Goal: Task Accomplishment & Management: Manage account settings

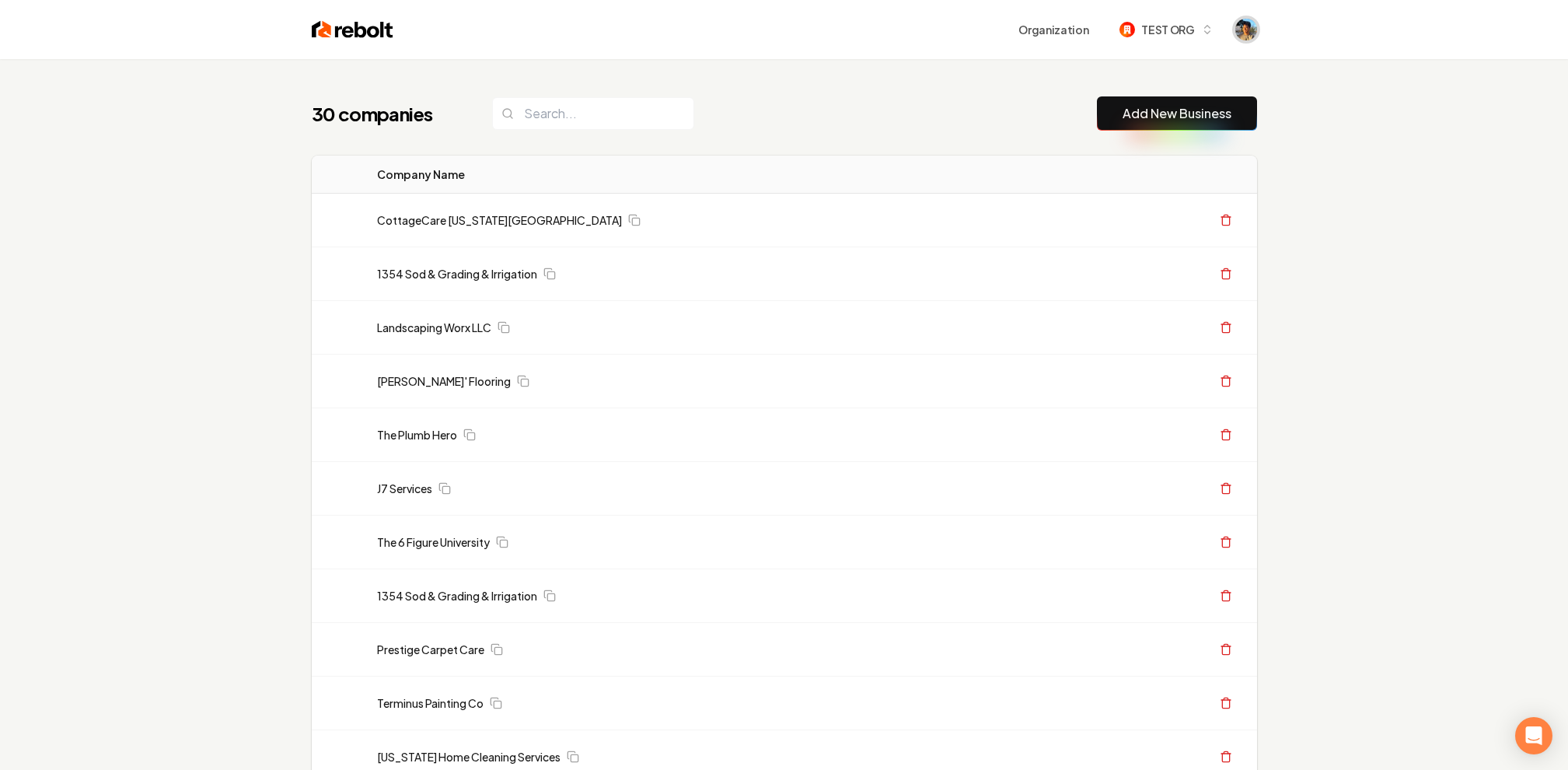
click at [1253, 32] on img "Open user button" at bounding box center [1246, 29] width 22 height 22
click at [1181, 112] on button "Sign out" at bounding box center [1188, 108] width 110 height 19
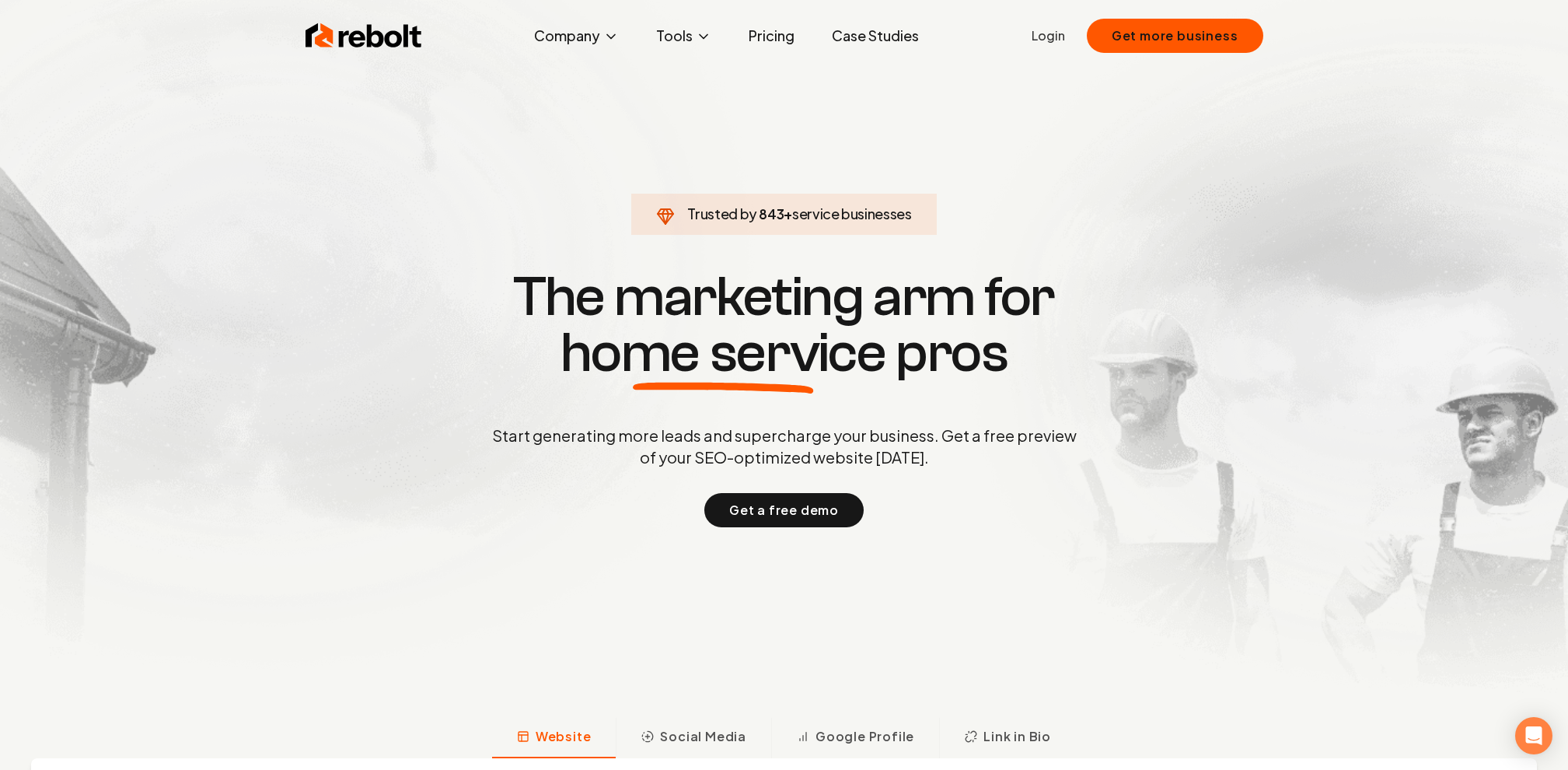
click at [1060, 38] on link "Login" at bounding box center [1049, 35] width 34 height 19
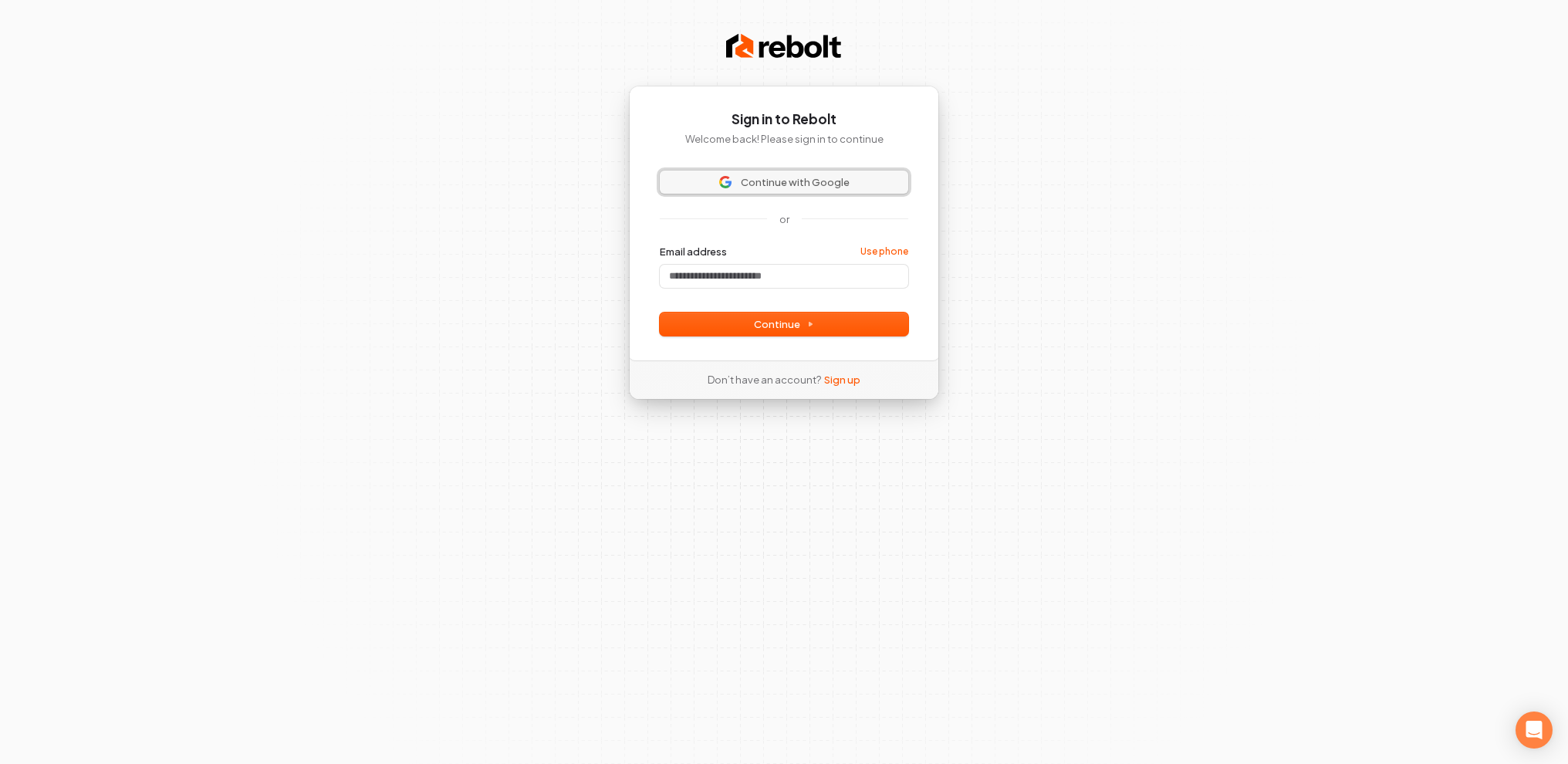
click at [732, 184] on img at bounding box center [725, 181] width 12 height 12
click at [812, 177] on span "Continue with Google" at bounding box center [795, 181] width 109 height 14
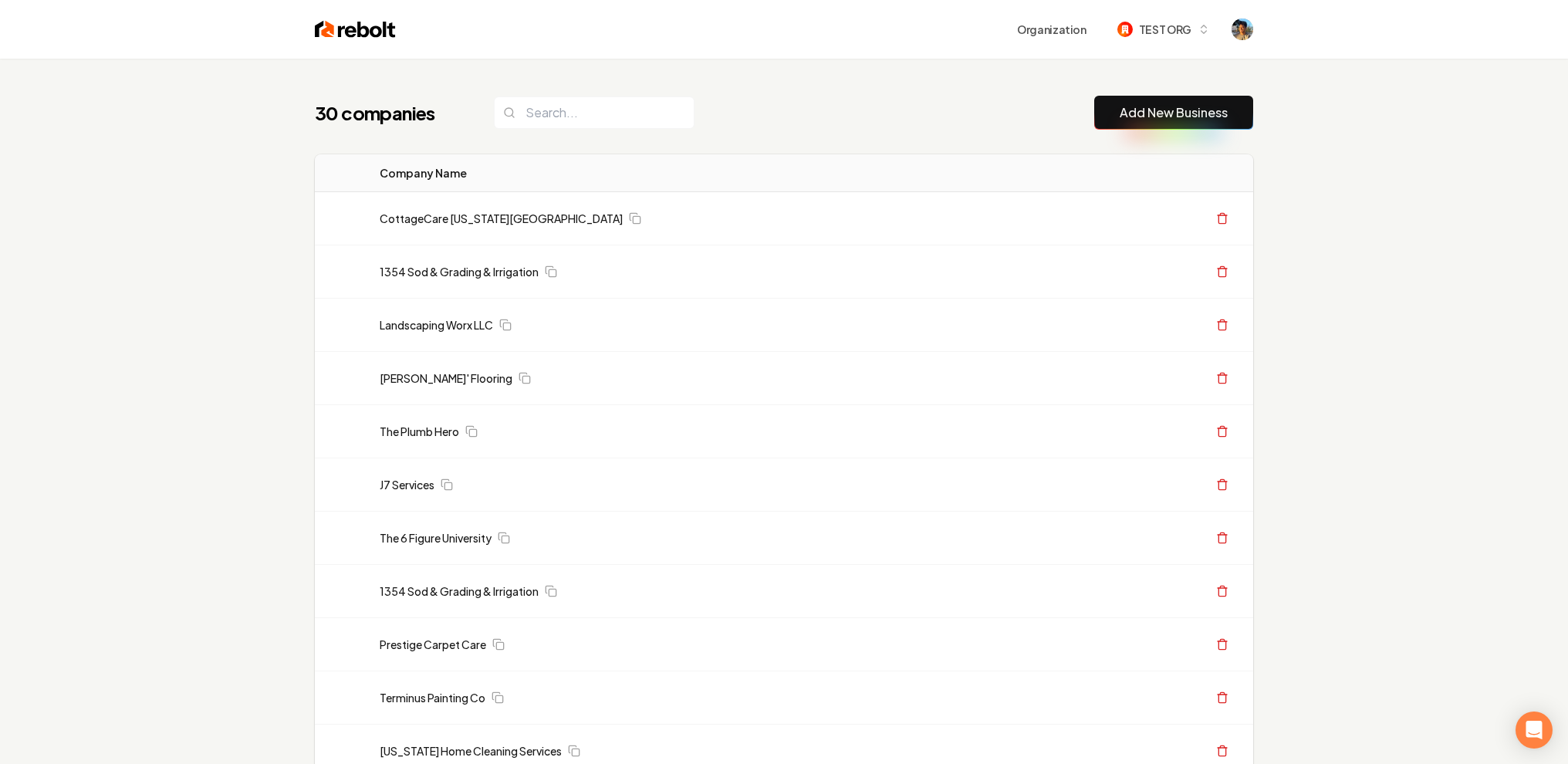
drag, startPoint x: 285, startPoint y: 20, endPoint x: 569, endPoint y: 126, distance: 303.1
click at [569, 126] on div "Organization TEST ORG 30 companies Add New Business Logo Company Name Actions C…" at bounding box center [784, 382] width 1568 height 764
click at [469, 276] on link "1354 Sod & Grading & Irrigation" at bounding box center [459, 271] width 159 height 15
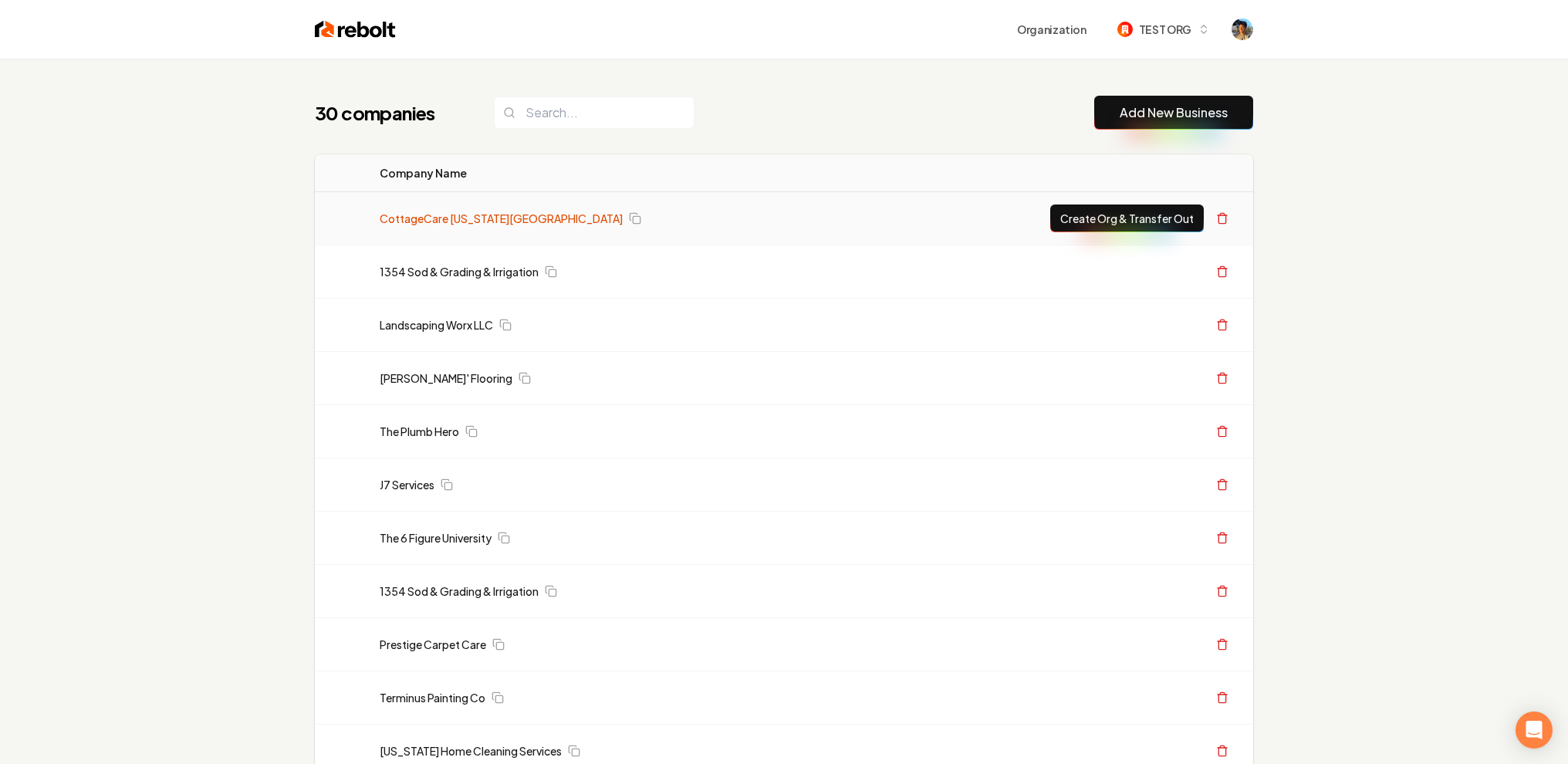
click at [455, 214] on link "CottageCare Virginia Beach" at bounding box center [501, 218] width 243 height 15
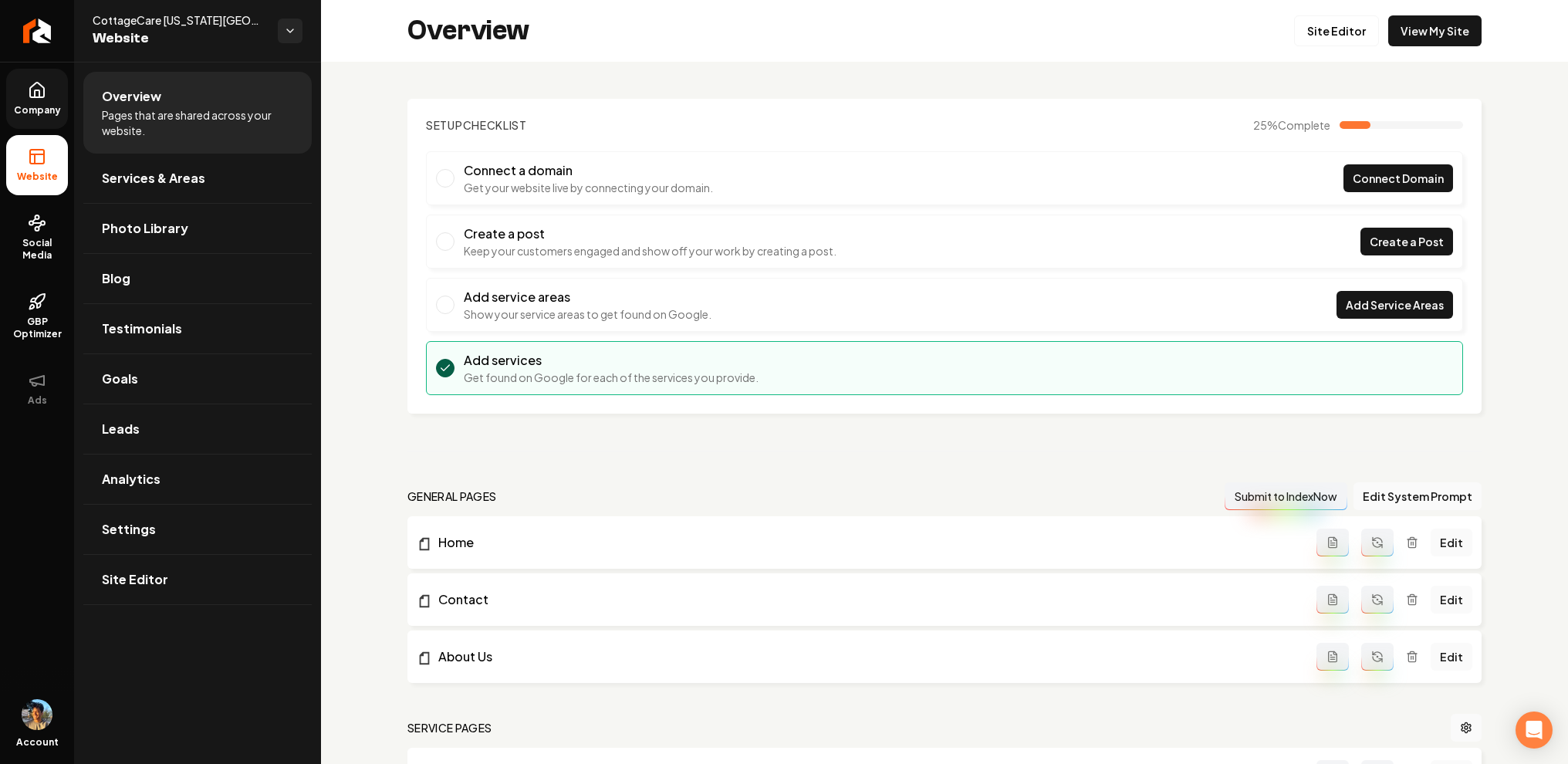
click at [46, 98] on icon at bounding box center [37, 90] width 19 height 19
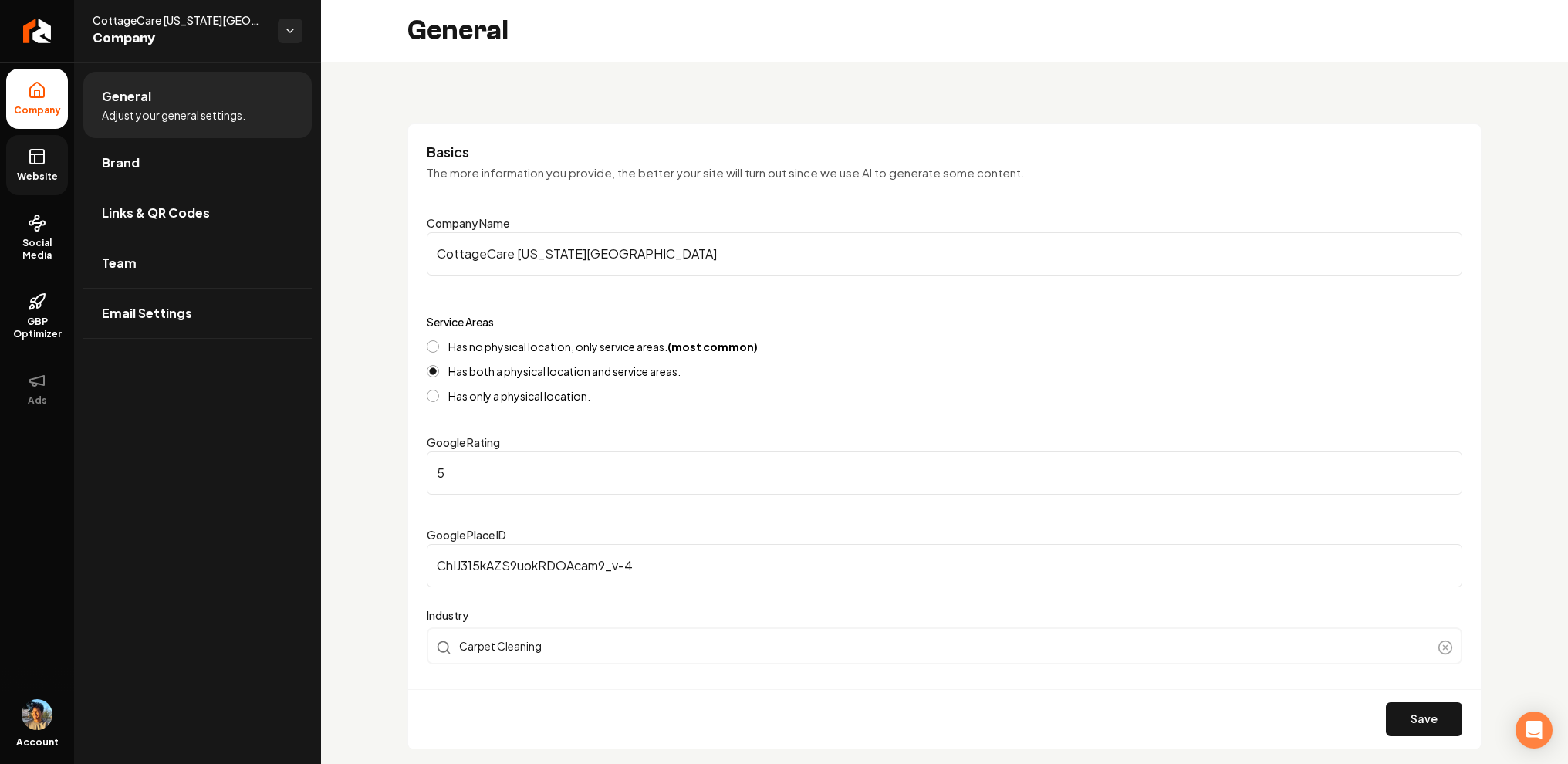
click at [41, 159] on icon at bounding box center [37, 156] width 19 height 19
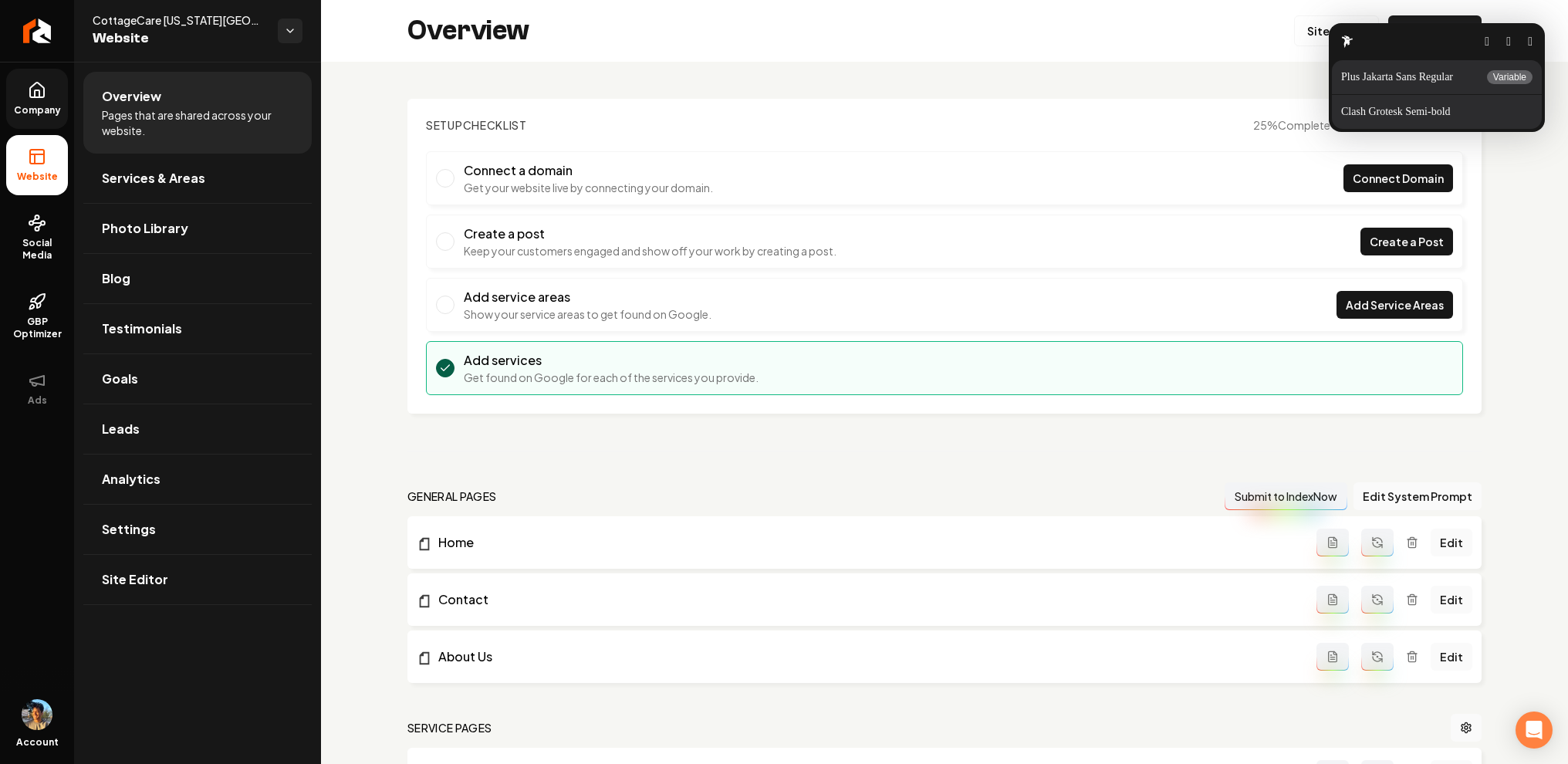
click at [1532, 41] on button "button" at bounding box center [1530, 41] width 5 height 12
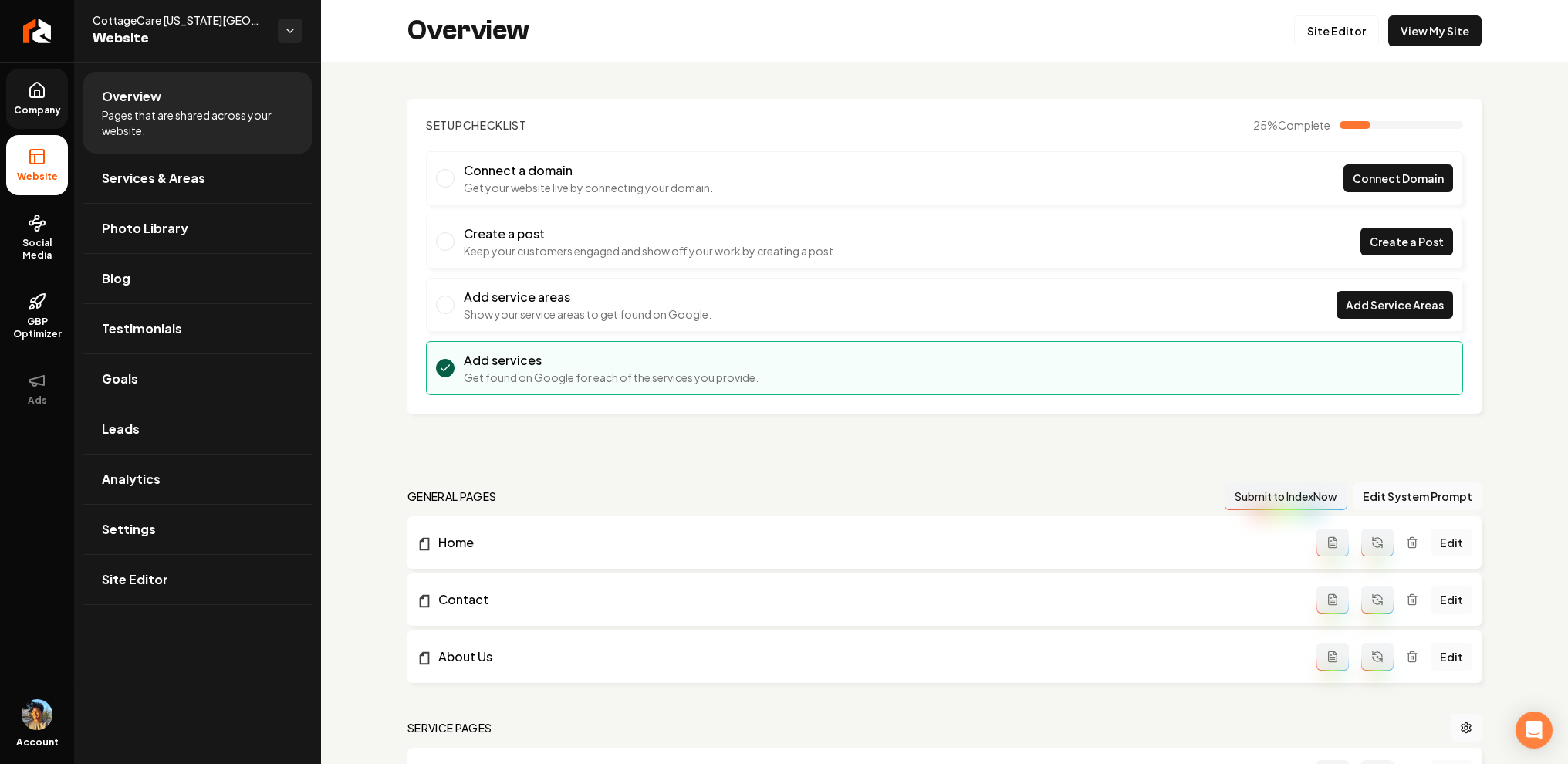
click at [35, 111] on span "Company" at bounding box center [37, 110] width 59 height 12
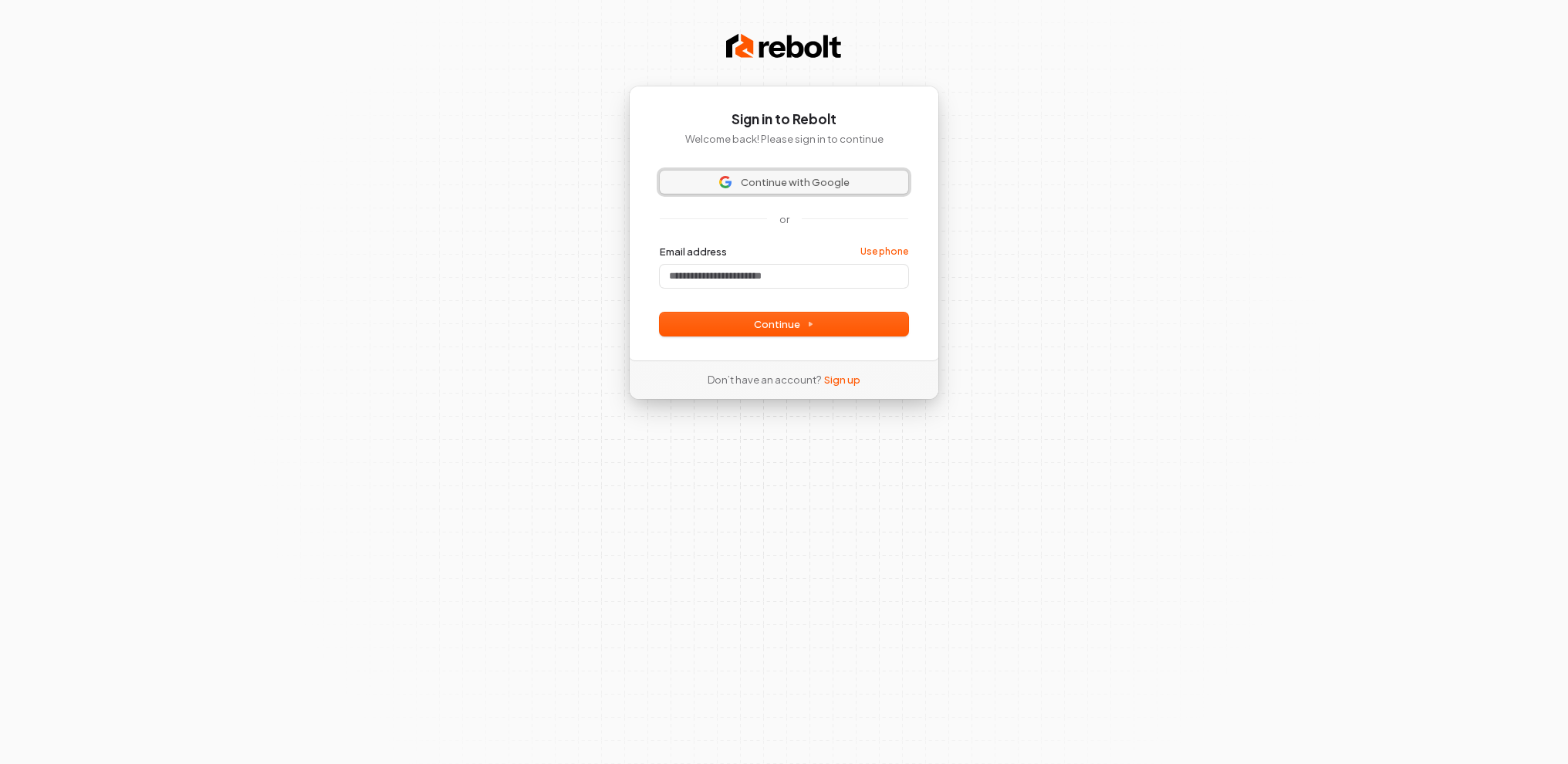
click at [790, 185] on span "Continue with Google" at bounding box center [795, 181] width 109 height 14
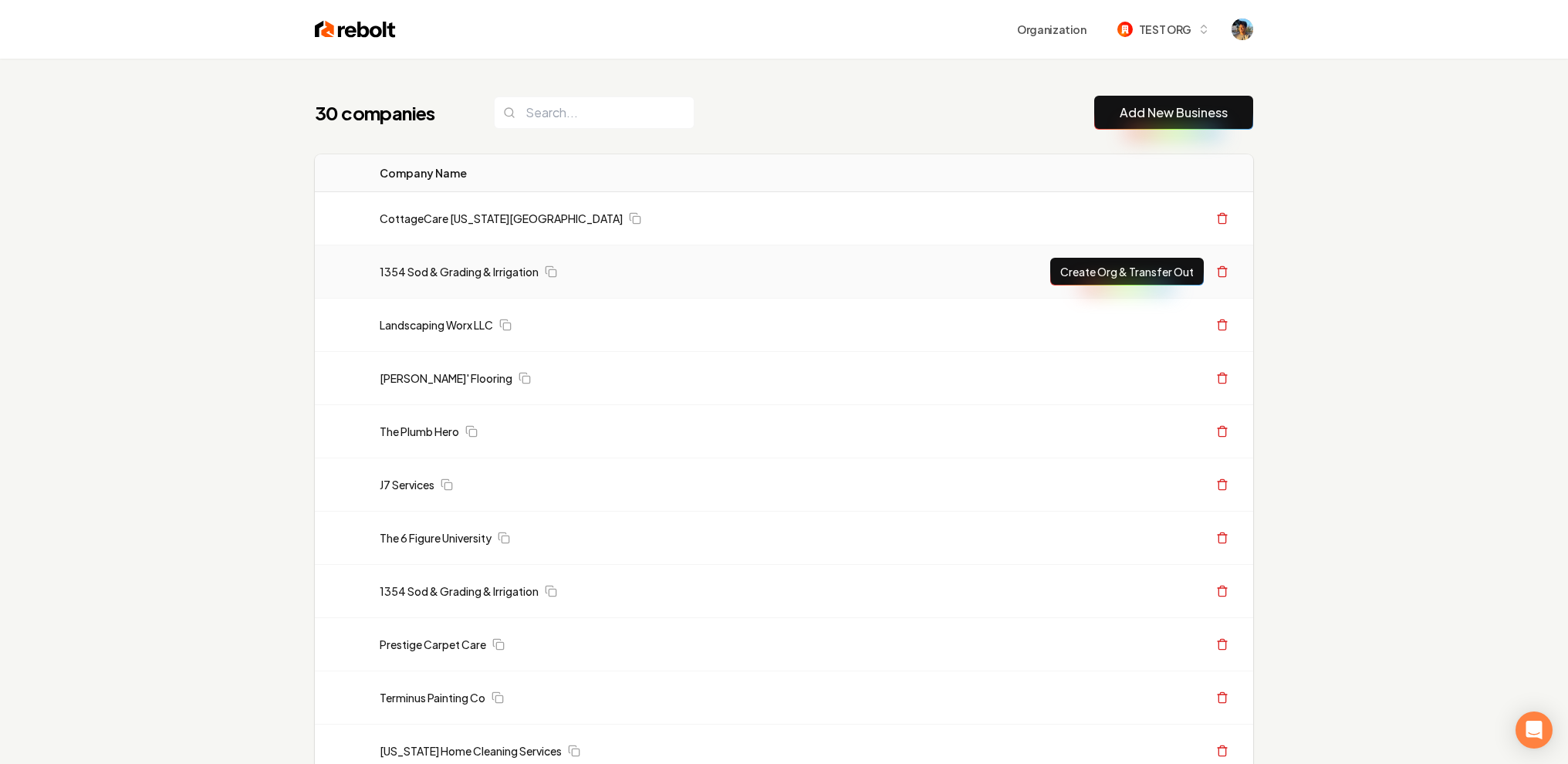
click at [454, 284] on td "1354 Sod & Grading & Irrigation" at bounding box center [624, 271] width 515 height 53
click at [461, 279] on link "1354 Sod & Grading & Irrigation" at bounding box center [459, 271] width 159 height 15
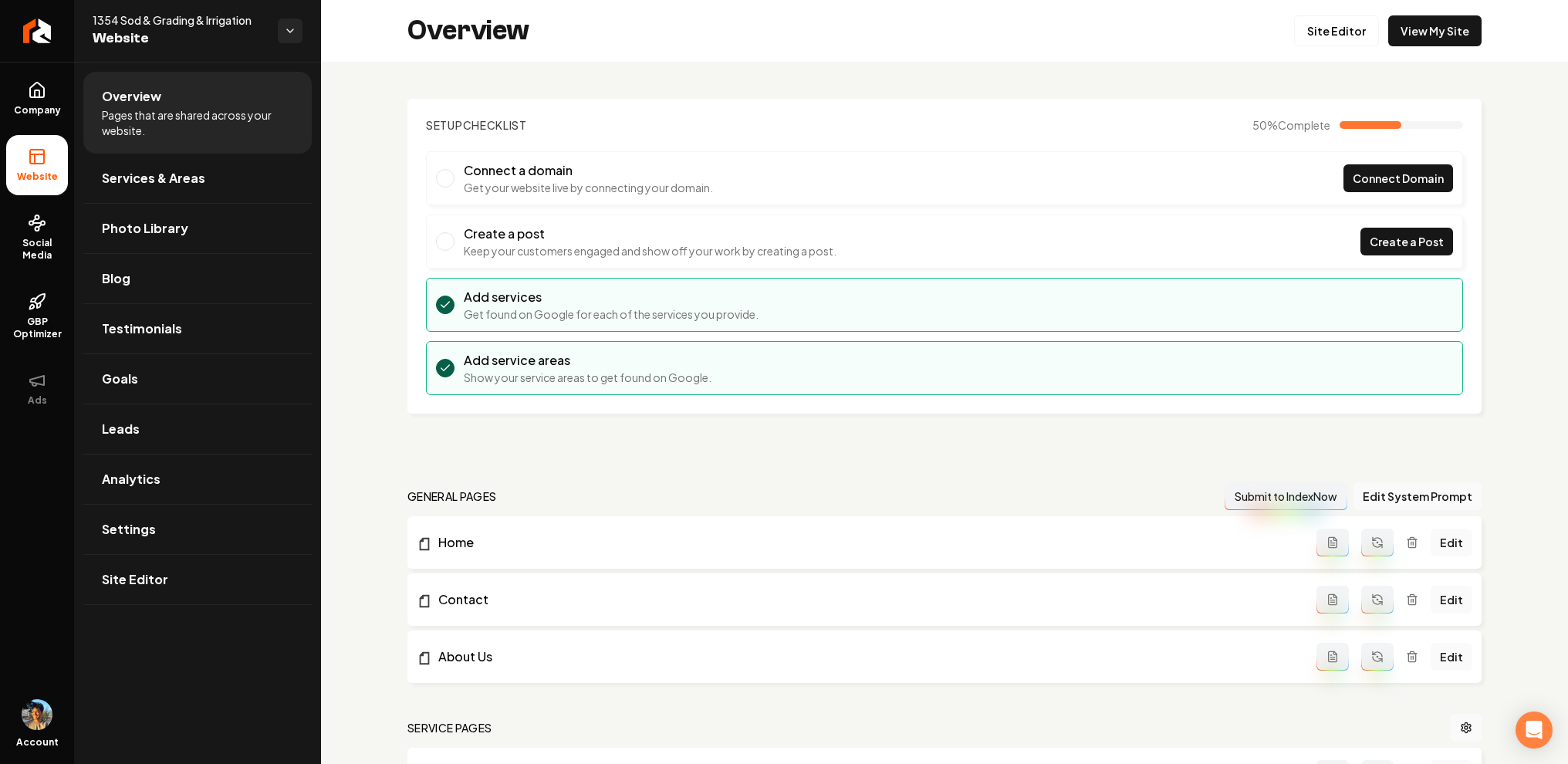
scroll to position [471, 0]
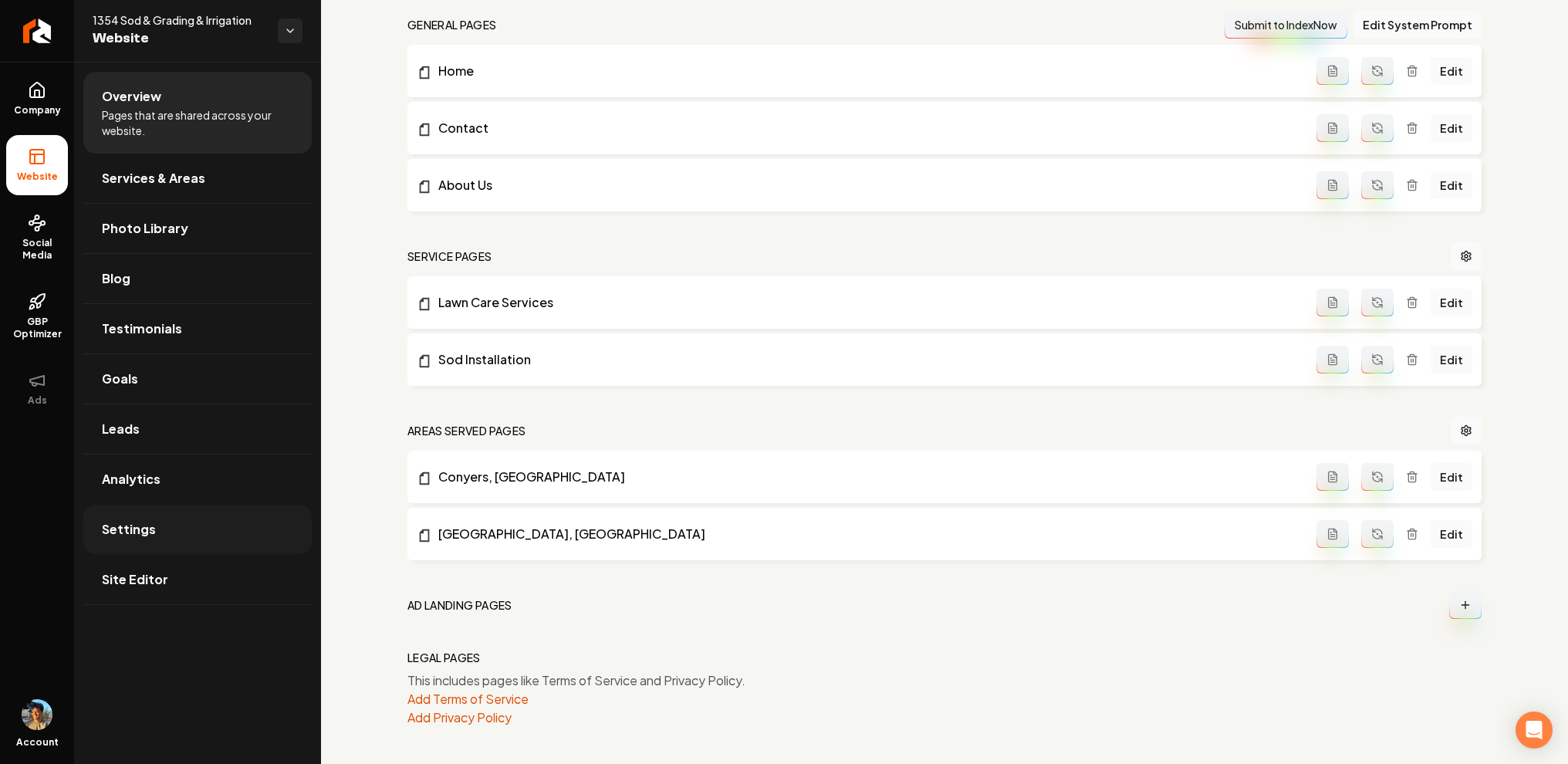
click at [145, 548] on link "Settings" at bounding box center [198, 529] width 228 height 50
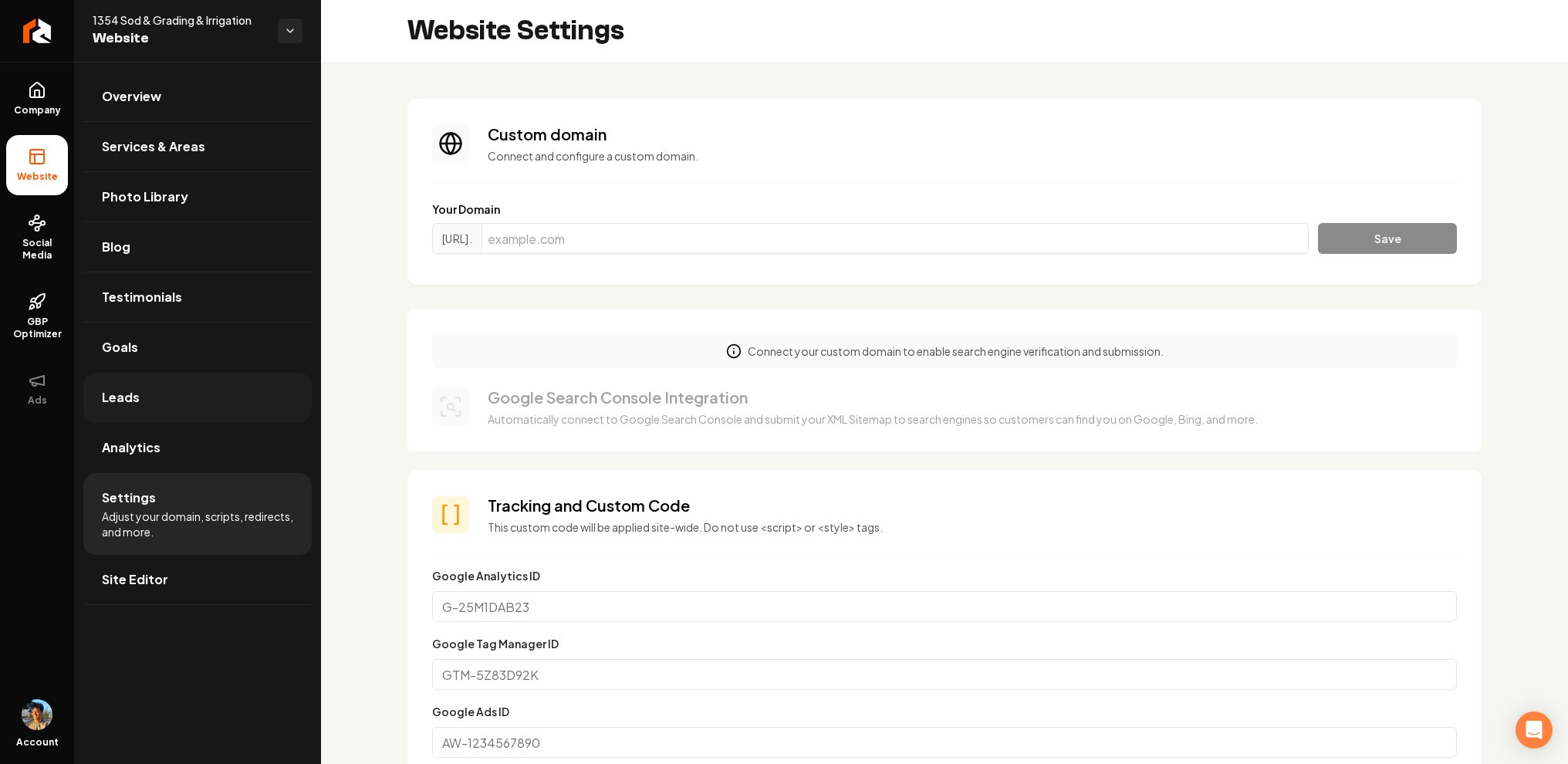
click at [176, 397] on link "Leads" at bounding box center [198, 397] width 228 height 50
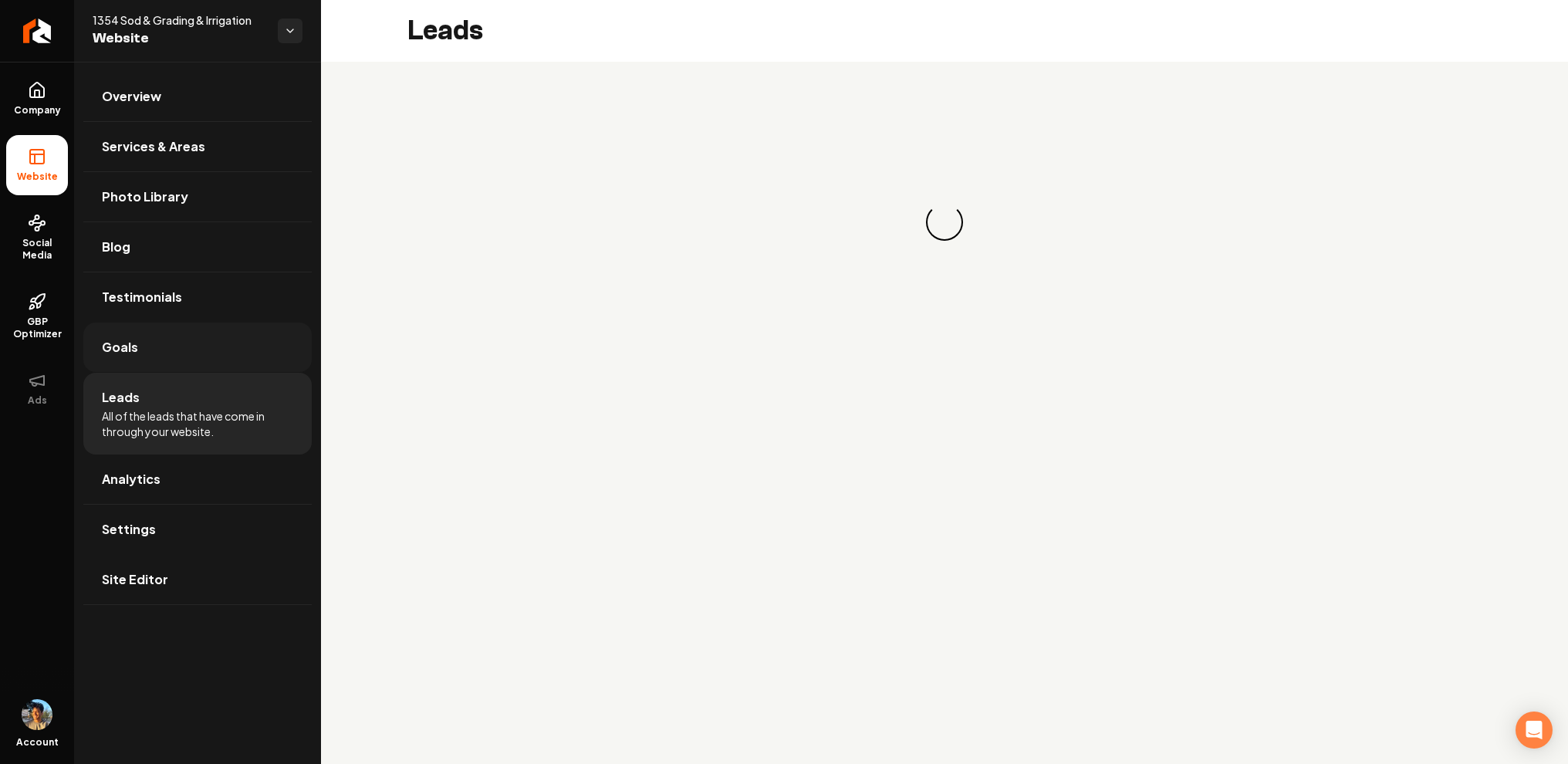
click at [177, 361] on link "Goals" at bounding box center [198, 347] width 228 height 50
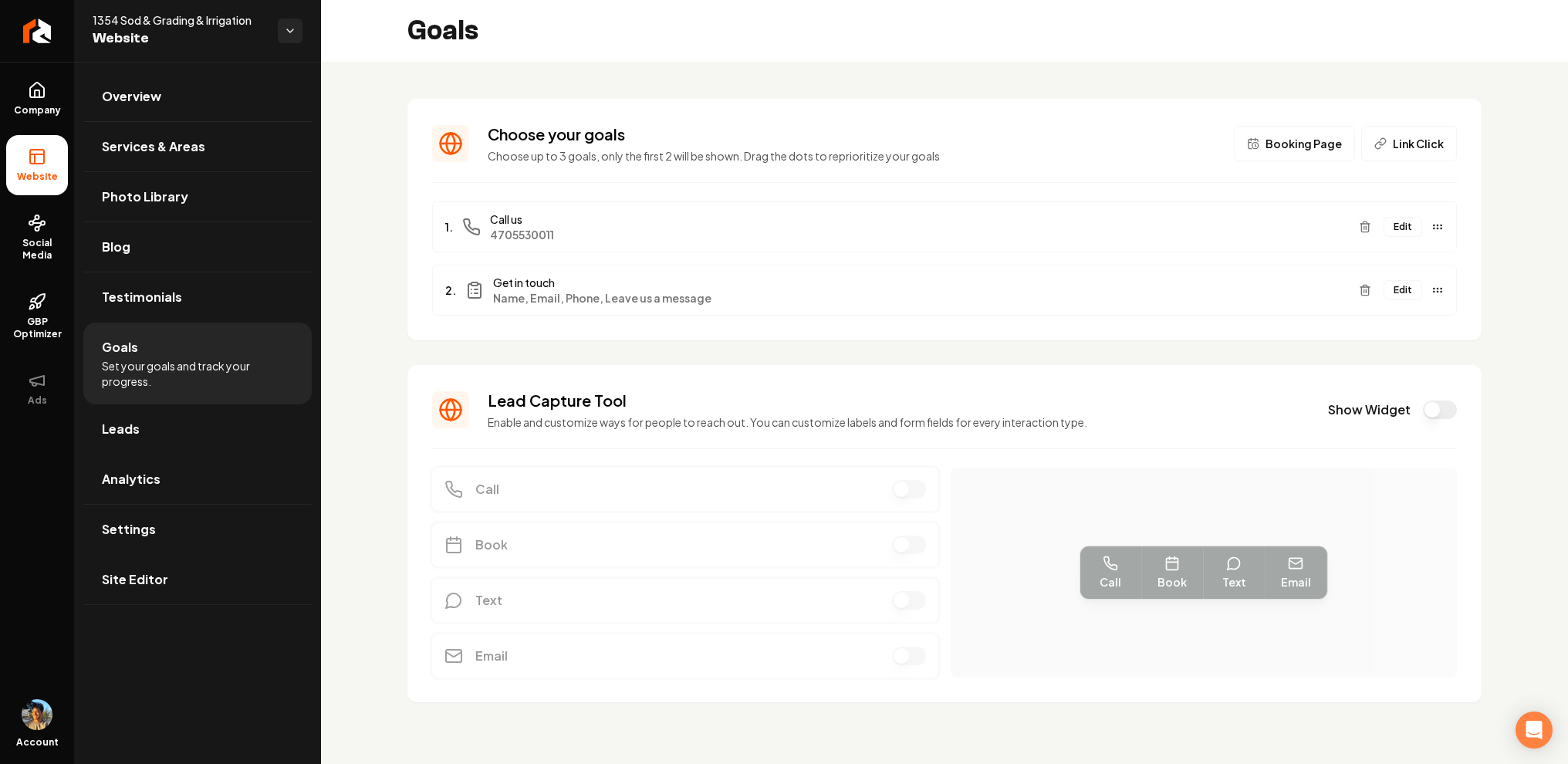
click at [1445, 409] on button "Show Widget" at bounding box center [1440, 410] width 34 height 19
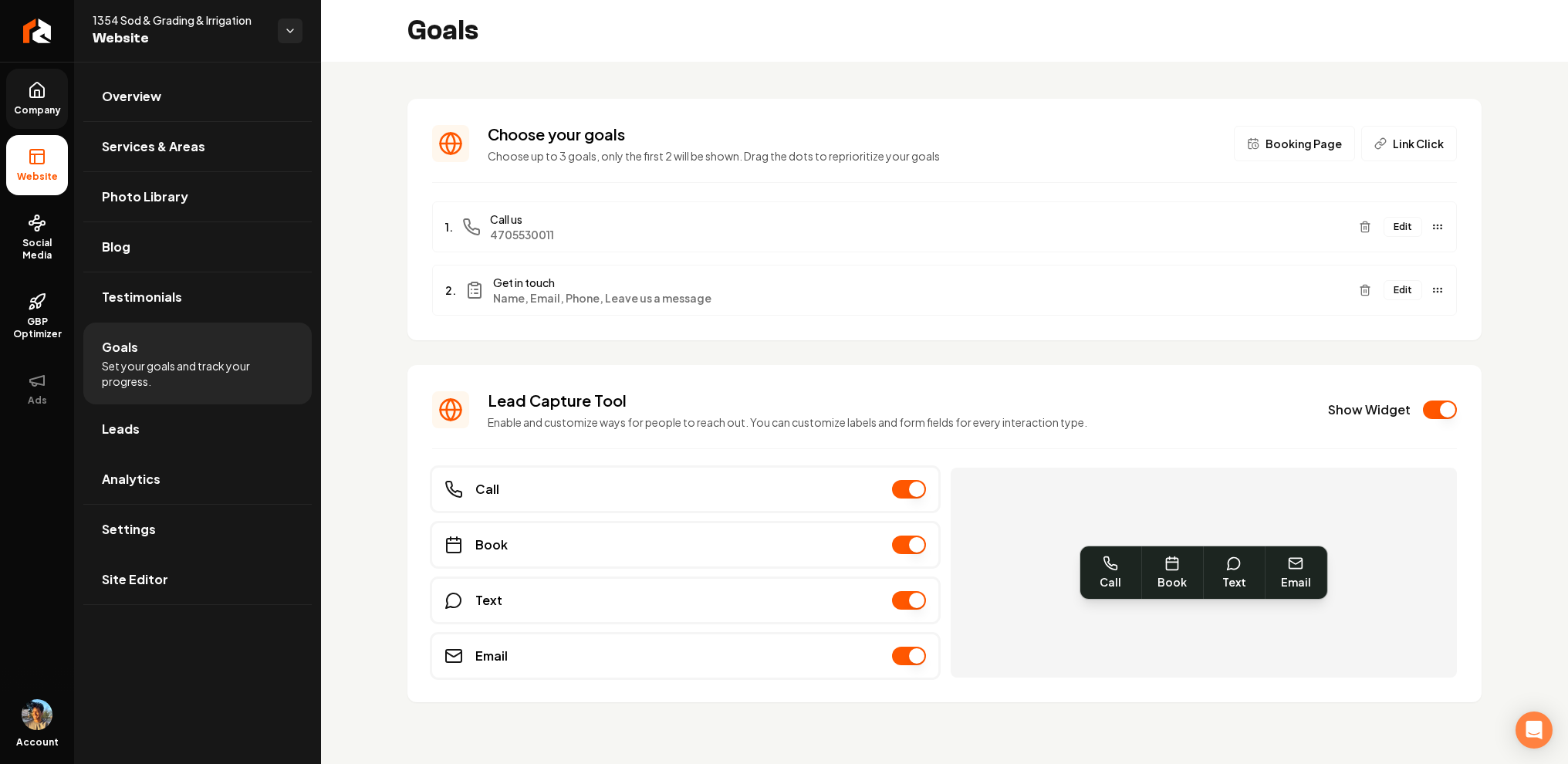
click at [40, 106] on span "Company" at bounding box center [37, 110] width 59 height 12
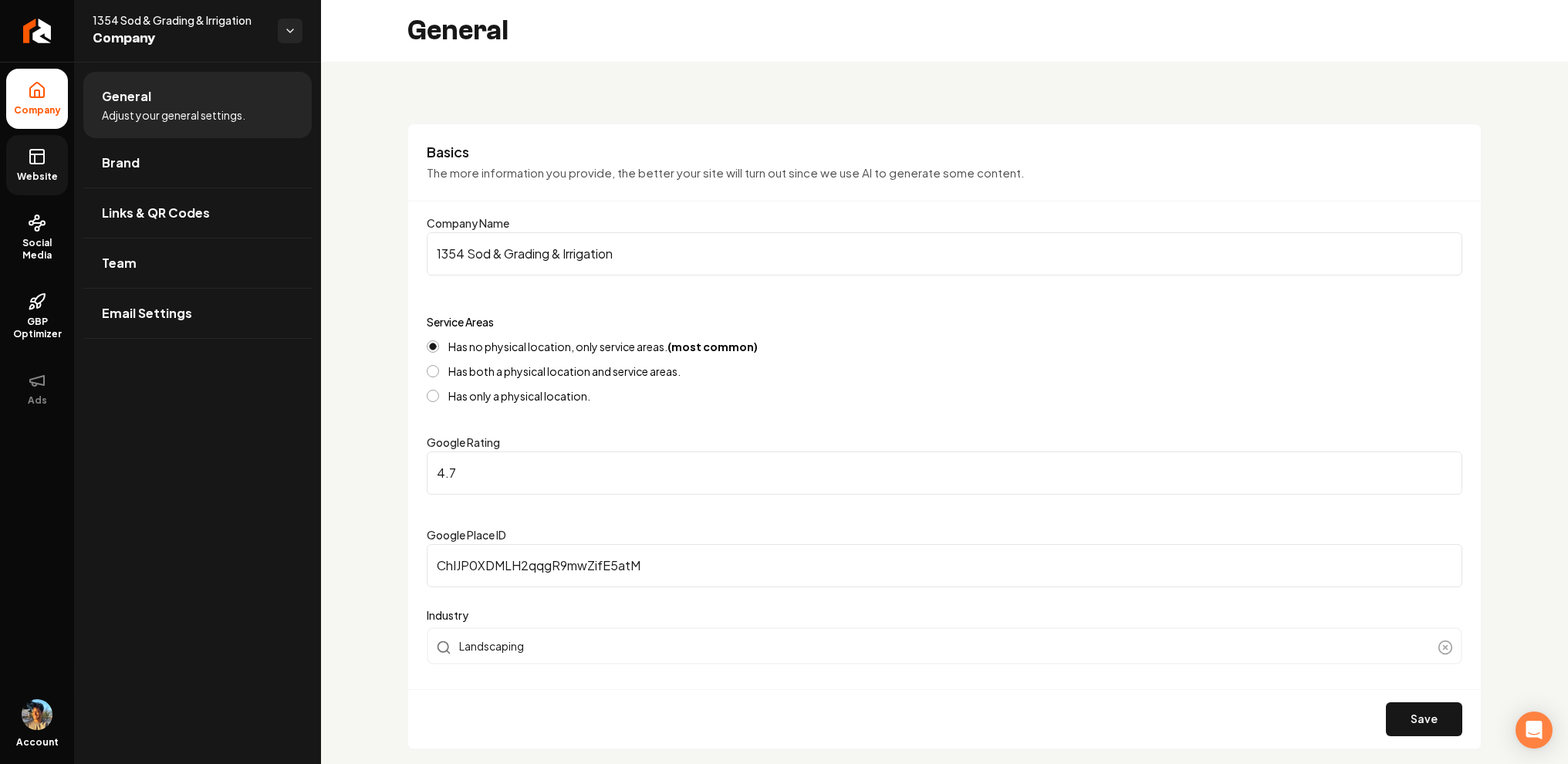
click at [23, 171] on span "Website" at bounding box center [37, 176] width 53 height 12
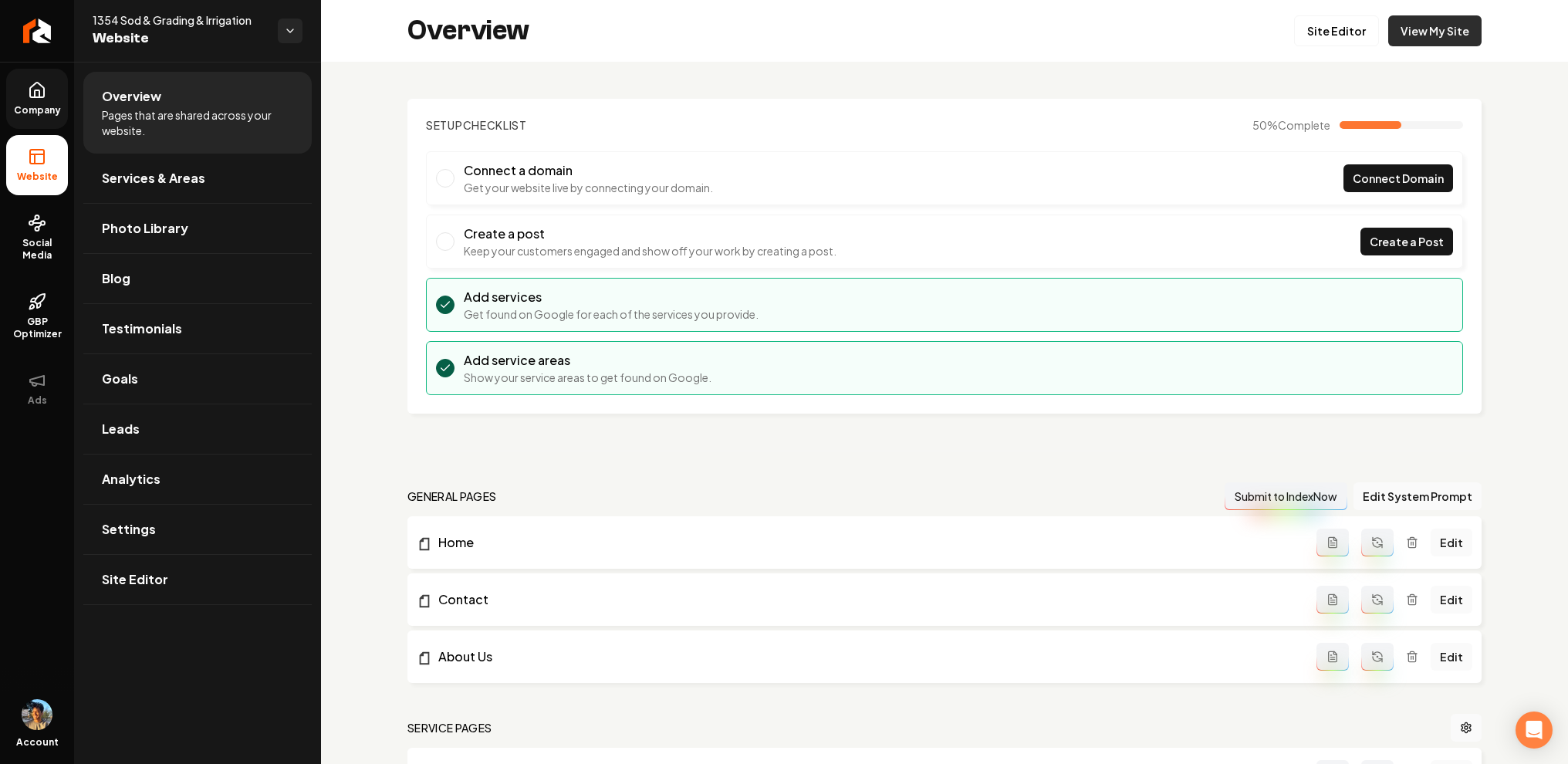
click at [1464, 30] on link "View My Site" at bounding box center [1435, 31] width 93 height 31
click at [335, 387] on div "Setup Checklist 50 % Complete Connect a domain Get your website live by connect…" at bounding box center [945, 649] width 1247 height 1174
click at [53, 112] on span "Company" at bounding box center [37, 110] width 59 height 12
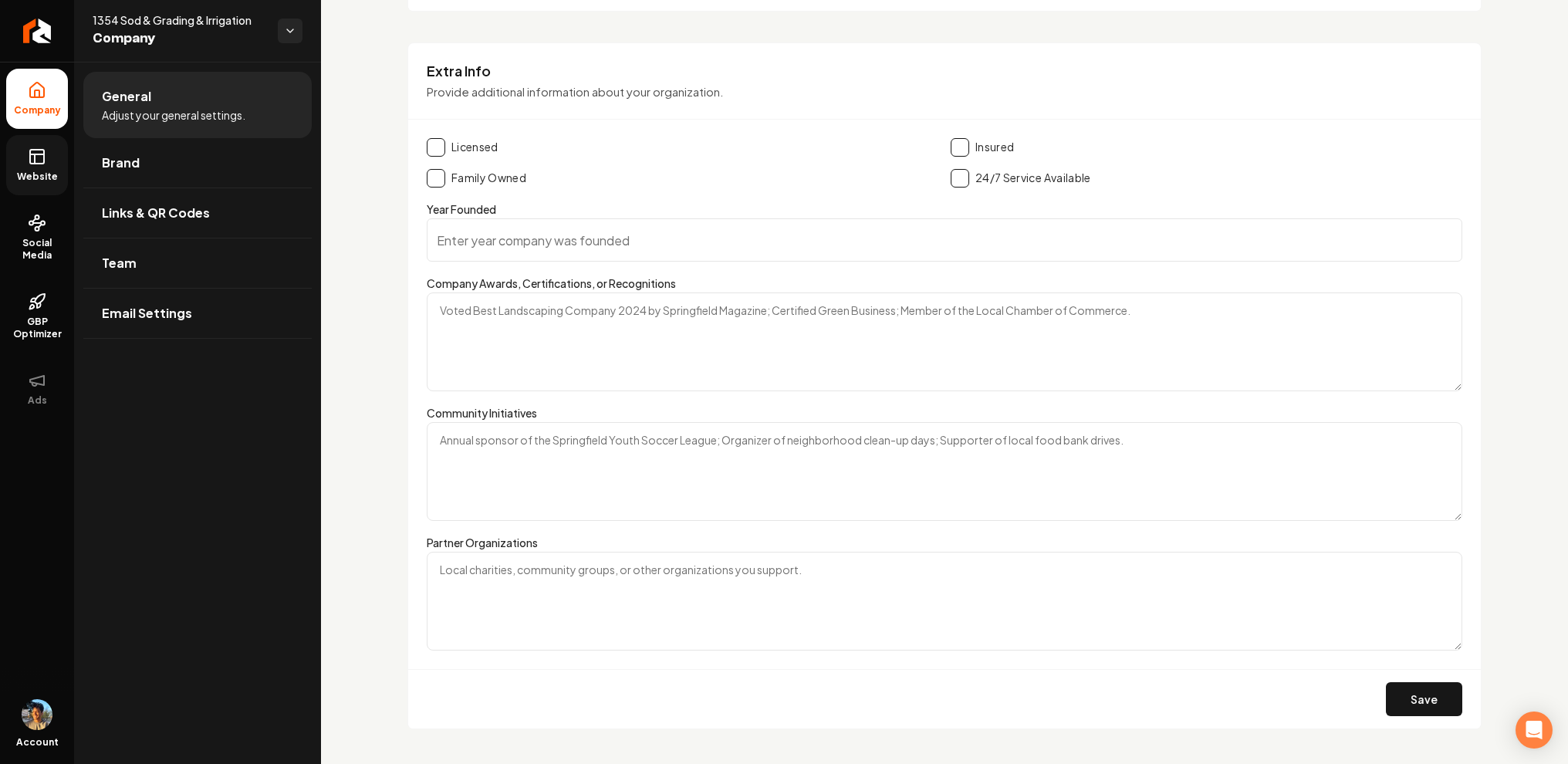
scroll to position [2444, 0]
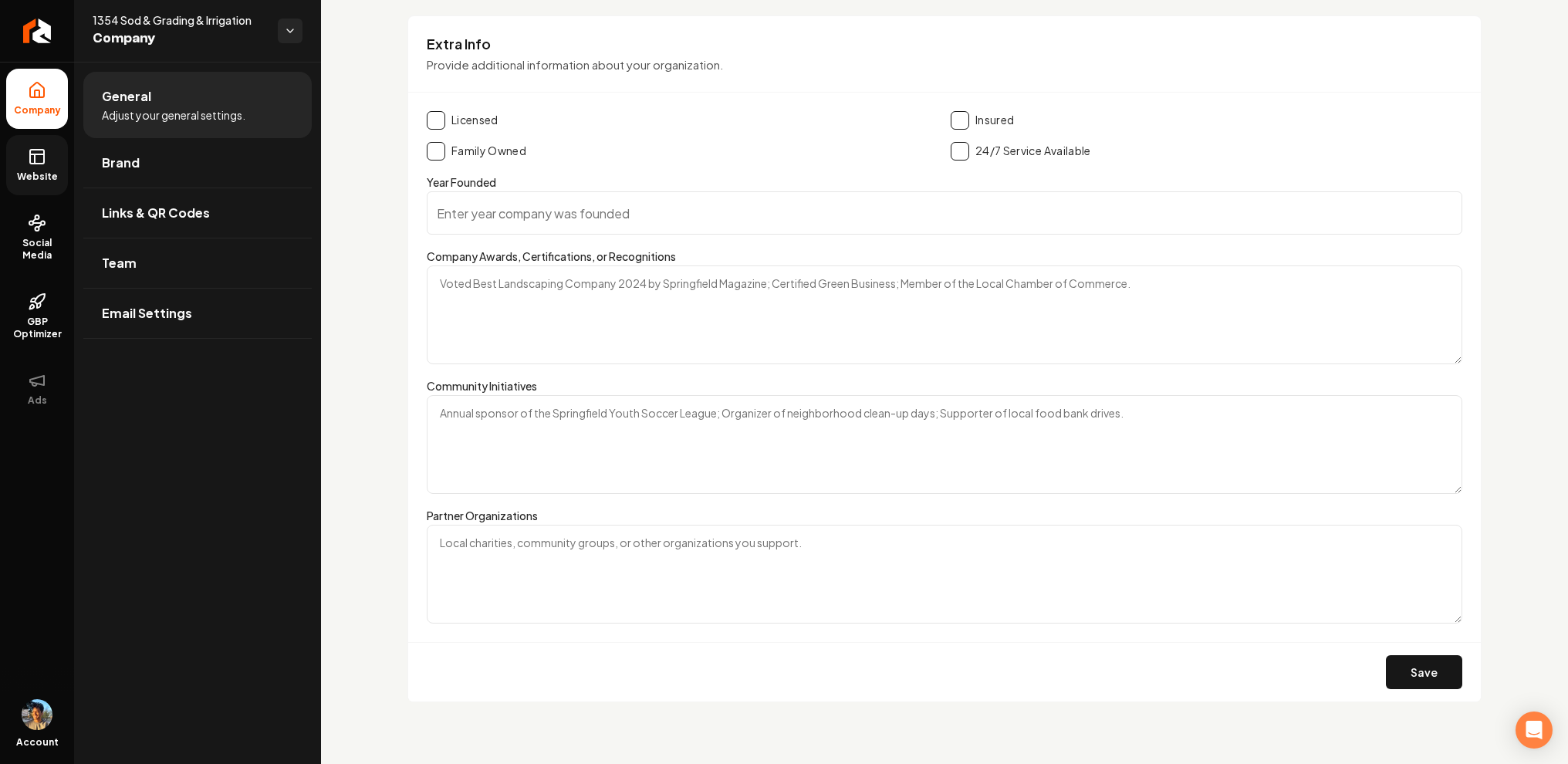
click at [582, 206] on input "Year Founded" at bounding box center [945, 212] width 1036 height 43
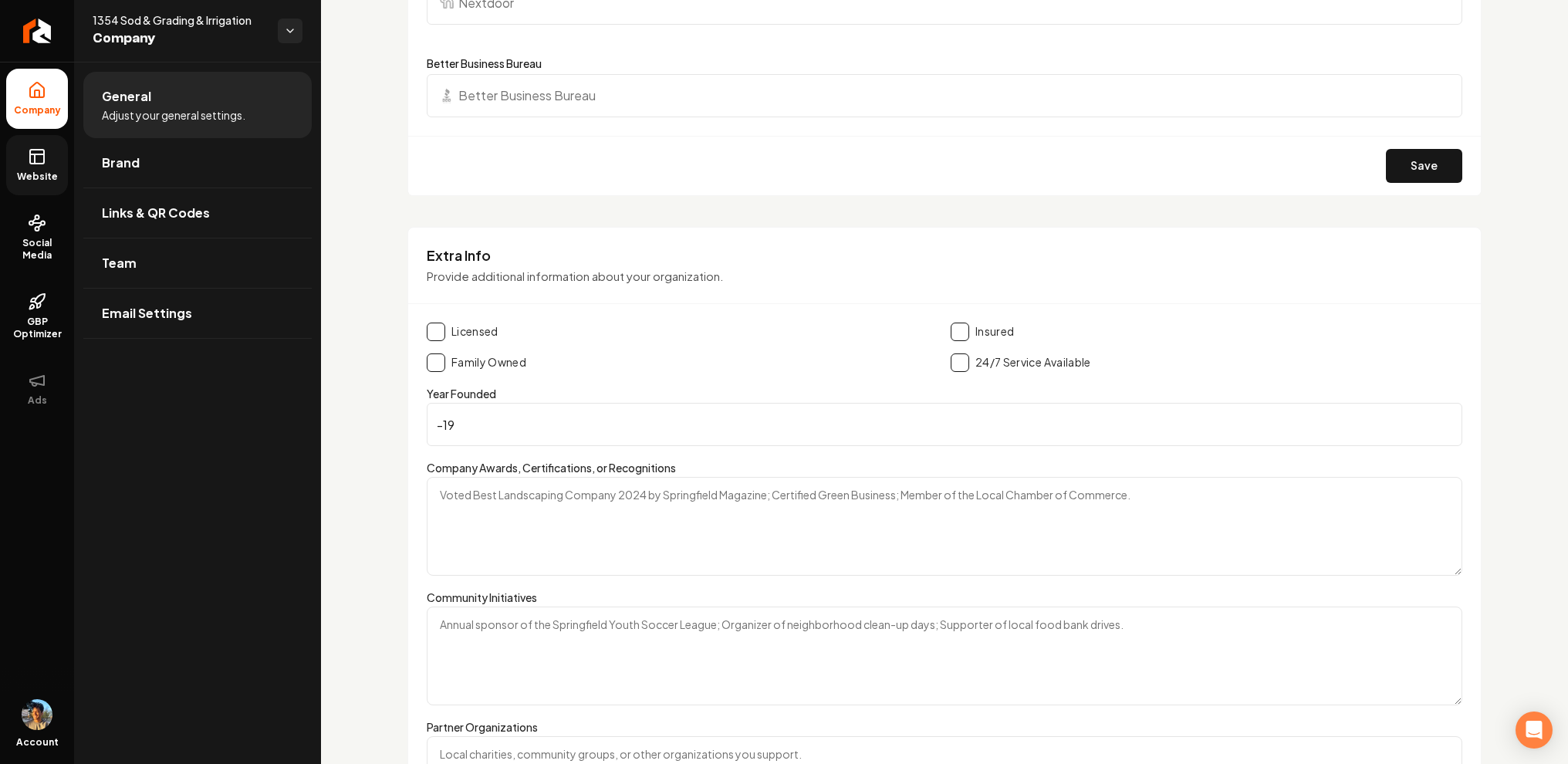
scroll to position [2228, 0]
type input "-1"
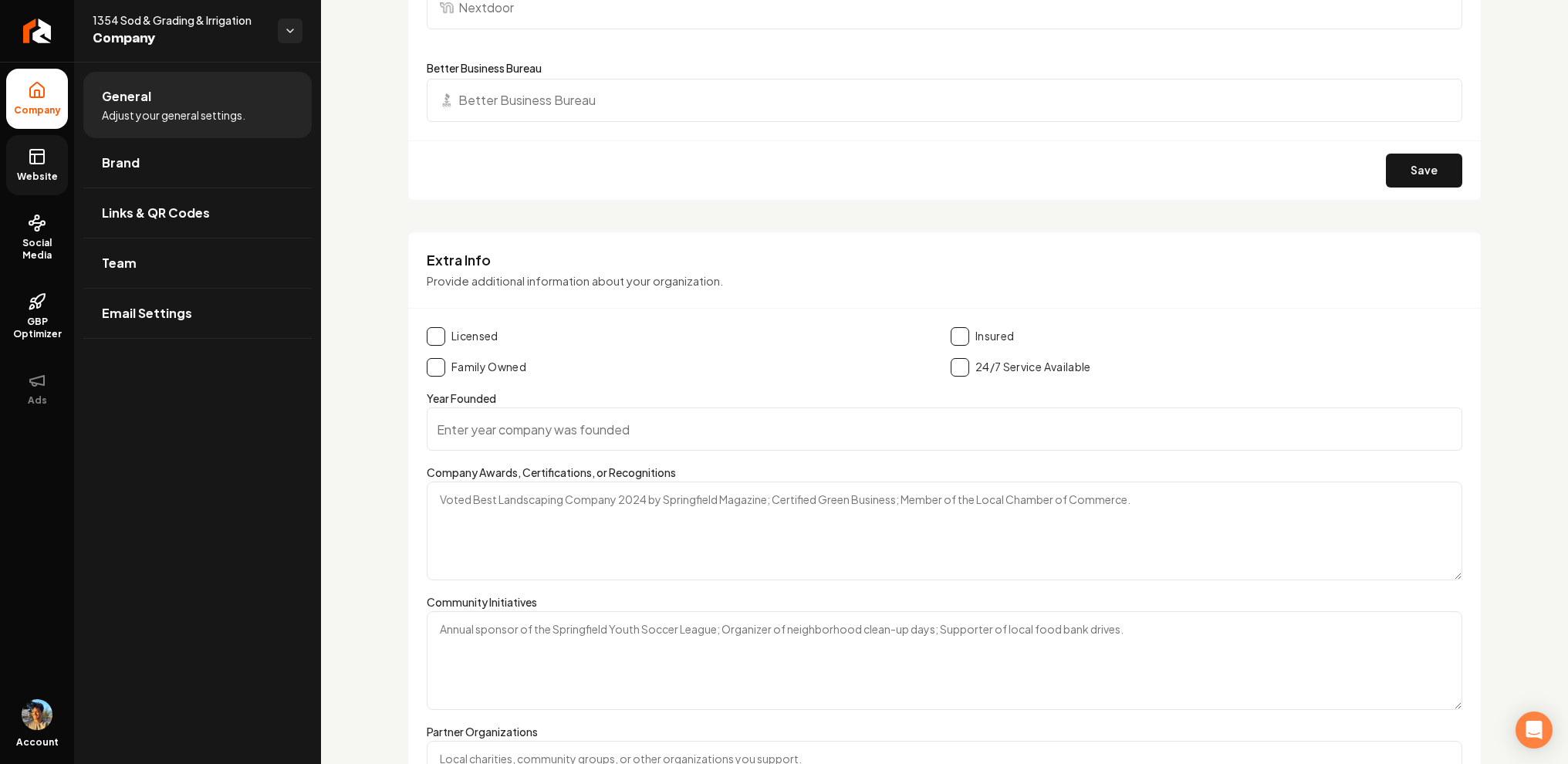
click at [487, 239] on div "Extra Info Provide additional information about your organization. Licensed Ins…" at bounding box center [944, 575] width 1074 height 688
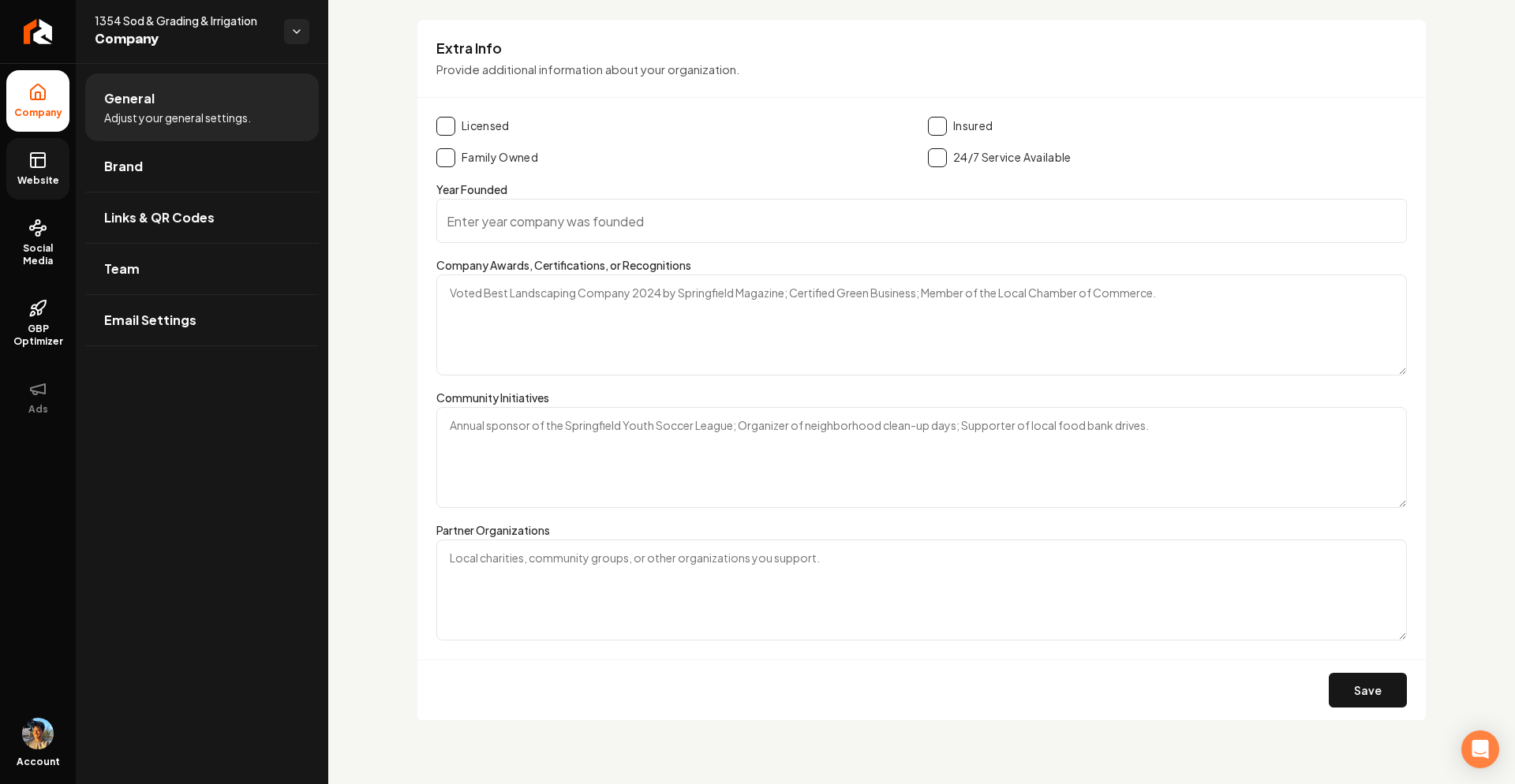
scroll to position [2455, 0]
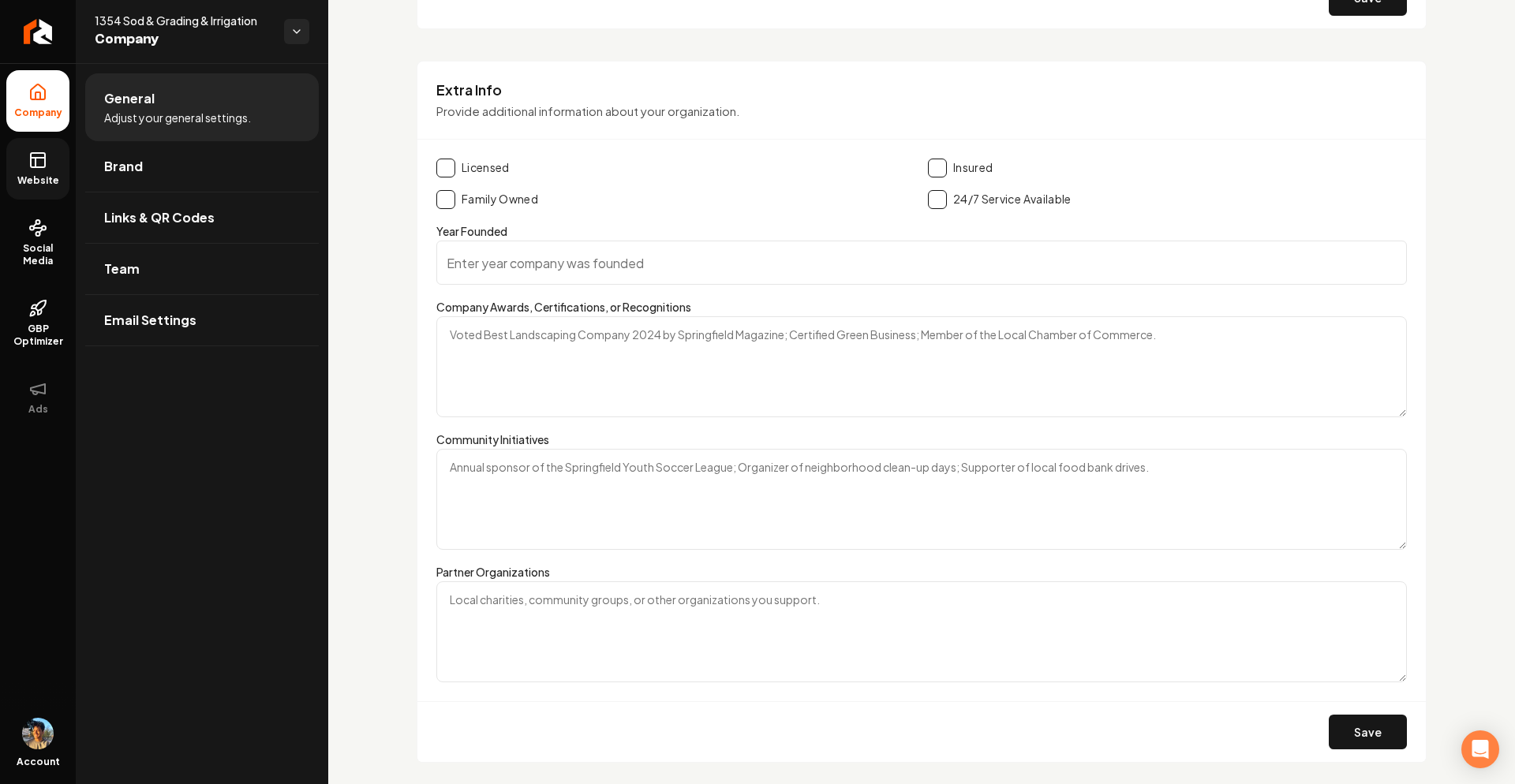
click at [43, 184] on span "Website" at bounding box center [37, 180] width 54 height 12
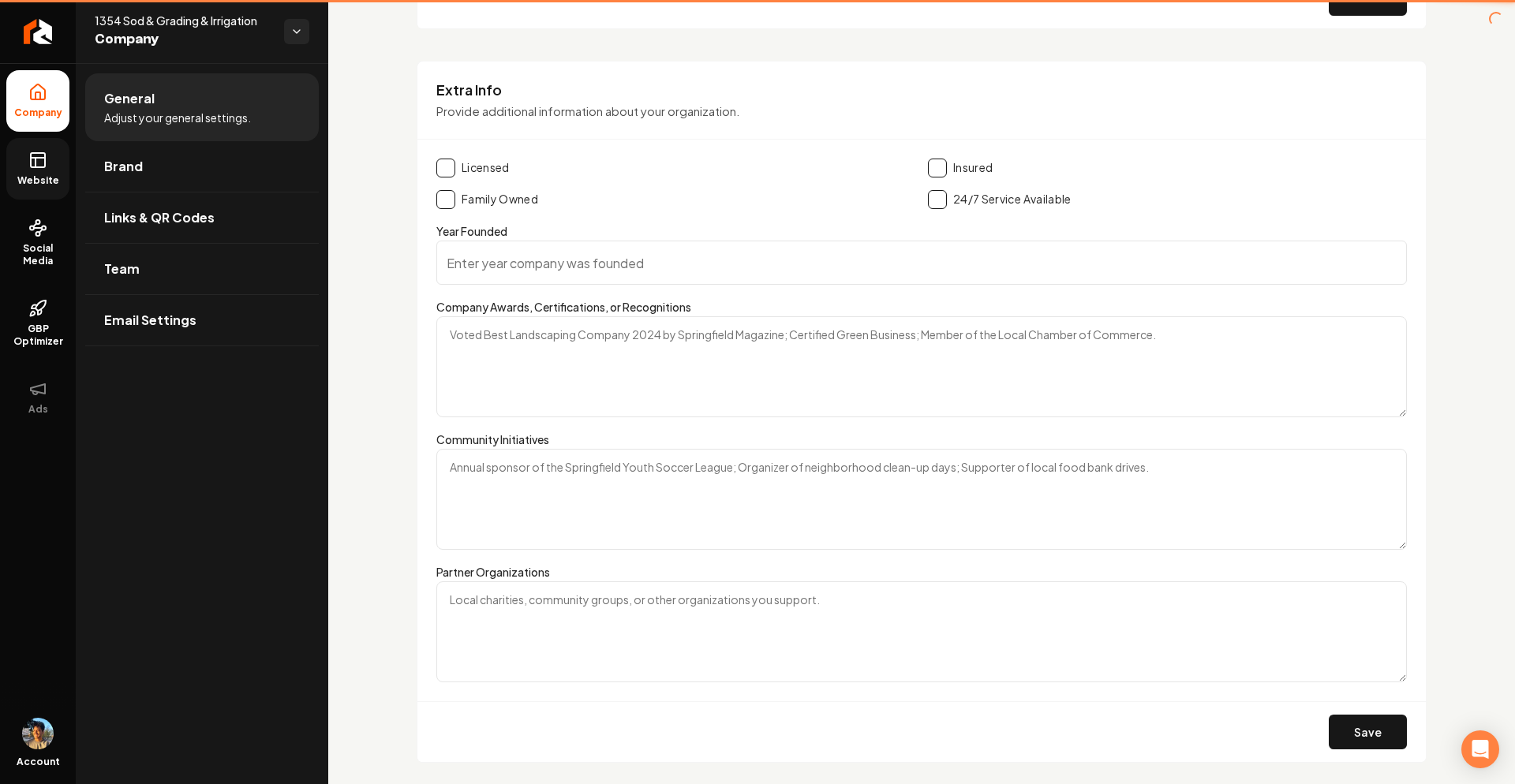
scroll to position [479, 0]
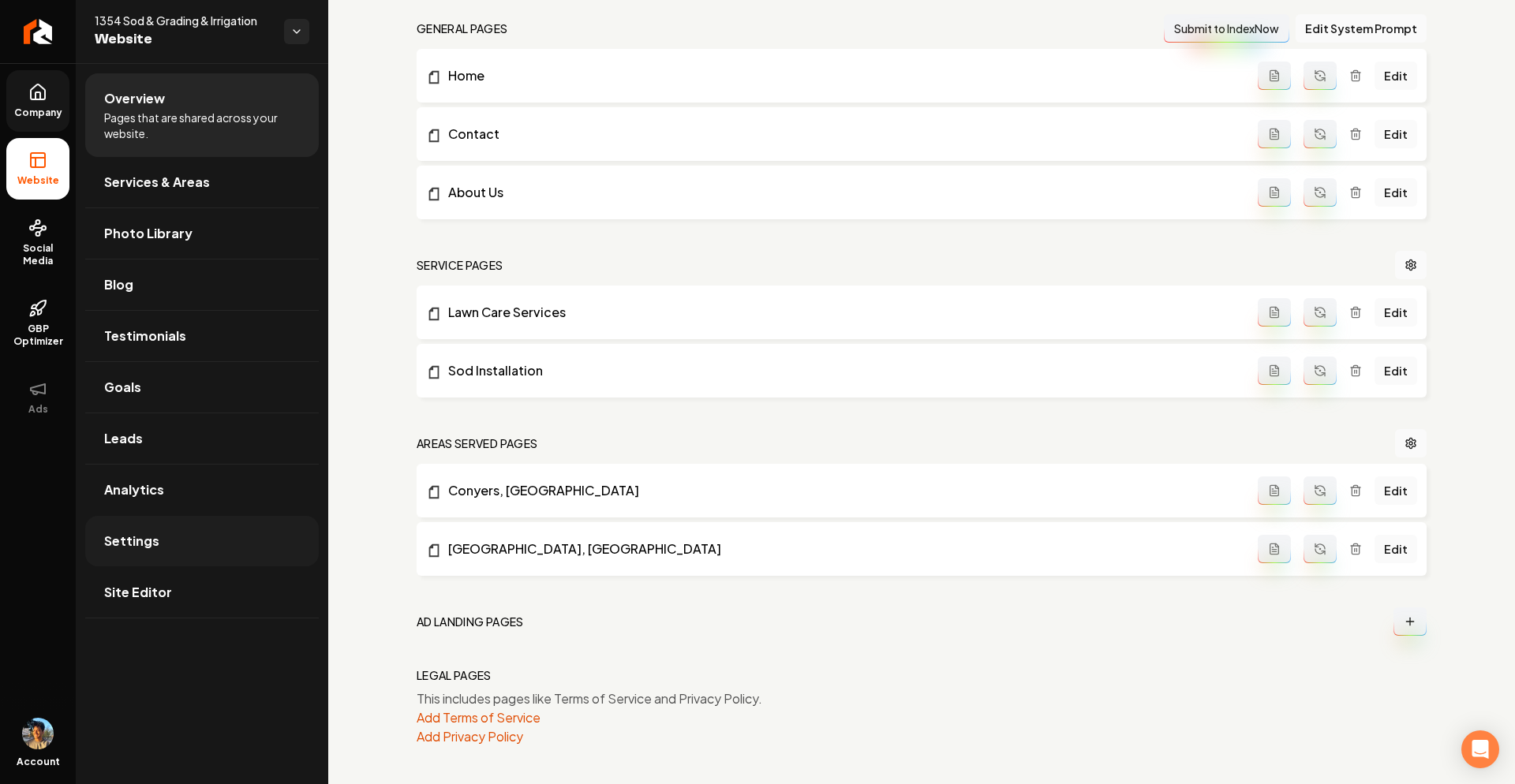
click at [155, 522] on link "Settings" at bounding box center [202, 541] width 234 height 51
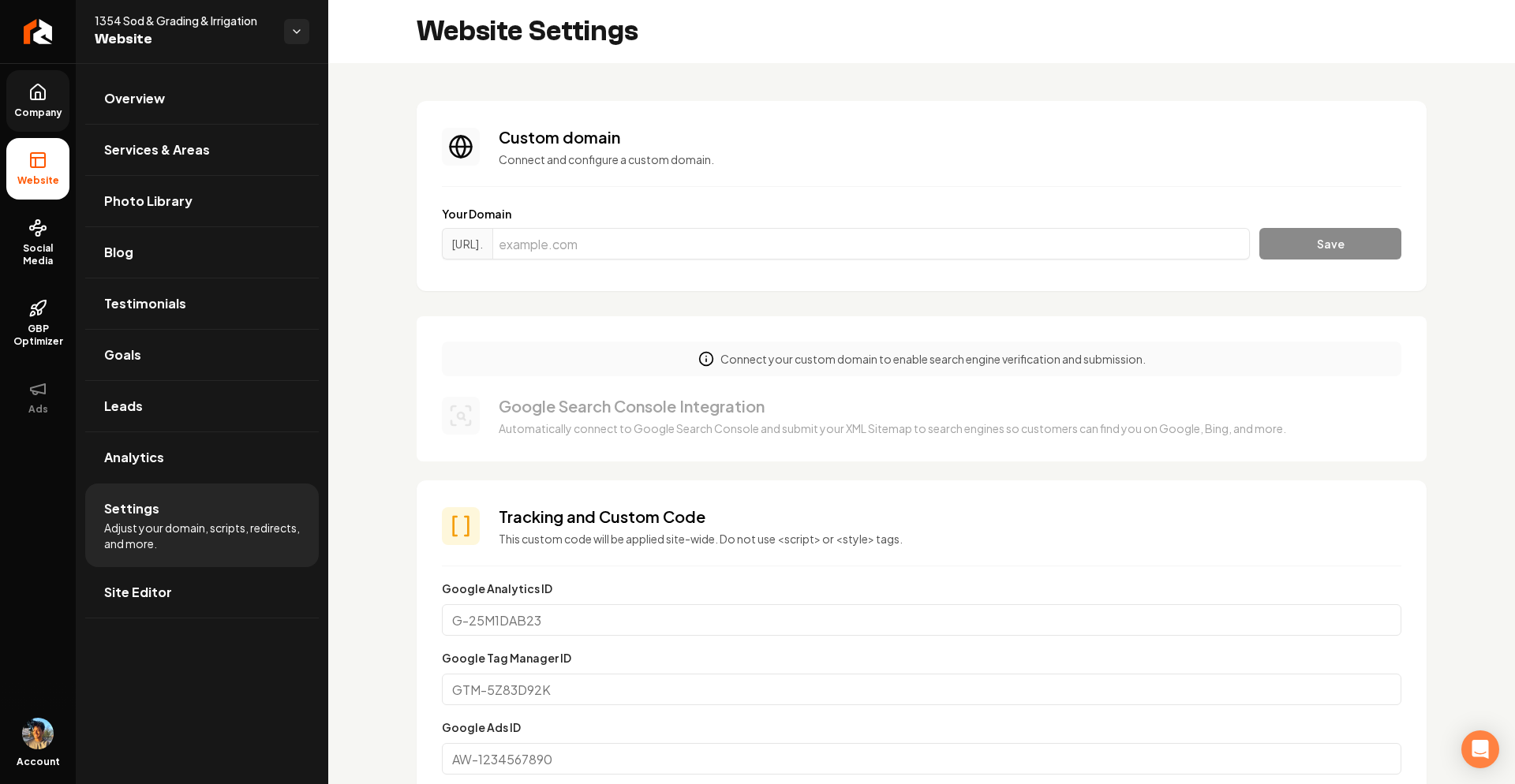
scroll to position [41, 0]
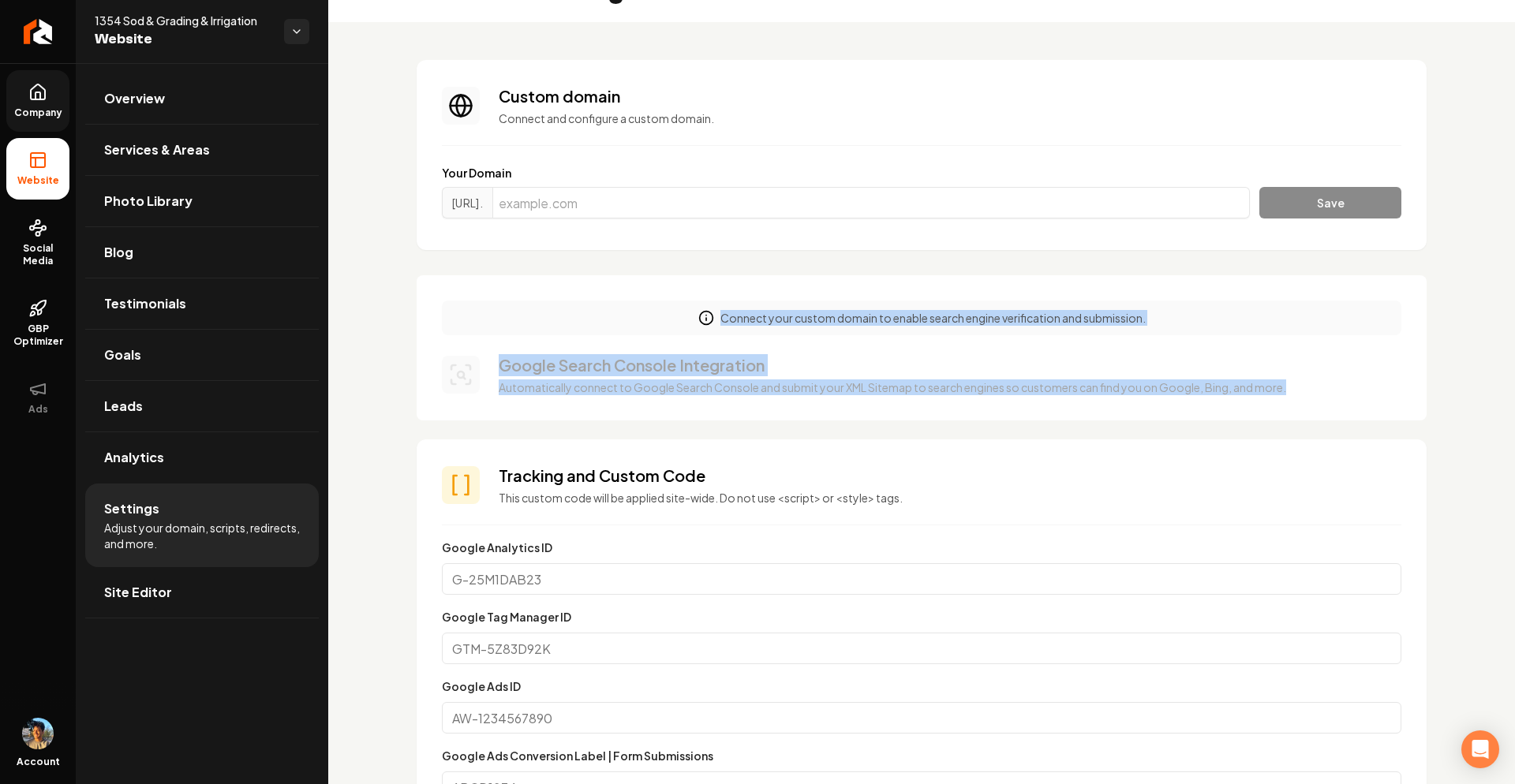
drag, startPoint x: 627, startPoint y: 308, endPoint x: 1051, endPoint y: 405, distance: 435.0
click at [1050, 405] on div "Connect your custom domain to enable search engine verification and submission.…" at bounding box center [921, 348] width 1010 height 145
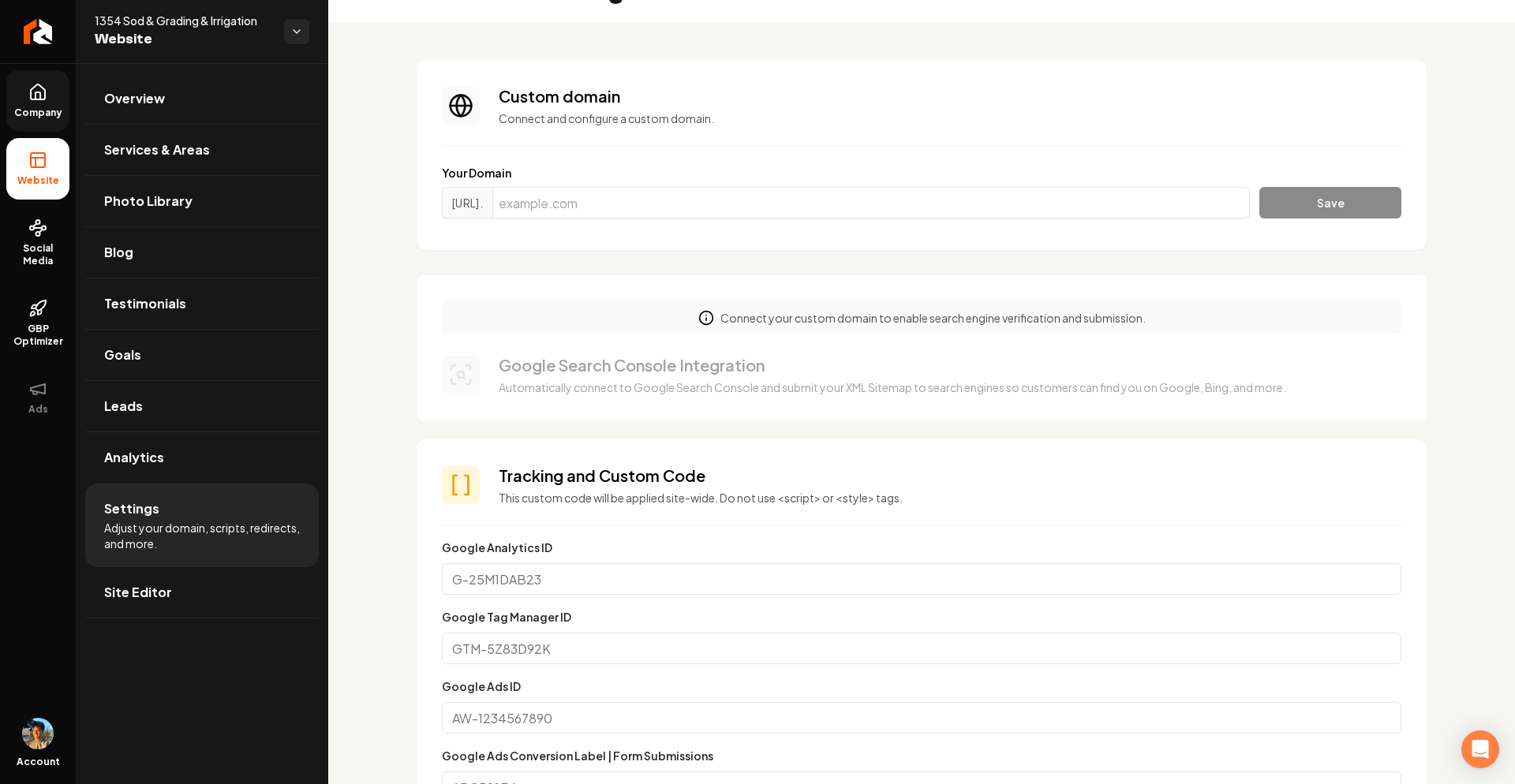
click at [703, 352] on div "Connect your custom domain to enable search engine verification and submission.…" at bounding box center [921, 348] width 1010 height 145
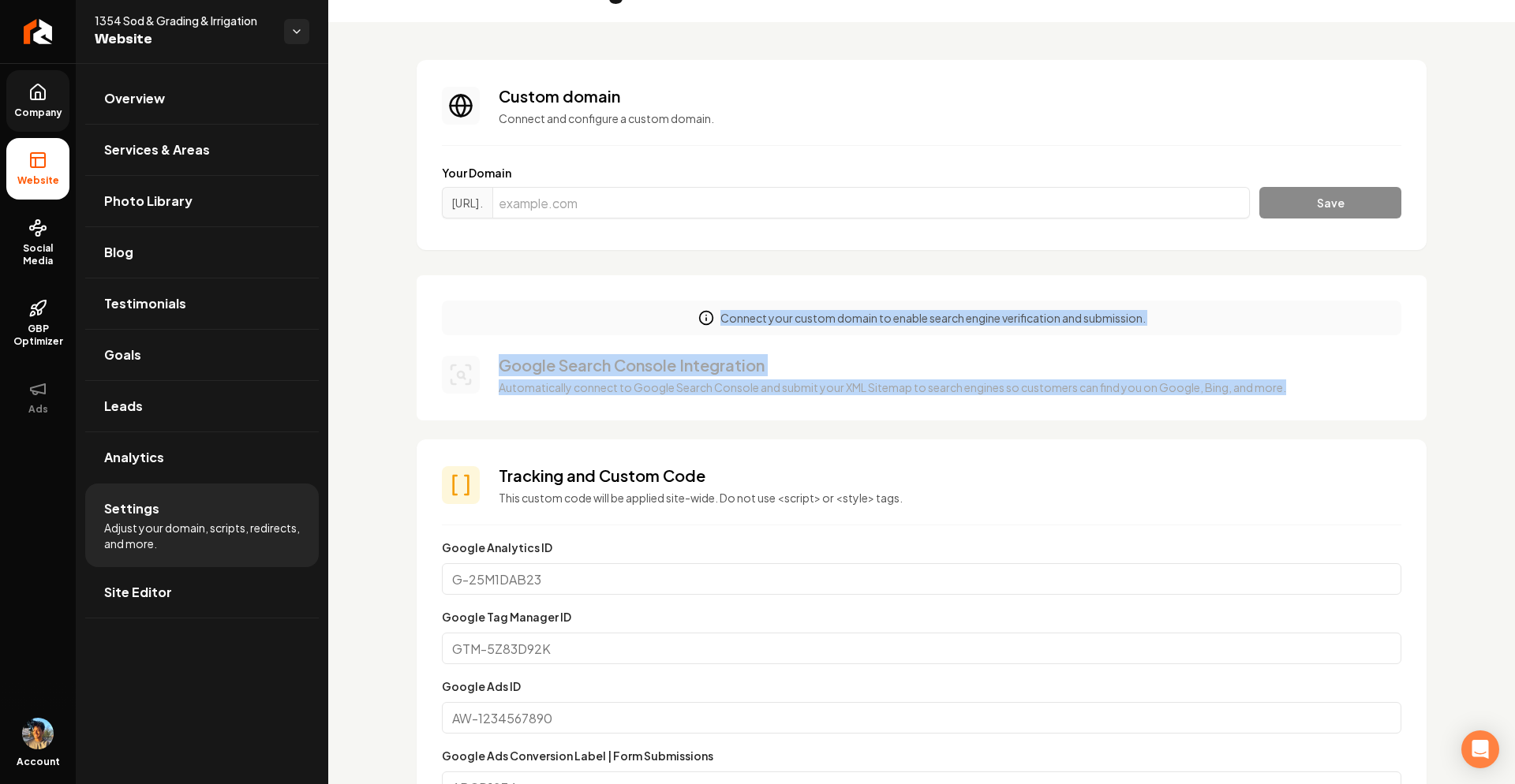
drag, startPoint x: 628, startPoint y: 315, endPoint x: 896, endPoint y: 407, distance: 283.4
click at [896, 407] on div "Connect your custom domain to enable search engine verification and submission.…" at bounding box center [921, 348] width 1010 height 145
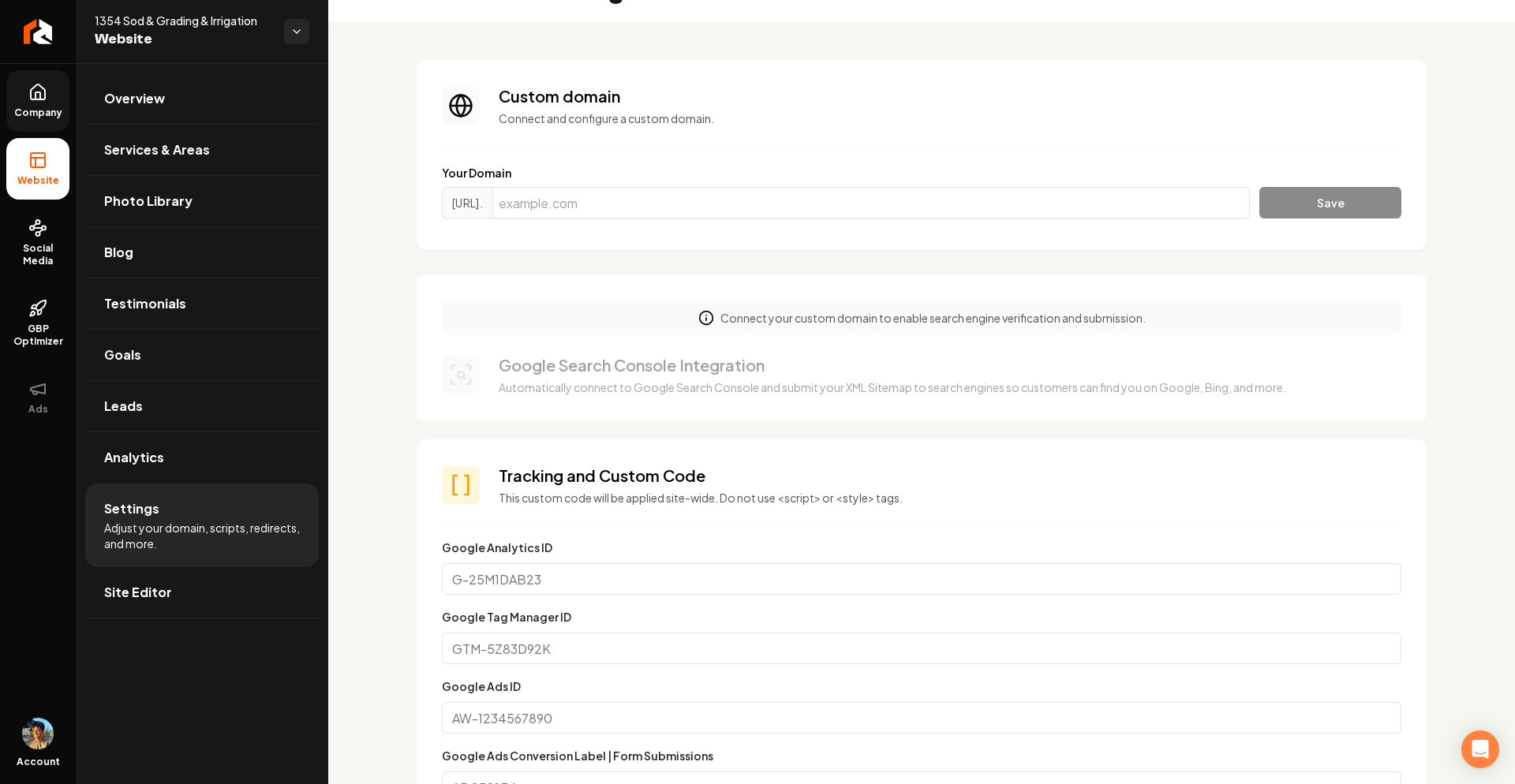
click at [748, 335] on div "Connect your custom domain to enable search engine verification and submission.…" at bounding box center [921, 348] width 1010 height 145
click at [42, 87] on icon at bounding box center [37, 92] width 14 height 15
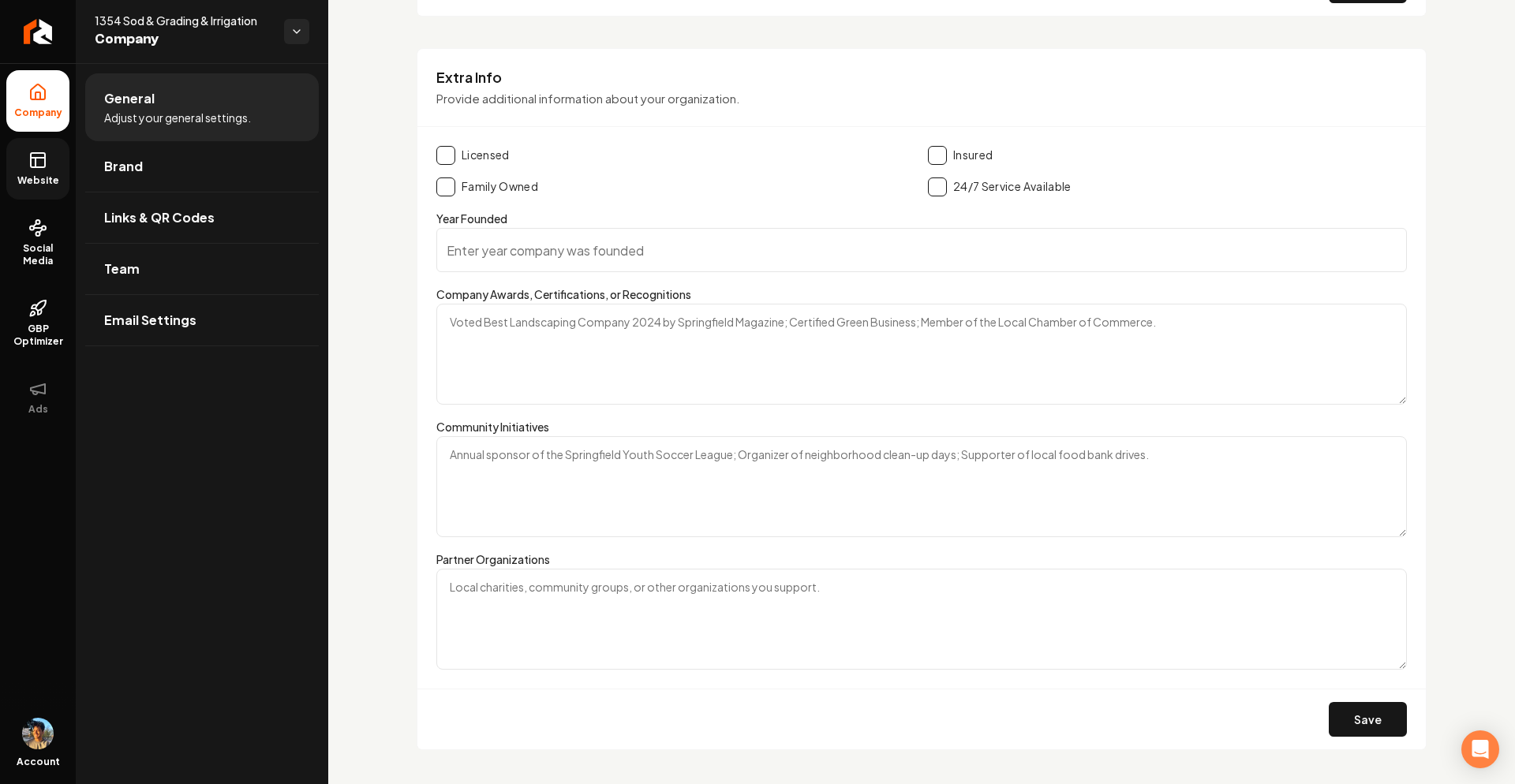
scroll to position [2464, 0]
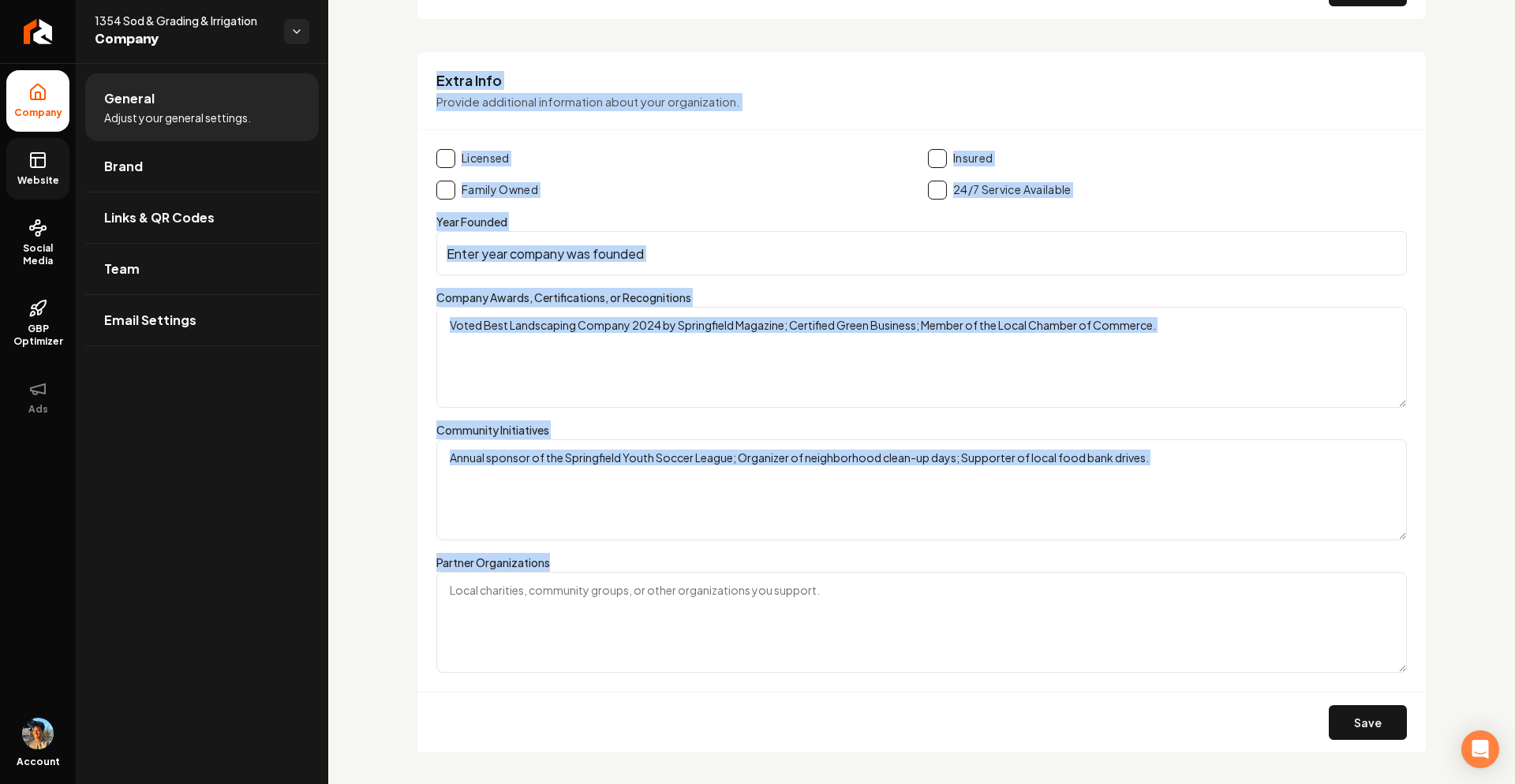
drag, startPoint x: 417, startPoint y: 70, endPoint x: 903, endPoint y: 658, distance: 762.8
click at [903, 667] on div "Extra Info Provide additional information about your organization. Licensed Ins…" at bounding box center [921, 403] width 1010 height 703
click at [644, 632] on textarea "Partner Organizations" at bounding box center [921, 622] width 970 height 101
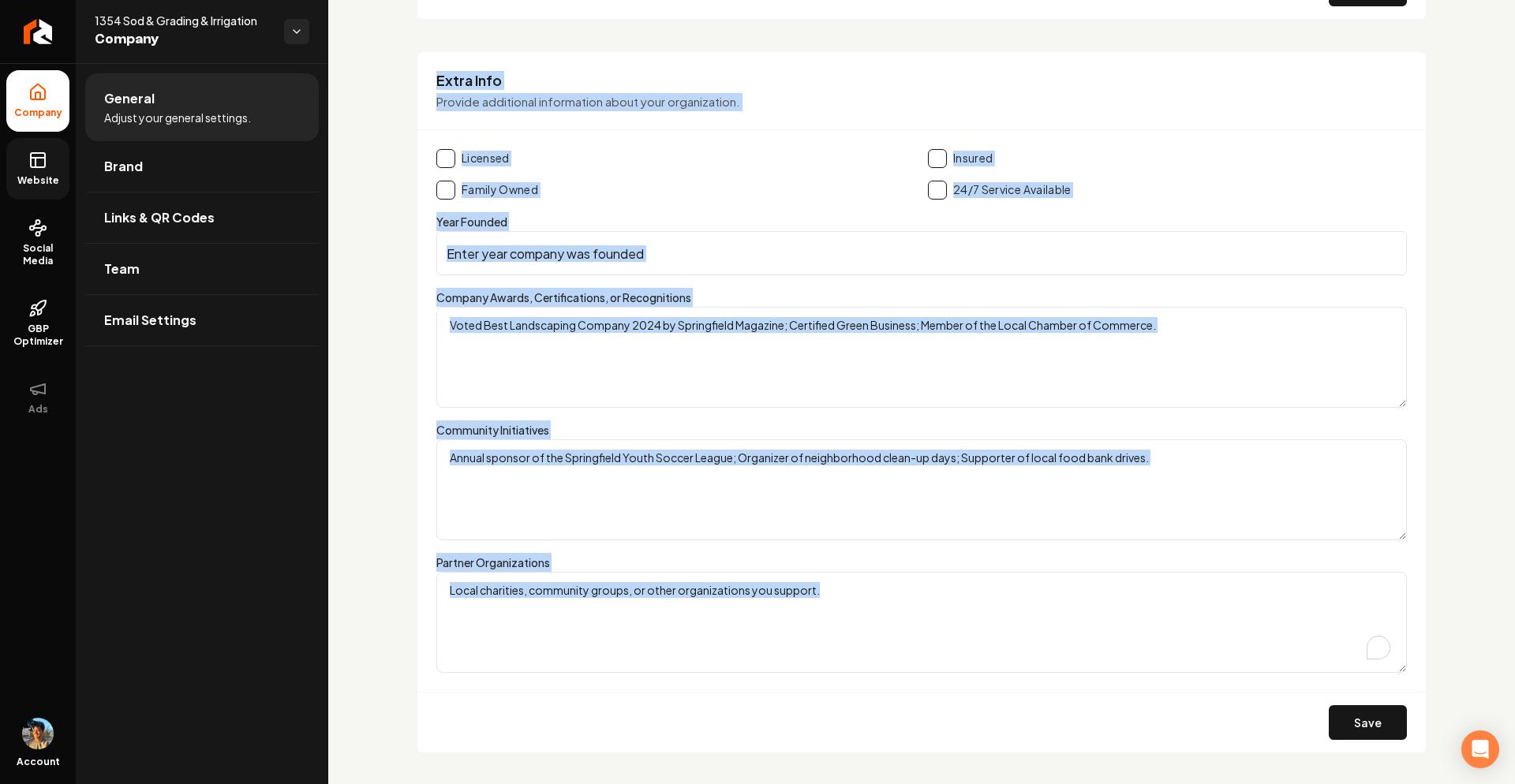
drag, startPoint x: 404, startPoint y: 54, endPoint x: 949, endPoint y: 708, distance: 851.3
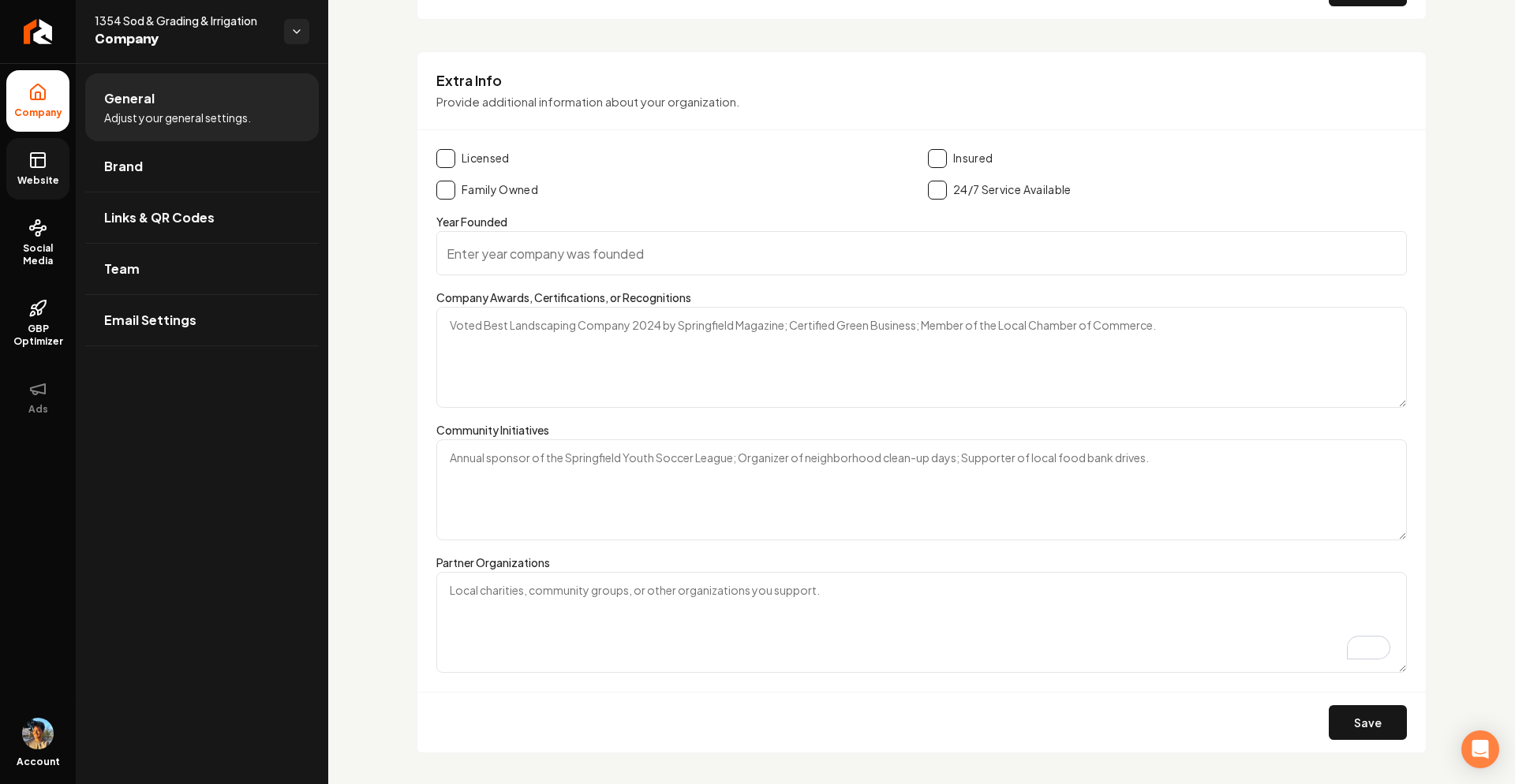
click at [809, 570] on div "Partner Organizations" at bounding box center [921, 613] width 970 height 120
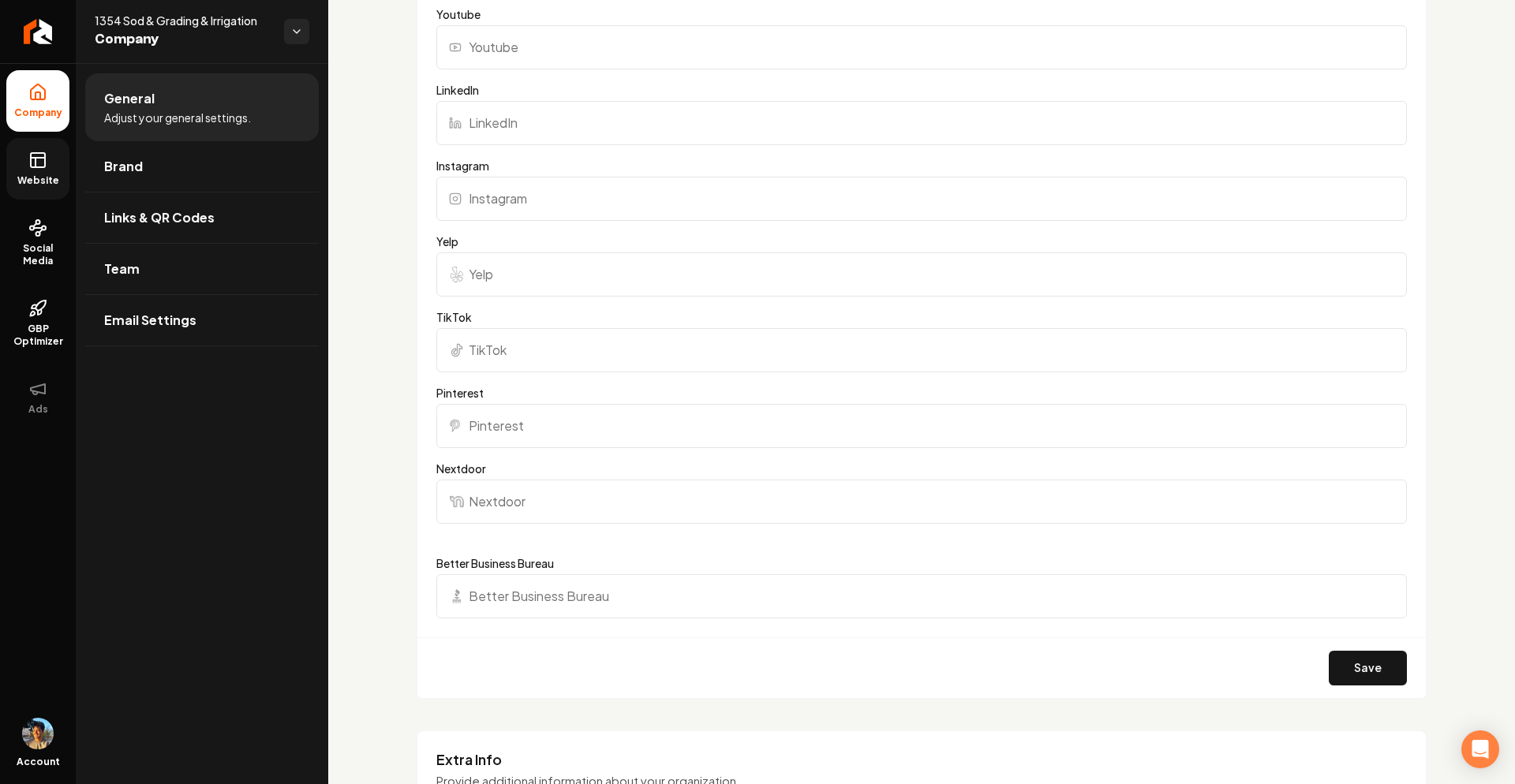
scroll to position [1742, 0]
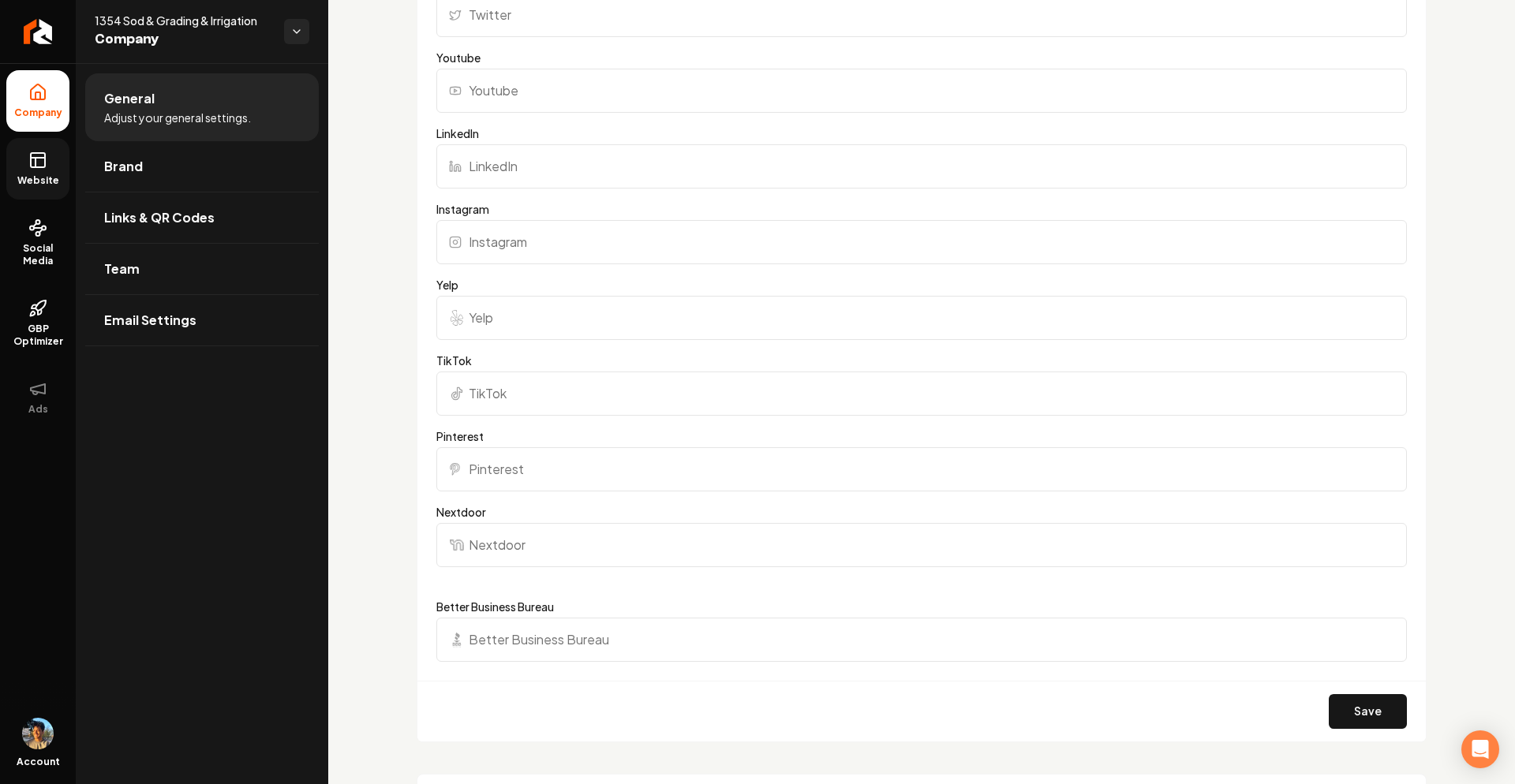
click at [40, 169] on icon at bounding box center [37, 160] width 19 height 19
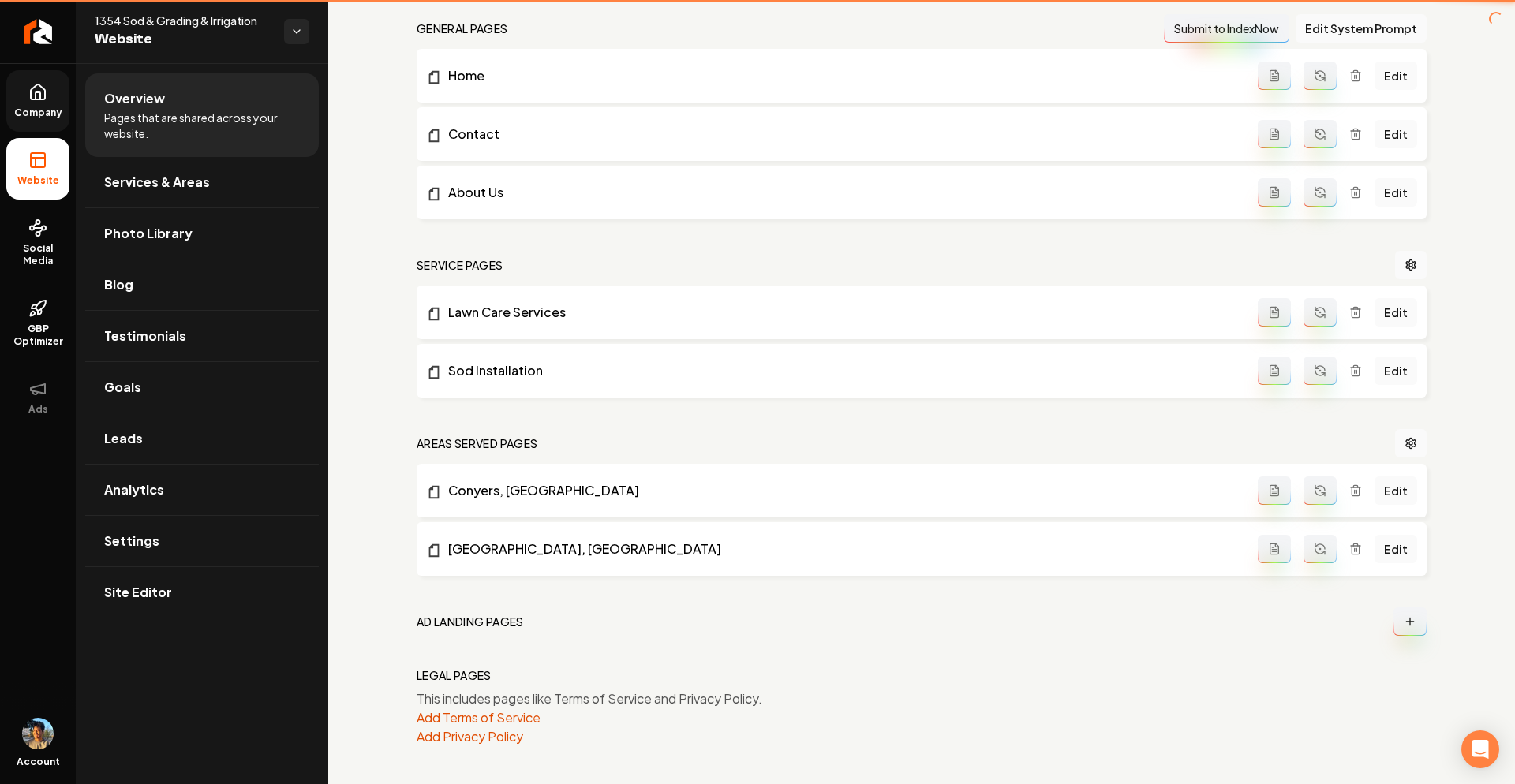
scroll to position [479, 0]
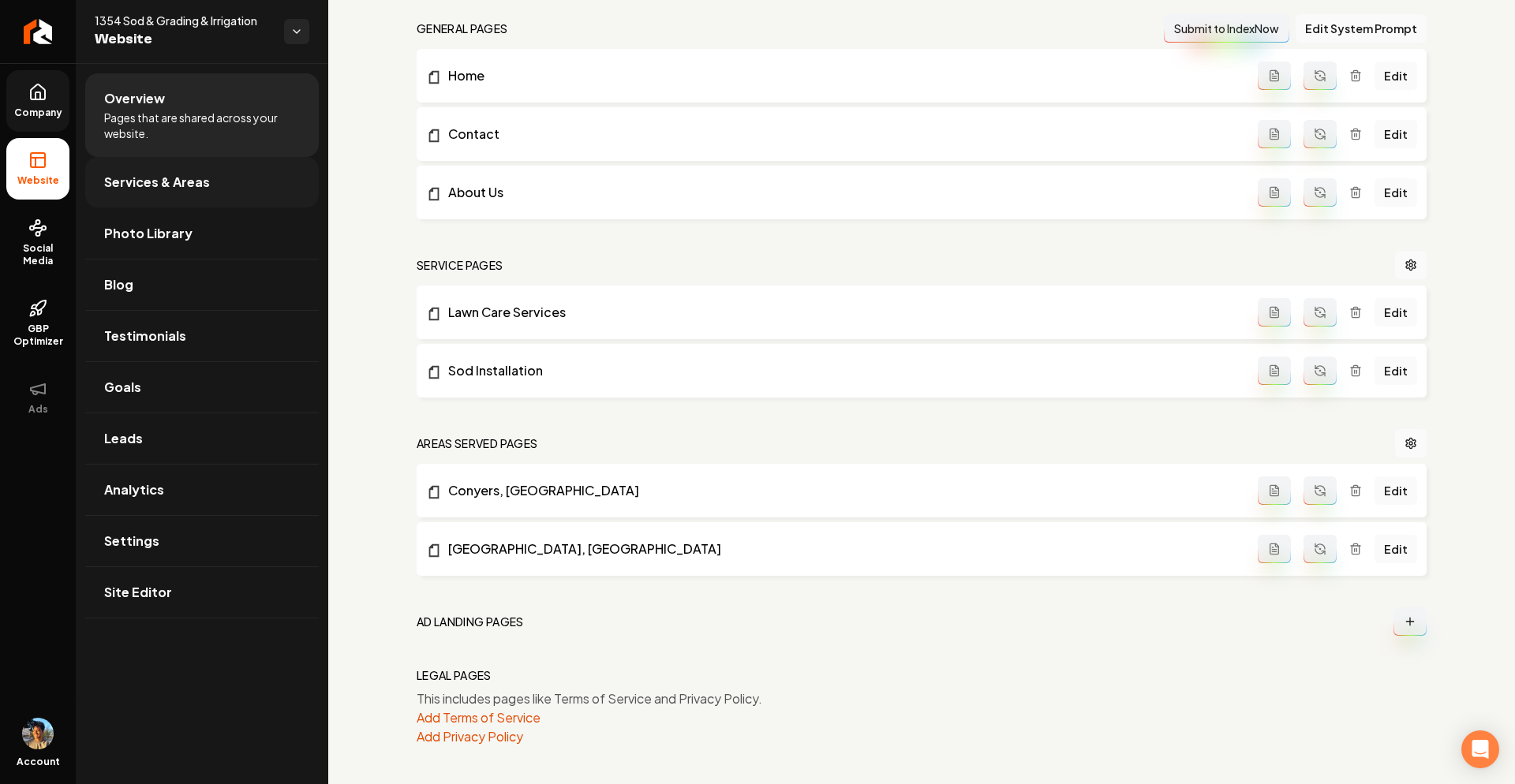
click at [172, 180] on span "Services & Areas" at bounding box center [156, 182] width 106 height 19
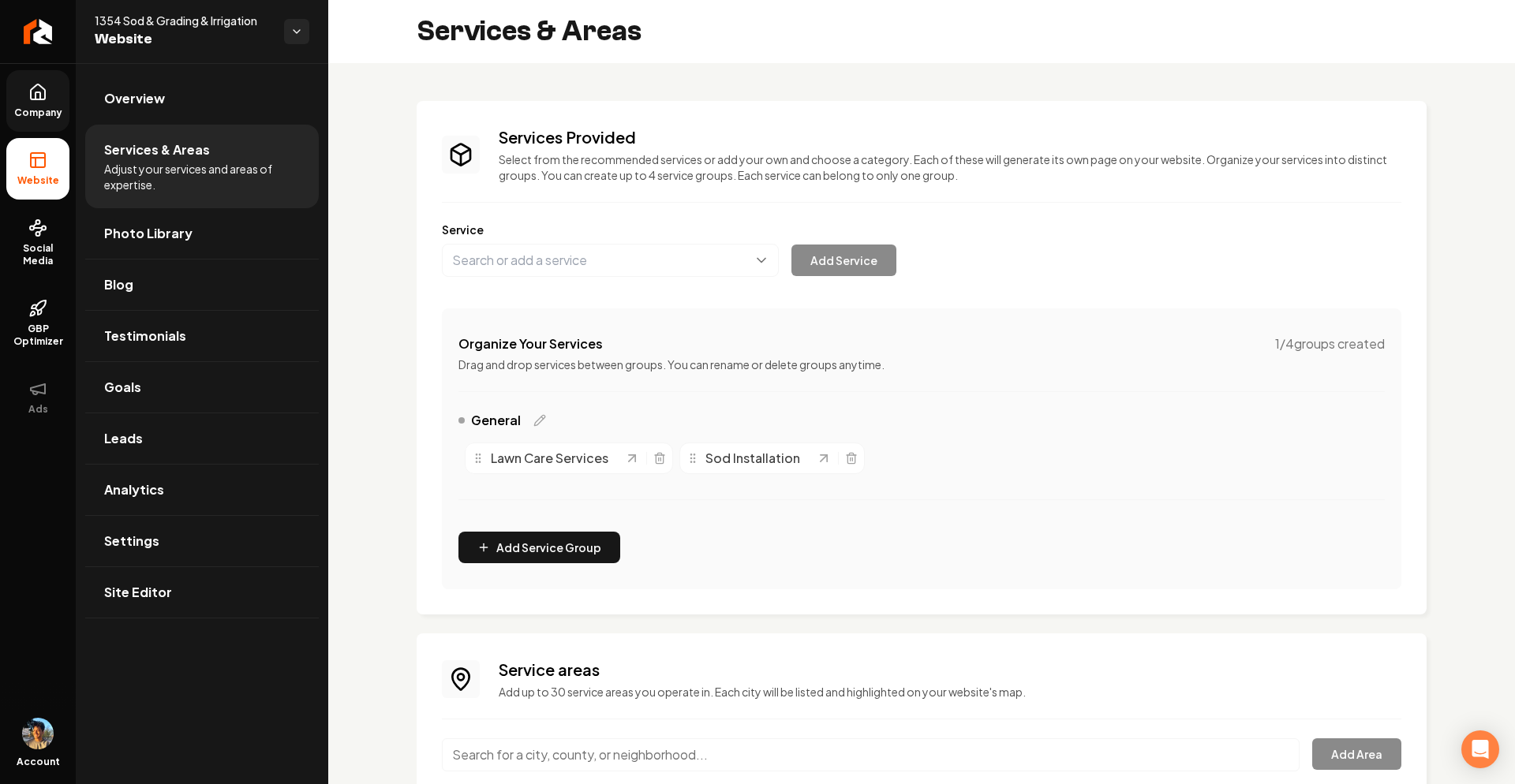
scroll to position [125, 0]
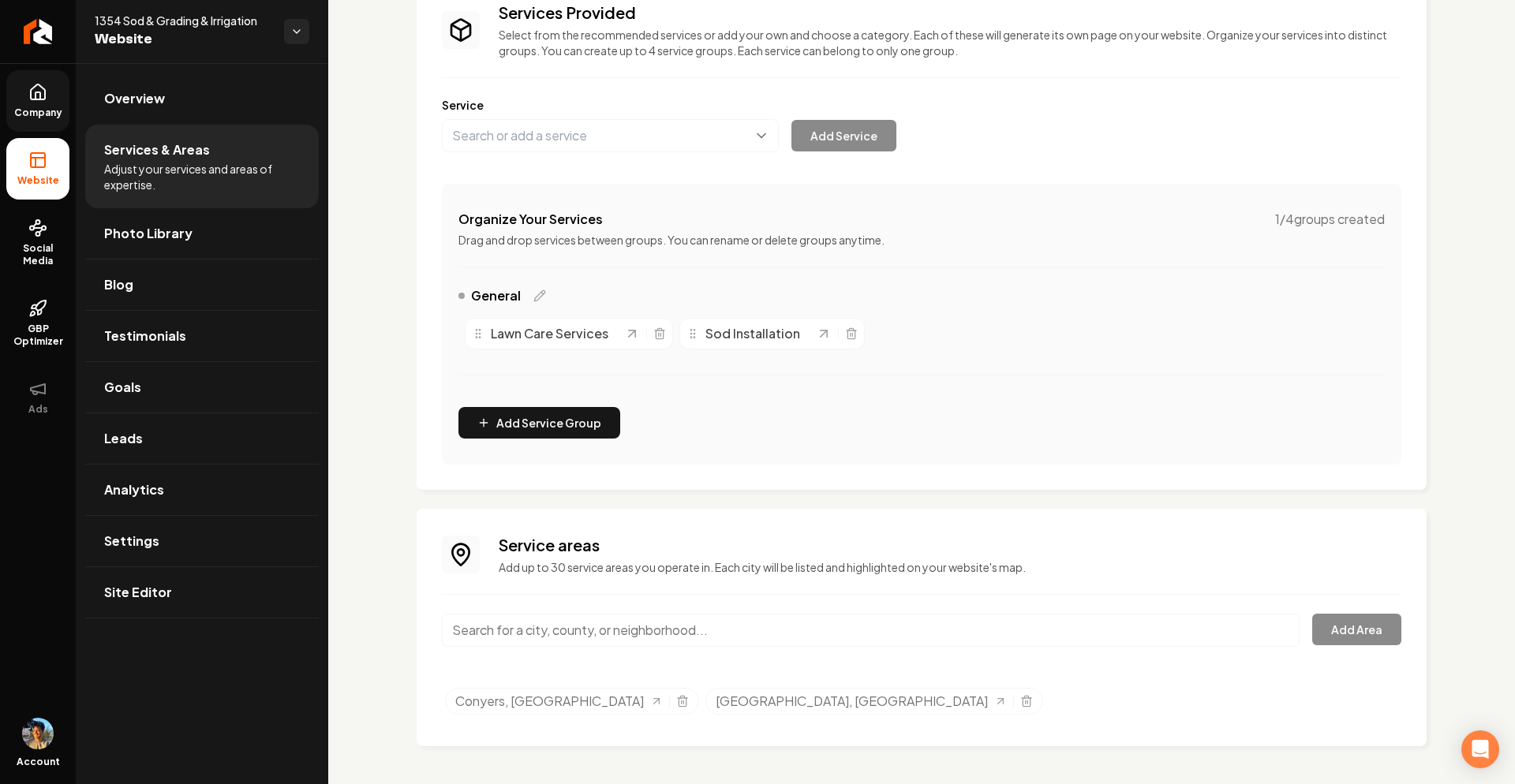
click at [30, 101] on link "Company" at bounding box center [38, 101] width 63 height 62
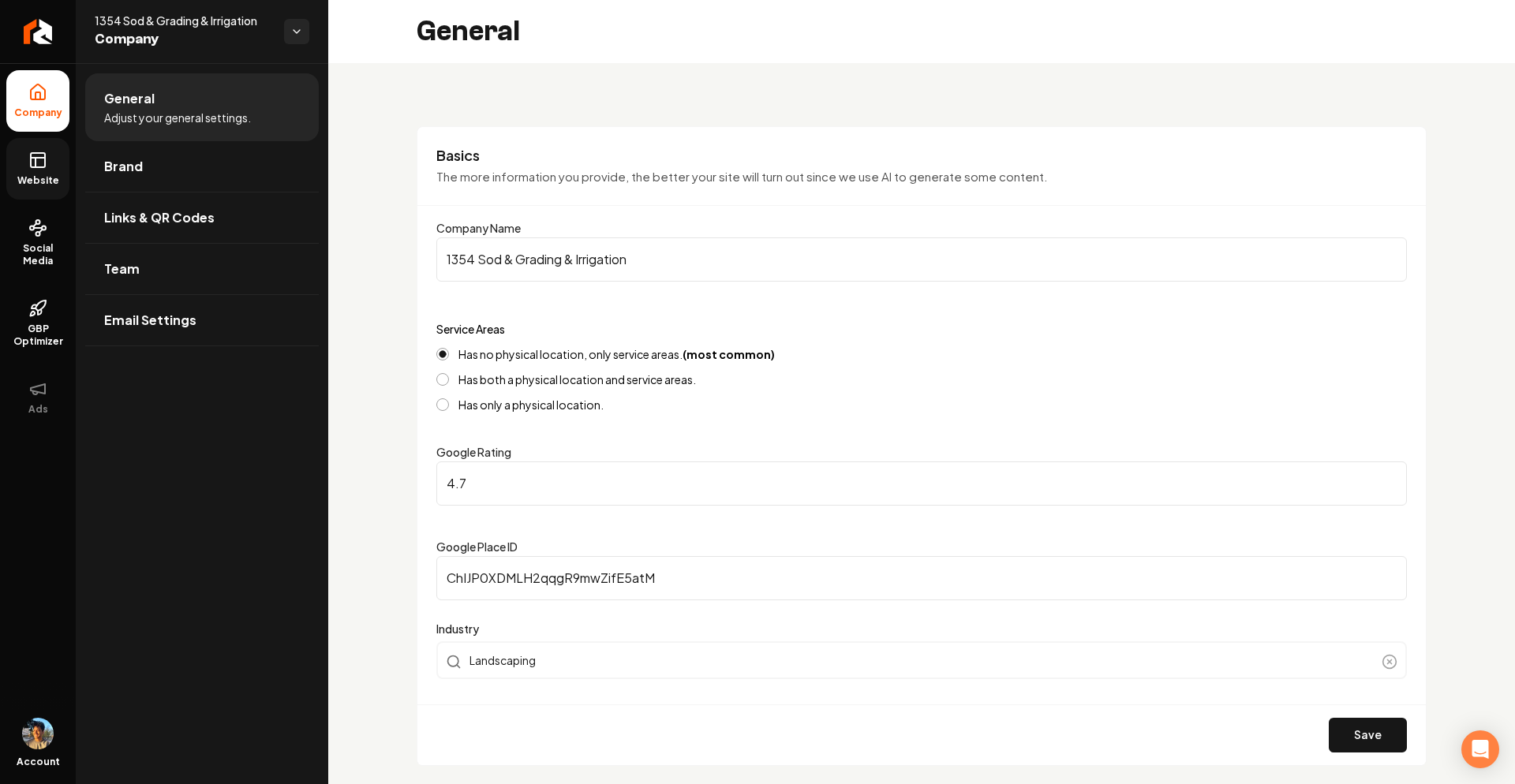
click at [47, 152] on icon at bounding box center [37, 160] width 19 height 19
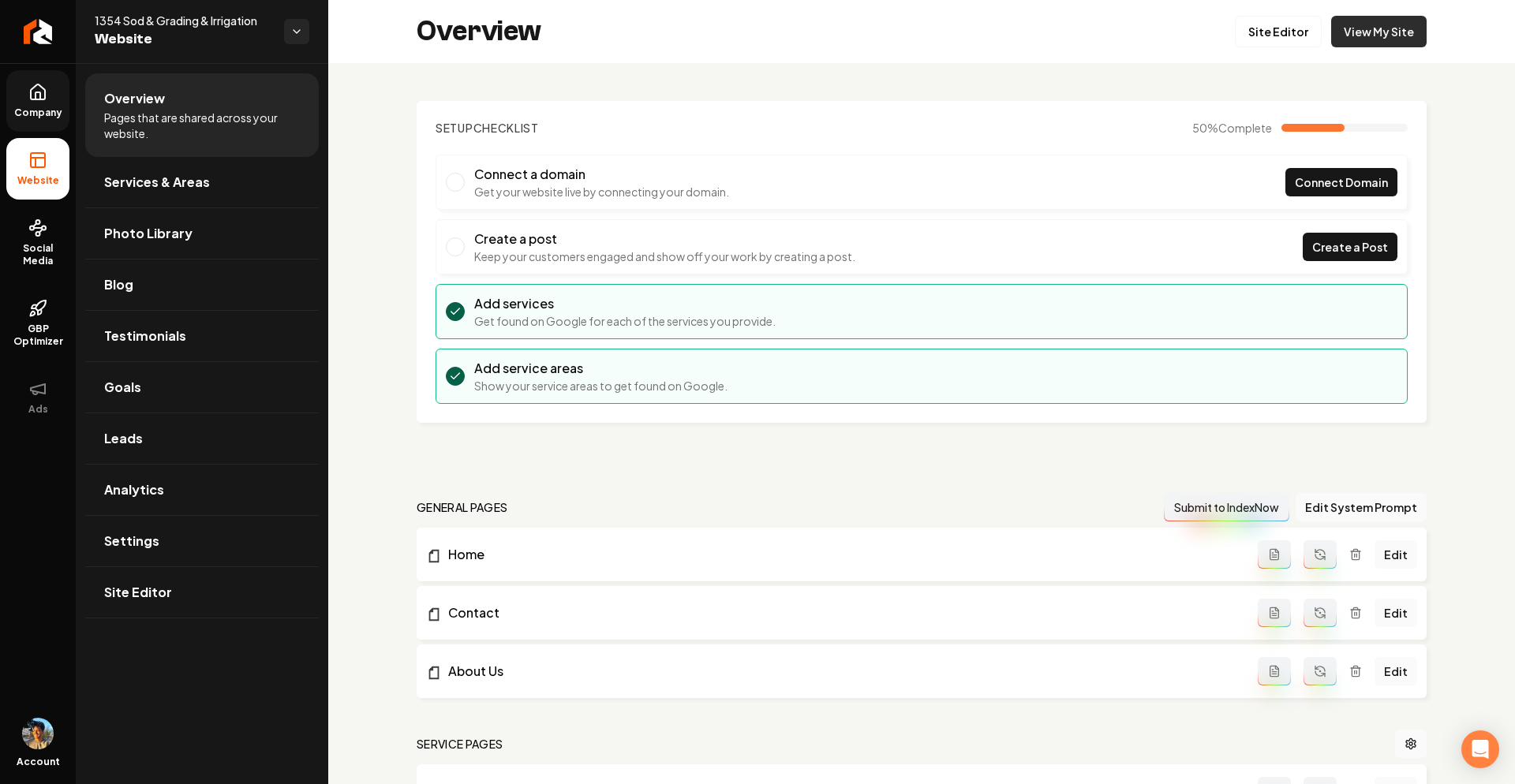
click at [1384, 32] on link "View My Site" at bounding box center [1379, 32] width 96 height 32
click at [159, 184] on span "Services & Areas" at bounding box center [156, 182] width 106 height 19
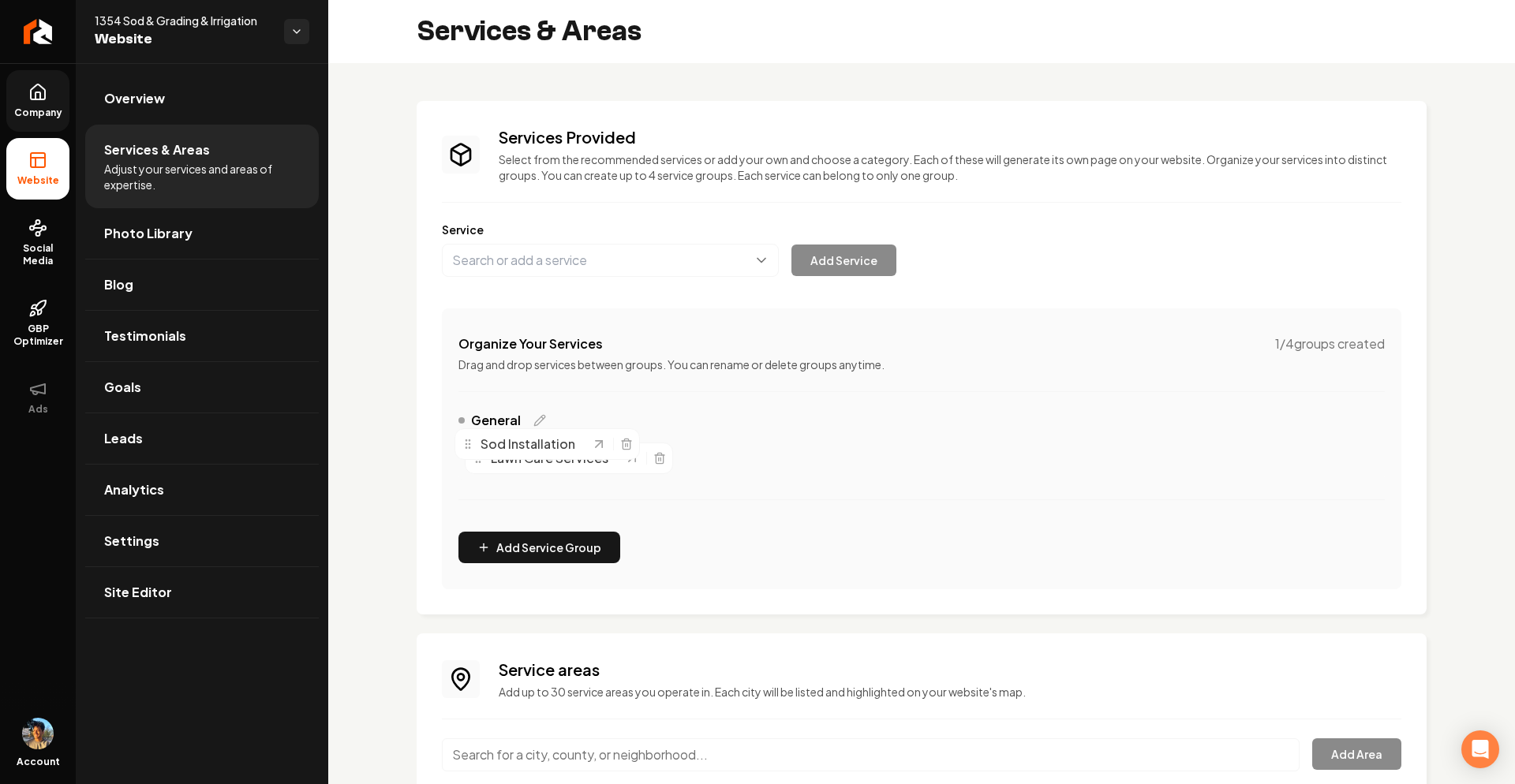
drag, startPoint x: 695, startPoint y: 458, endPoint x: 470, endPoint y: 441, distance: 225.6
click at [470, 441] on icon "Main content area" at bounding box center [467, 444] width 12 height 12
drag, startPoint x: 692, startPoint y: 458, endPoint x: 333, endPoint y: 447, distance: 359.2
click at [332, 447] on div "Services Provided Select from the recommended services or add your own and choo…" at bounding box center [922, 486] width 1187 height 846
drag, startPoint x: 471, startPoint y: 456, endPoint x: 890, endPoint y: 457, distance: 419.0
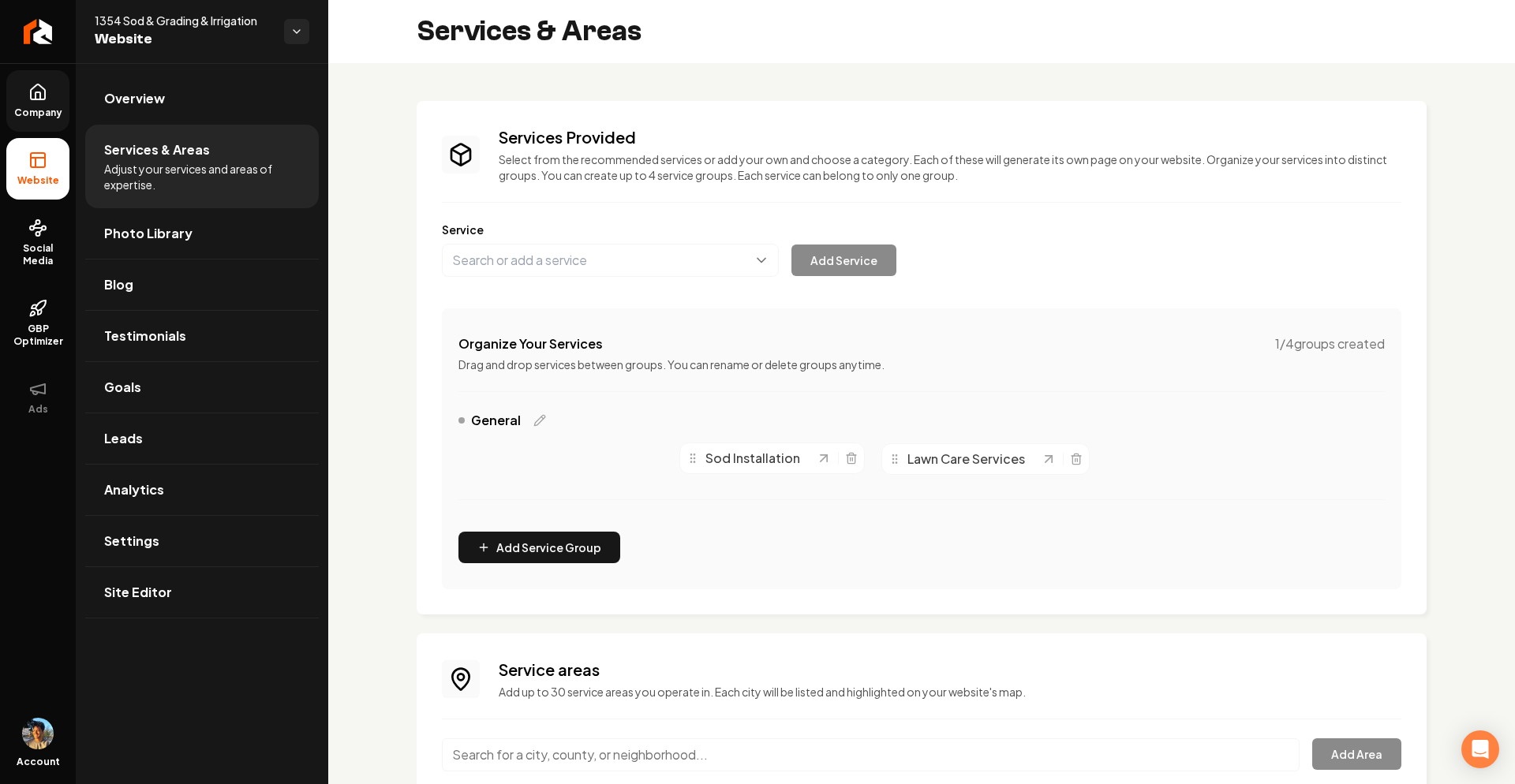
click at [891, 457] on icon "Main content area" at bounding box center [895, 459] width 12 height 12
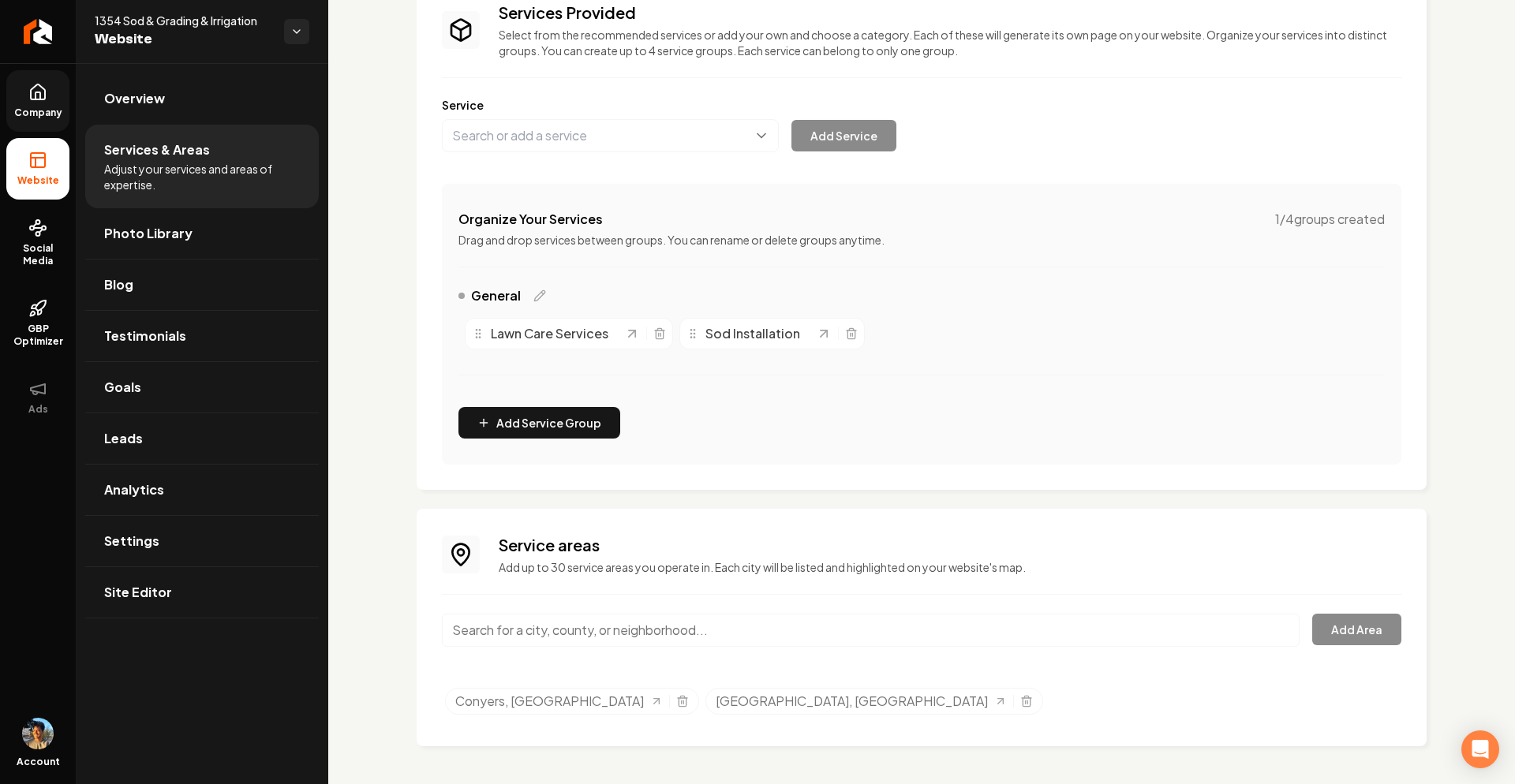
click at [42, 110] on span "Company" at bounding box center [37, 112] width 61 height 12
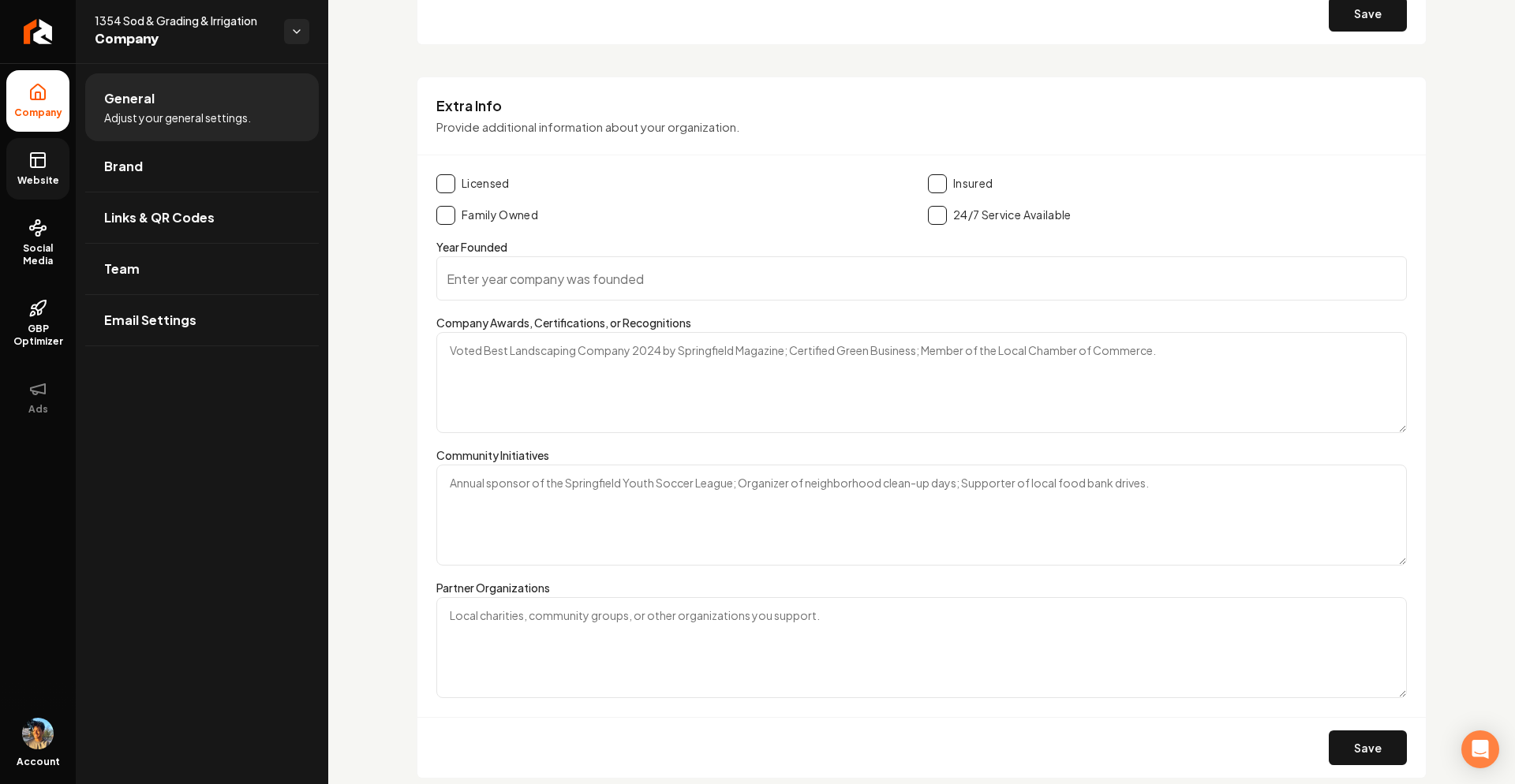
scroll to position [2400, 0]
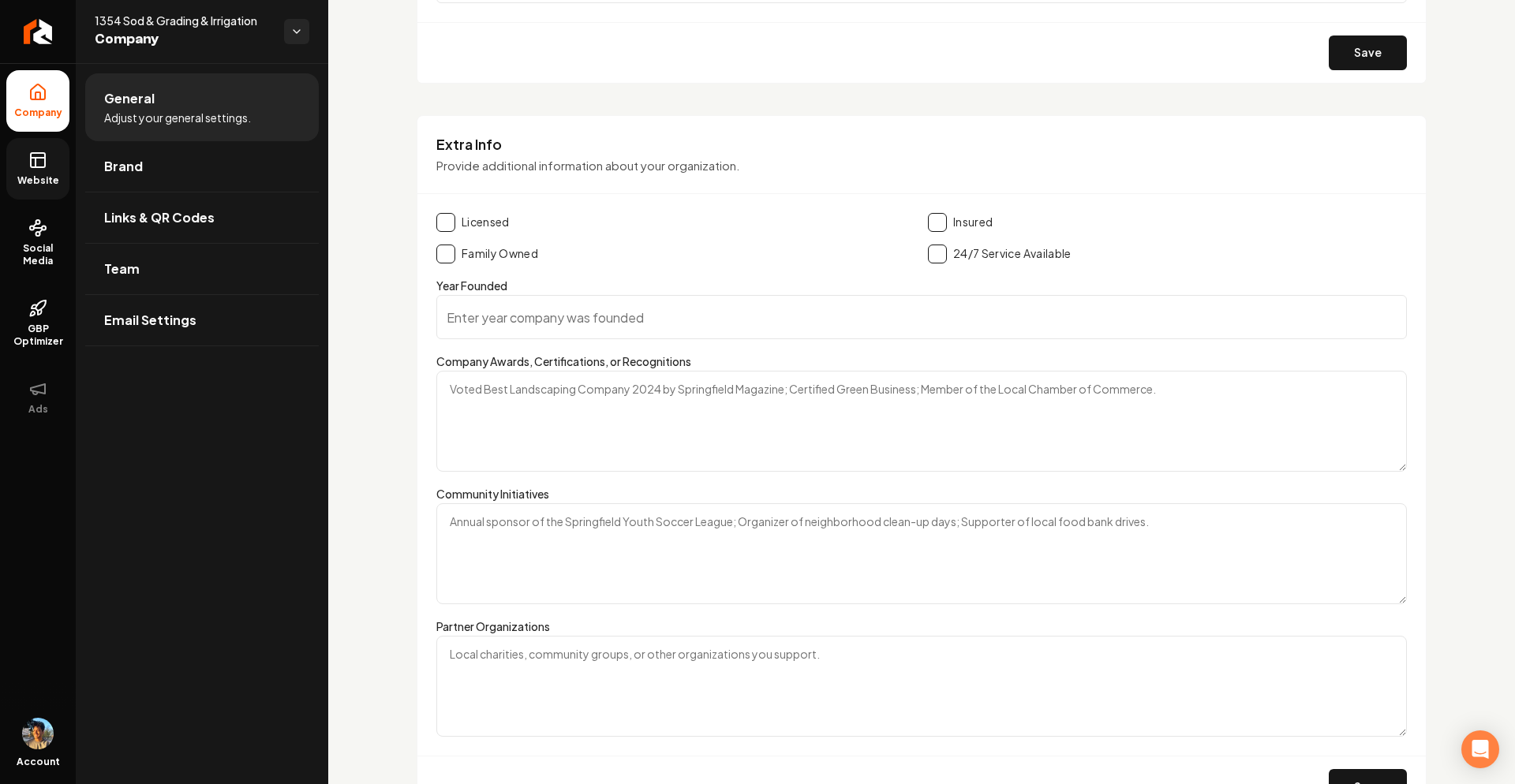
click at [44, 150] on icon at bounding box center [37, 160] width 19 height 19
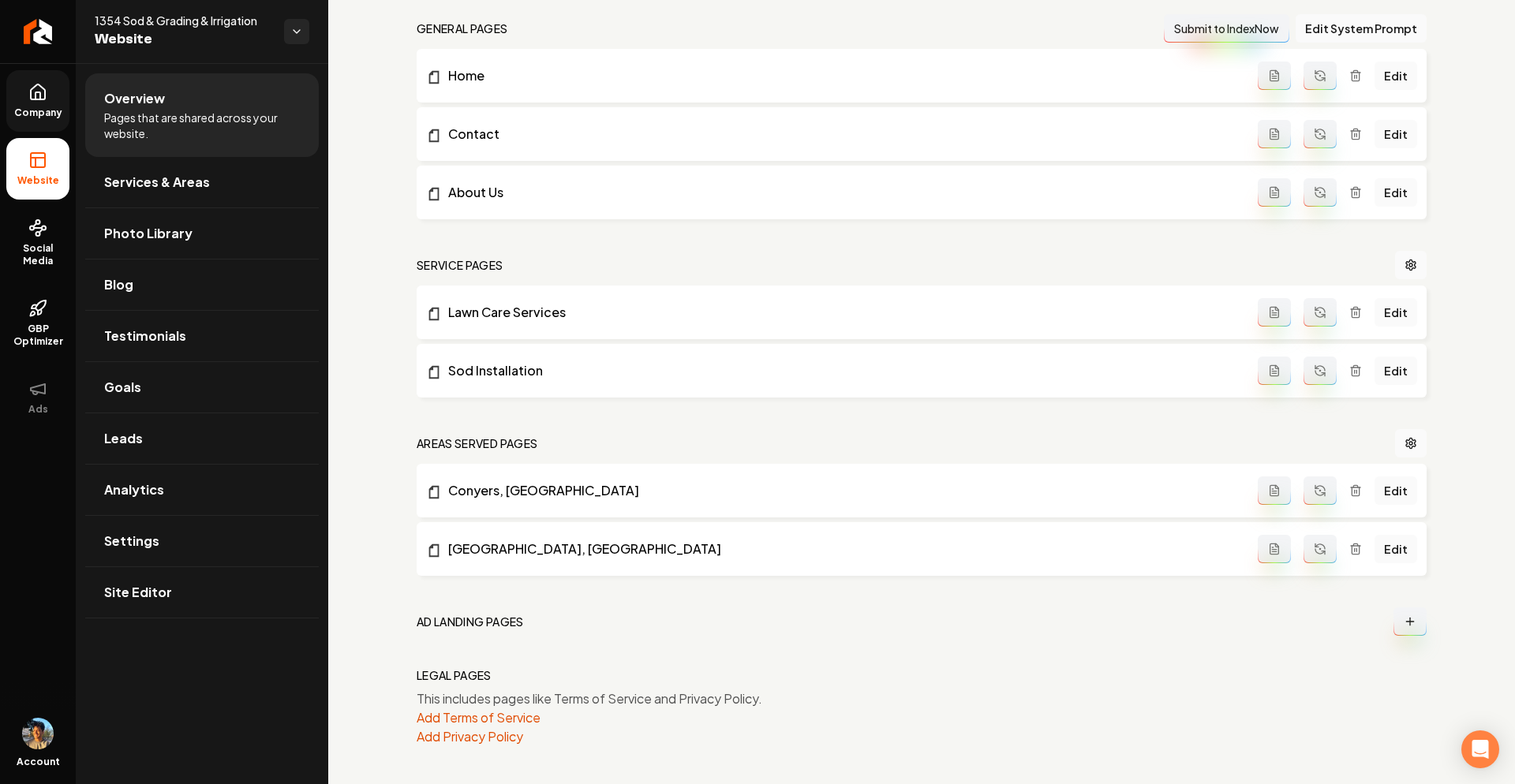
click at [1272, 497] on button "Main content area" at bounding box center [1275, 491] width 33 height 28
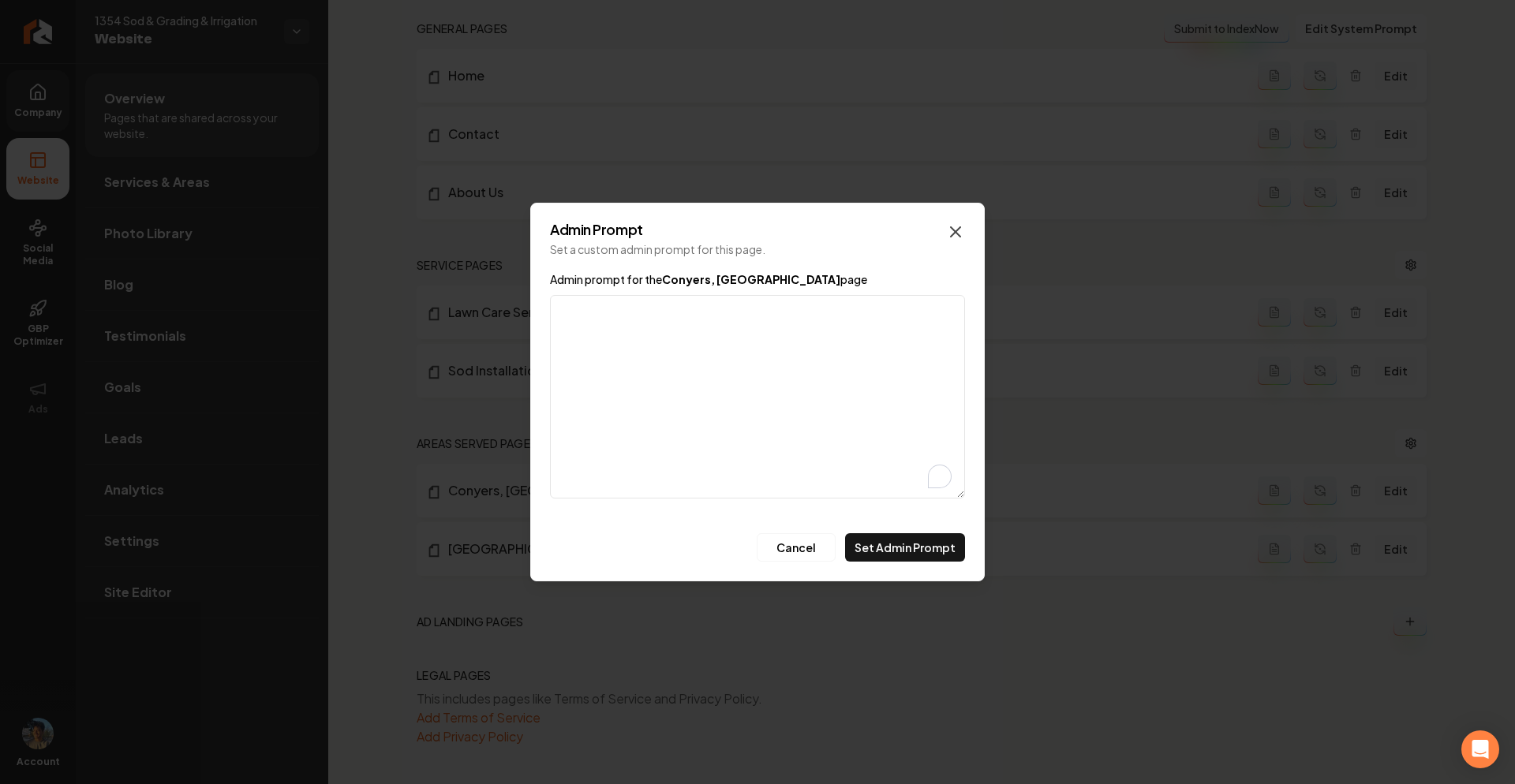
click at [953, 239] on icon "button" at bounding box center [955, 232] width 19 height 19
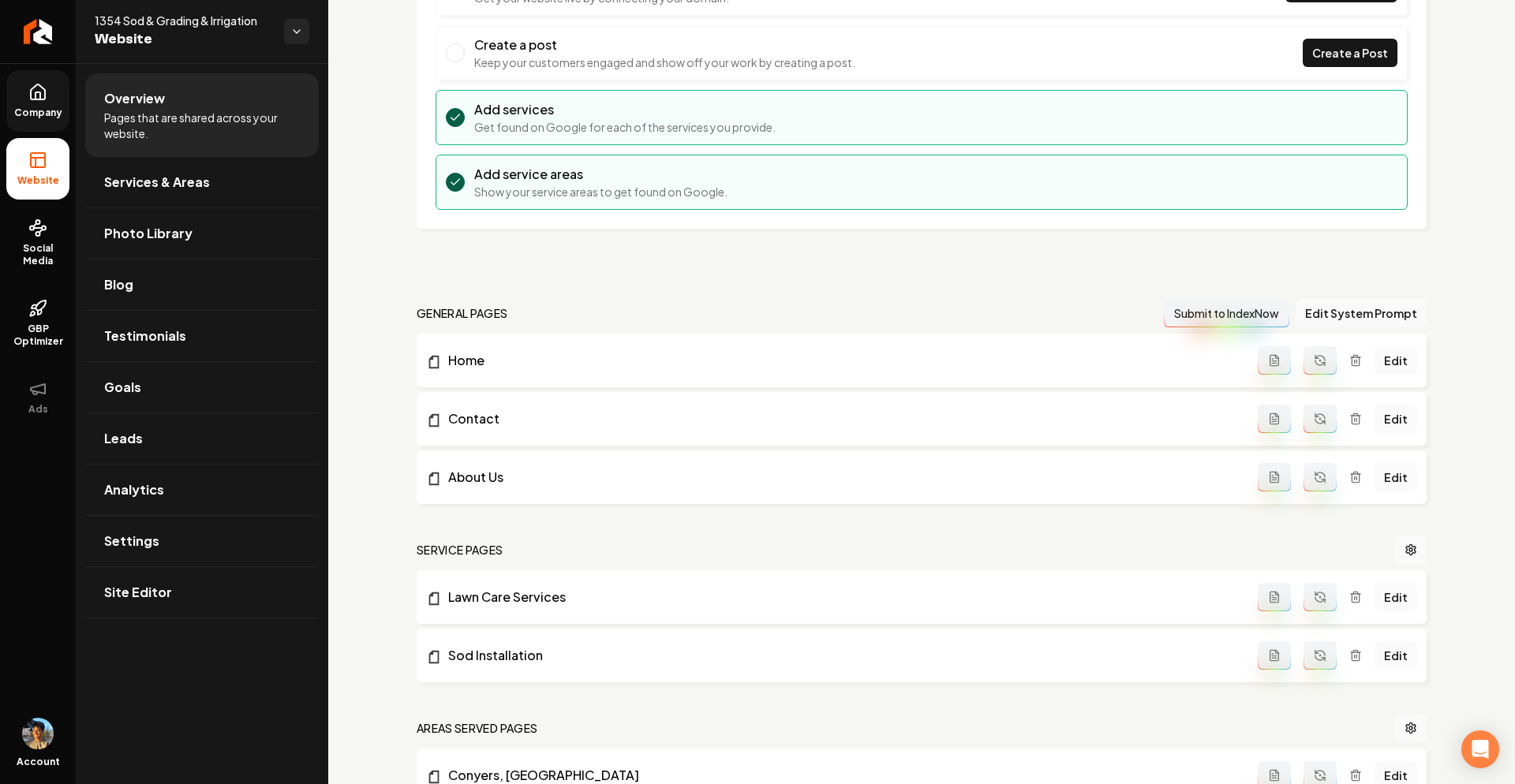
scroll to position [159, 0]
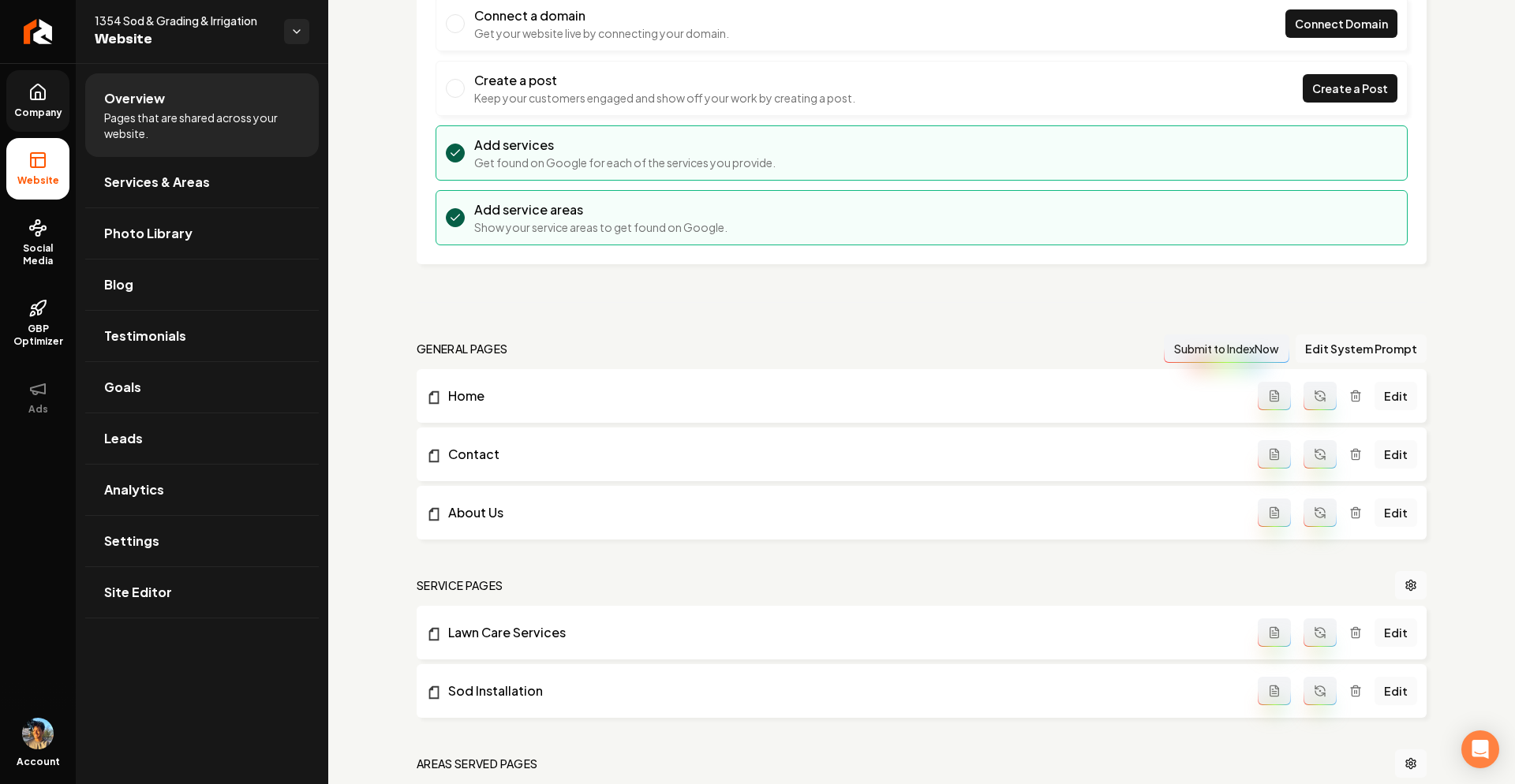
click at [1328, 348] on button "Edit System Prompt" at bounding box center [1362, 348] width 131 height 28
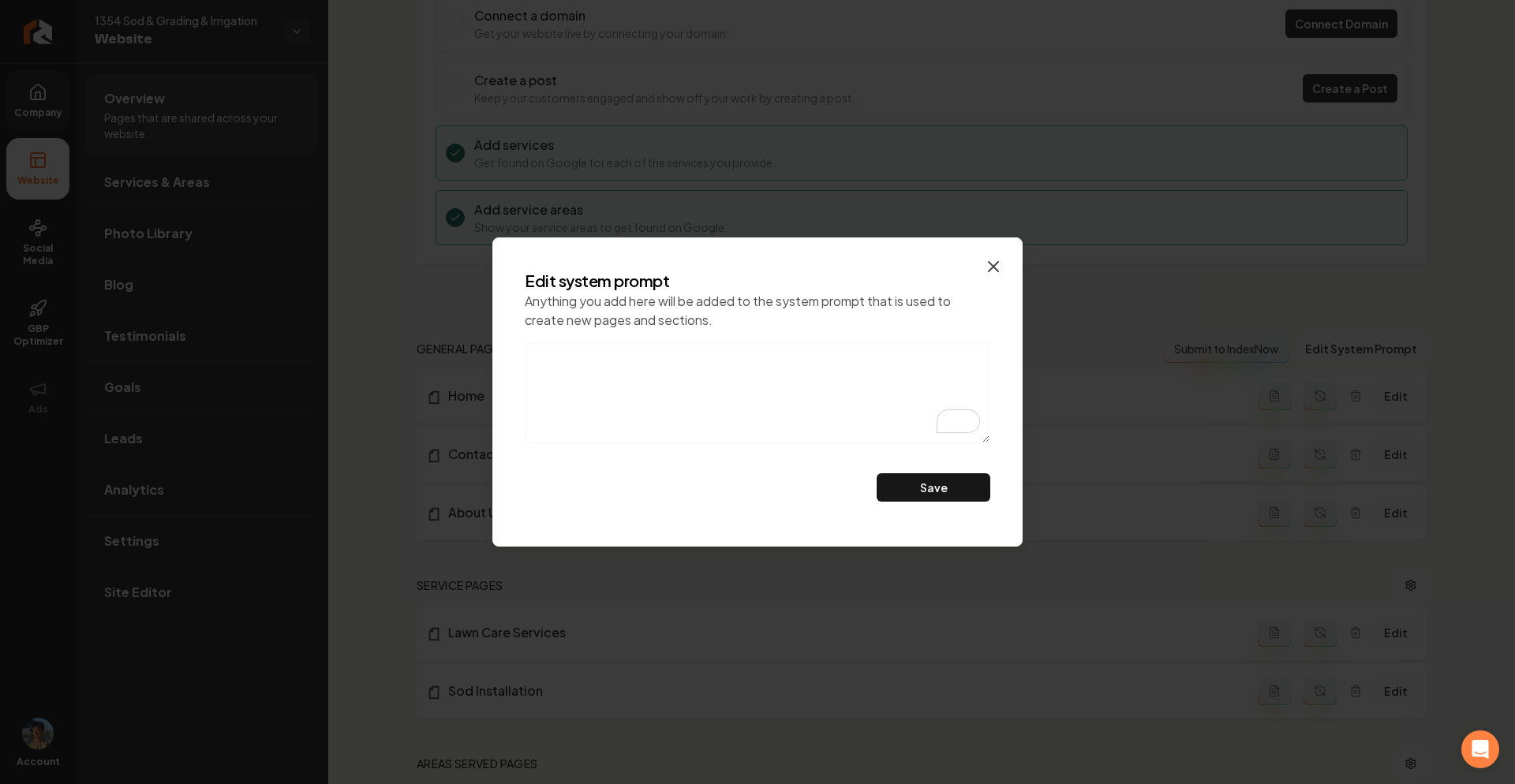
click at [990, 270] on icon "button" at bounding box center [993, 266] width 9 height 9
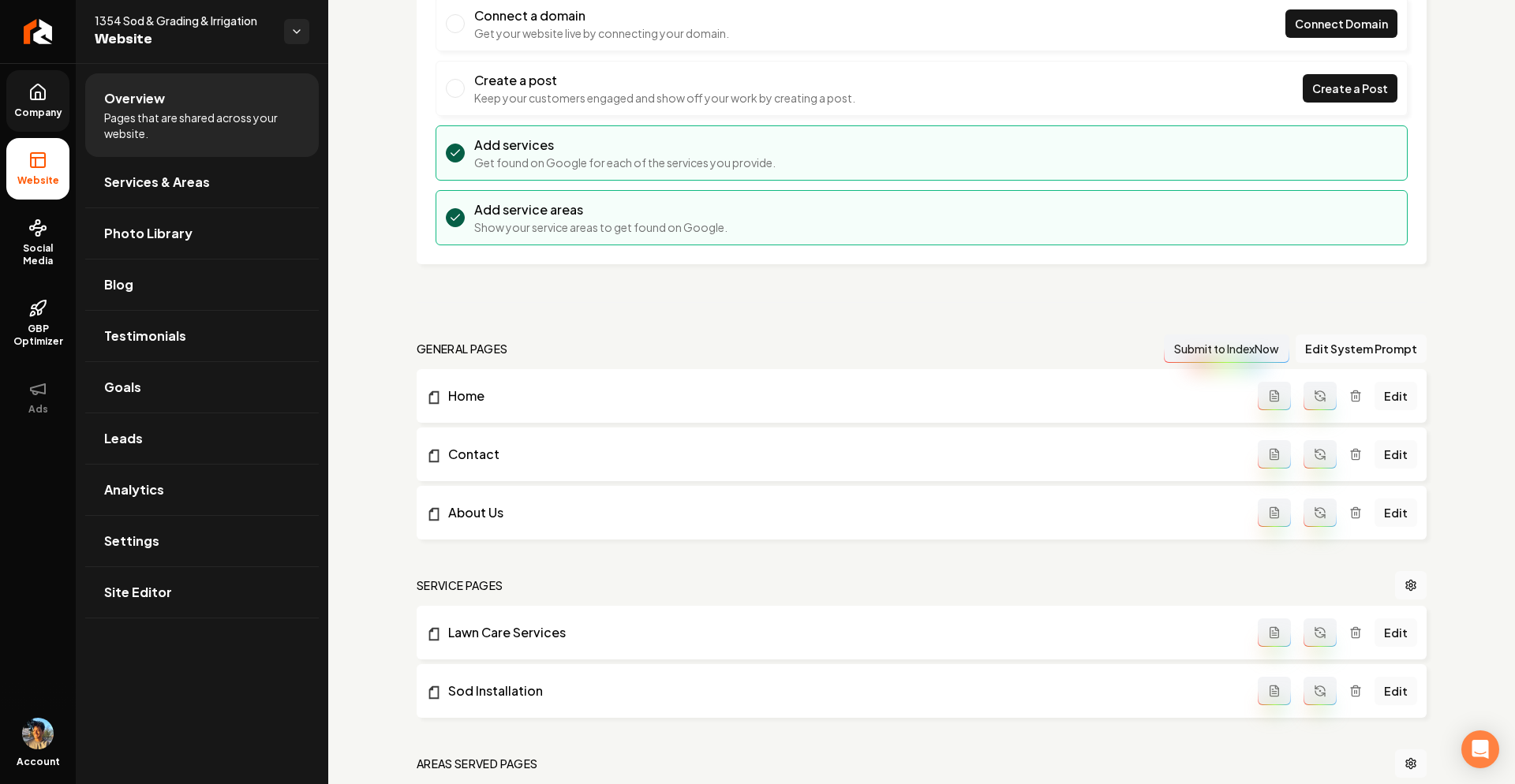
click at [26, 110] on span "Company" at bounding box center [37, 112] width 61 height 12
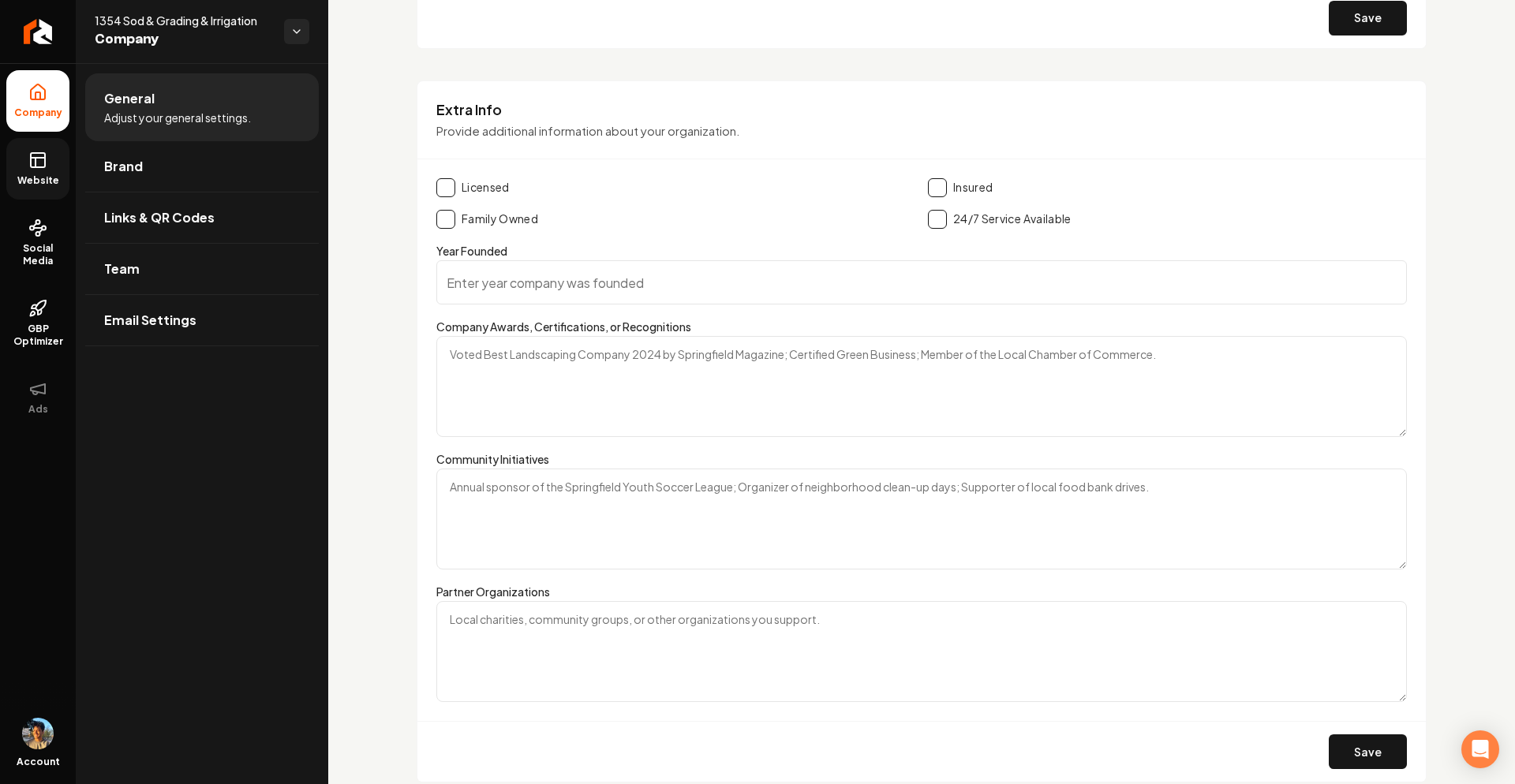
scroll to position [2433, 0]
drag, startPoint x: 440, startPoint y: 328, endPoint x: 730, endPoint y: 328, distance: 290.0
click at [730, 328] on div "Company Awards, Certifications, or Recognitions" at bounding box center [921, 379] width 970 height 120
drag, startPoint x: 455, startPoint y: 179, endPoint x: 598, endPoint y: 239, distance: 155.1
click at [598, 239] on div "Extra Info Provide additional information about your organization. Licensed Ins…" at bounding box center [921, 435] width 1010 height 703
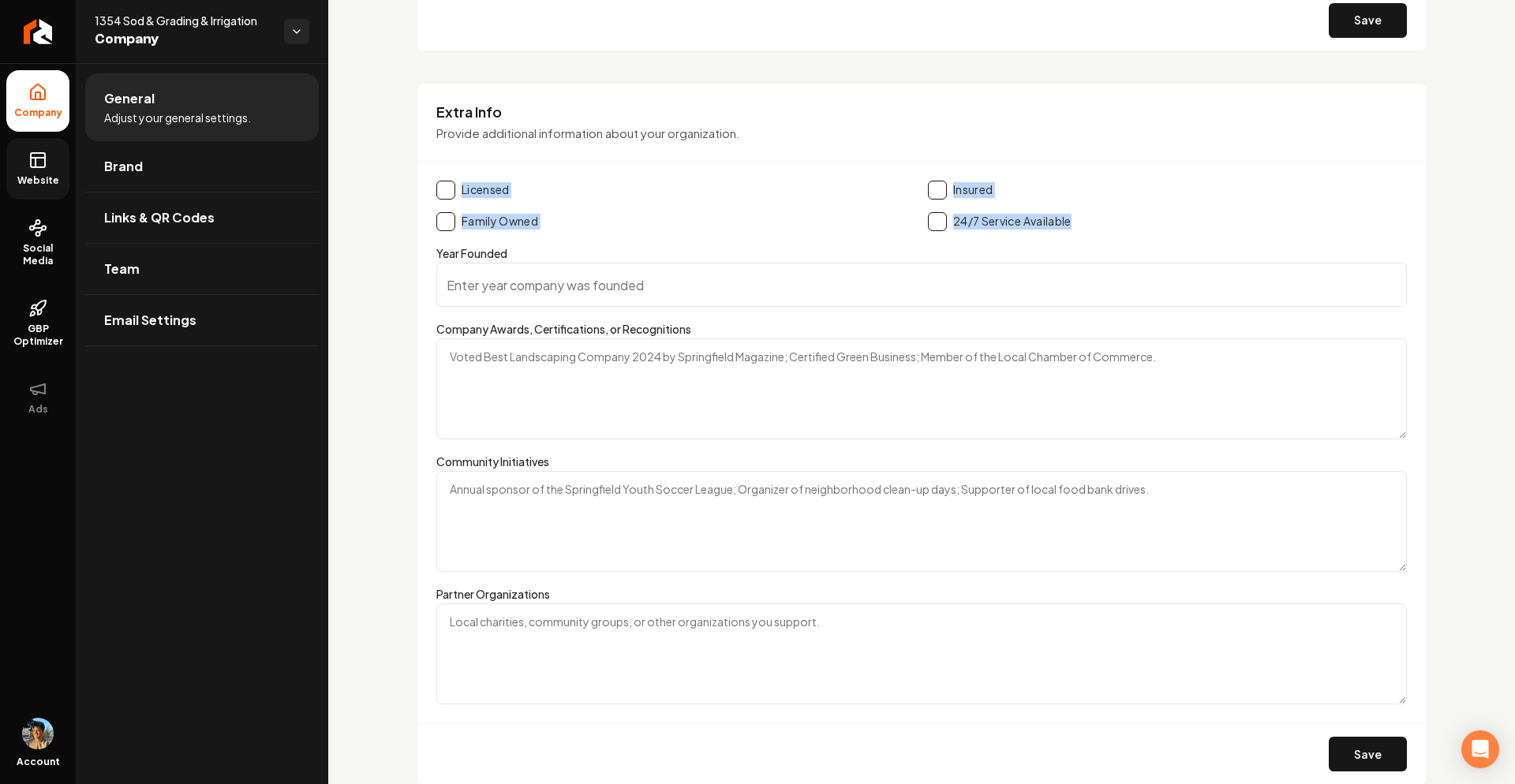
click at [583, 231] on form "Licensed Insured Family Owned 24/7 Service Available Year Founded Company Award…" at bounding box center [921, 482] width 970 height 604
drag, startPoint x: 446, startPoint y: 254, endPoint x: 560, endPoint y: 254, distance: 114.0
click at [560, 254] on div "Year Founded" at bounding box center [921, 275] width 970 height 63
drag, startPoint x: 440, startPoint y: 253, endPoint x: 552, endPoint y: 253, distance: 112.0
click at [552, 253] on div "Year Founded" at bounding box center [921, 275] width 970 height 63
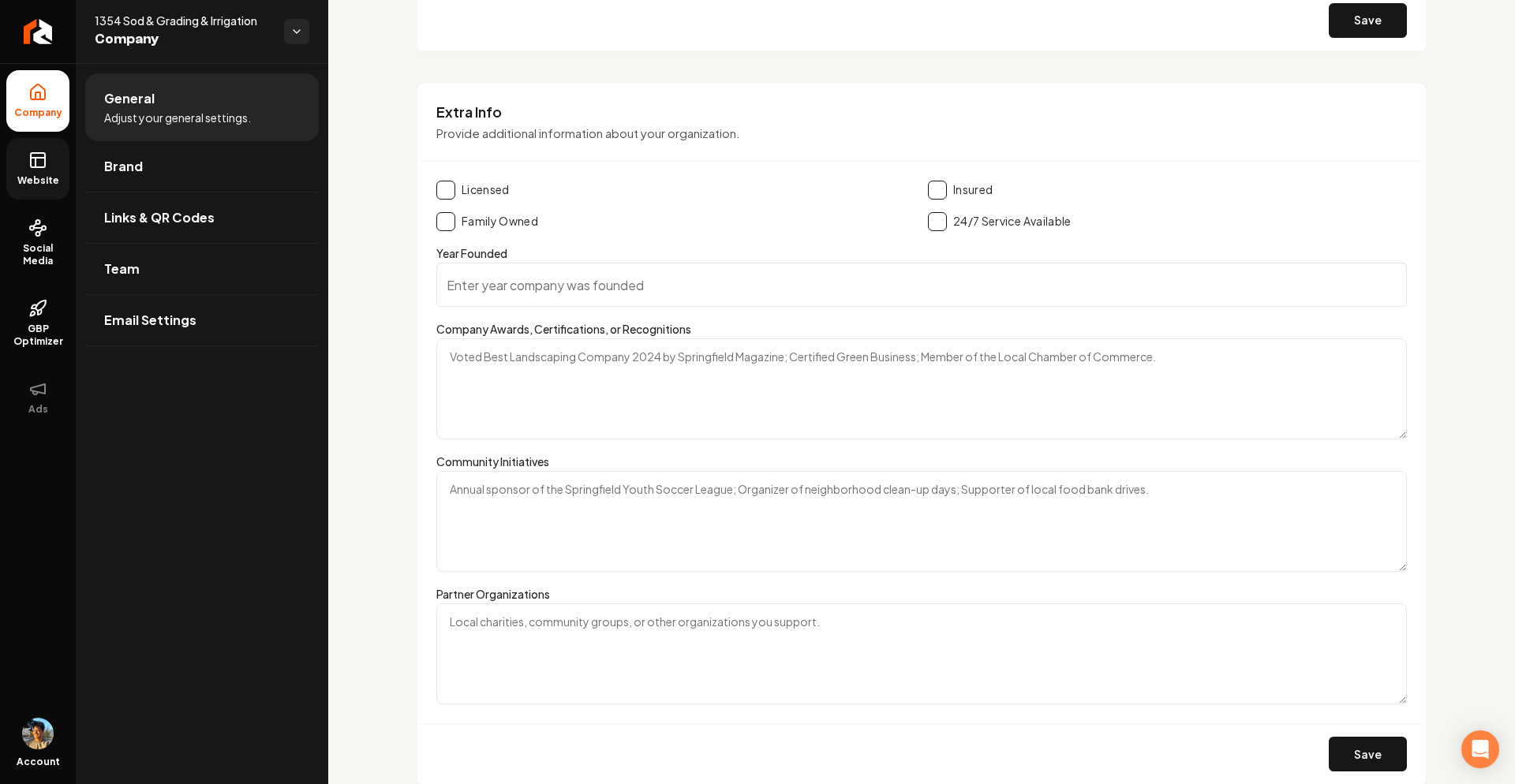
click at [442, 250] on label "Year Founded" at bounding box center [471, 253] width 71 height 14
click at [442, 263] on input "Year Founded" at bounding box center [921, 284] width 970 height 44
drag, startPoint x: 435, startPoint y: 256, endPoint x: 550, endPoint y: 254, distance: 115.0
click at [550, 256] on div "Extra Info Provide additional information about your organization. Licensed Ins…" at bounding box center [921, 435] width 1010 height 703
click at [528, 254] on div "Year Founded" at bounding box center [921, 275] width 970 height 63
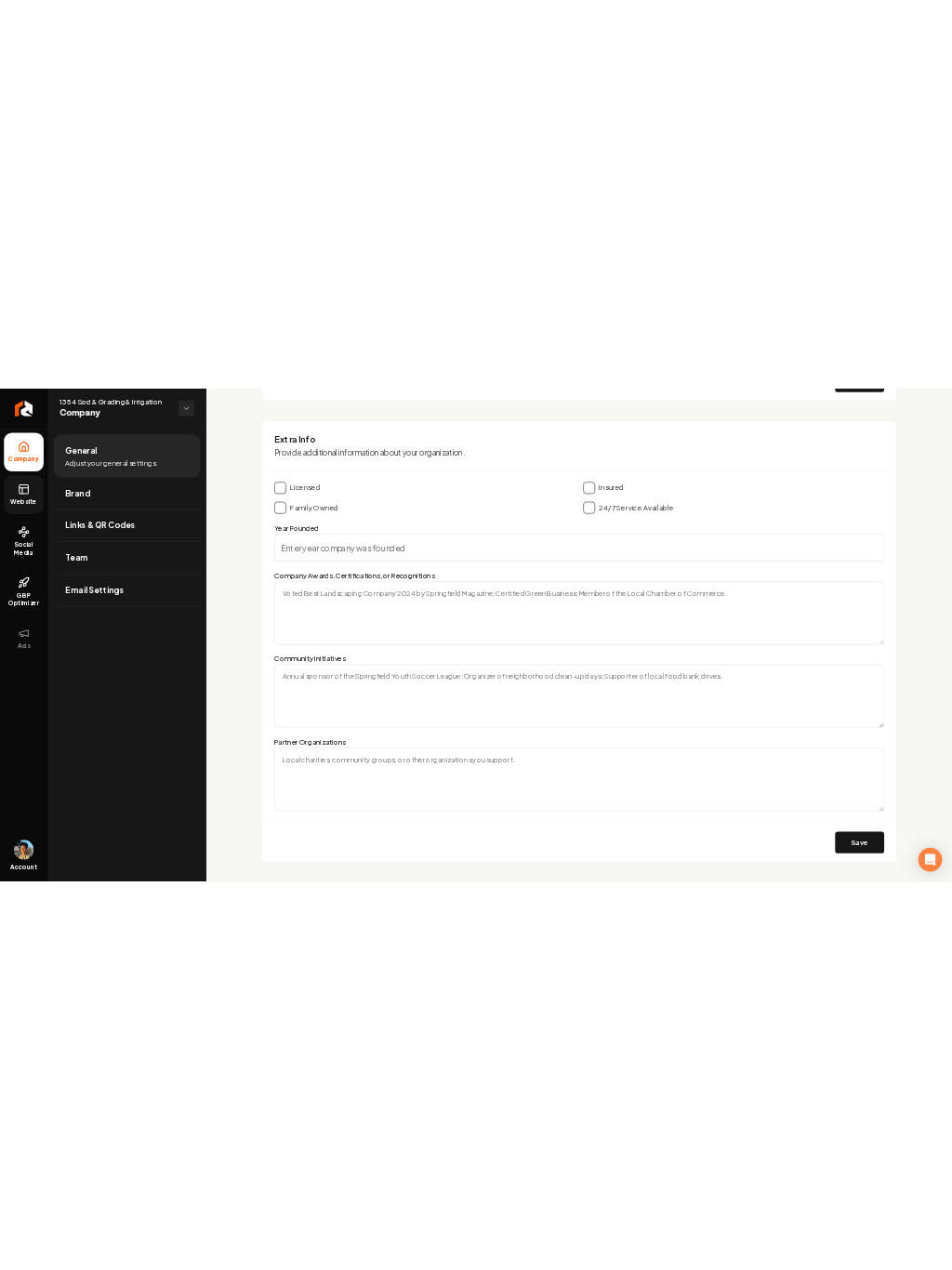
scroll to position [2894, 0]
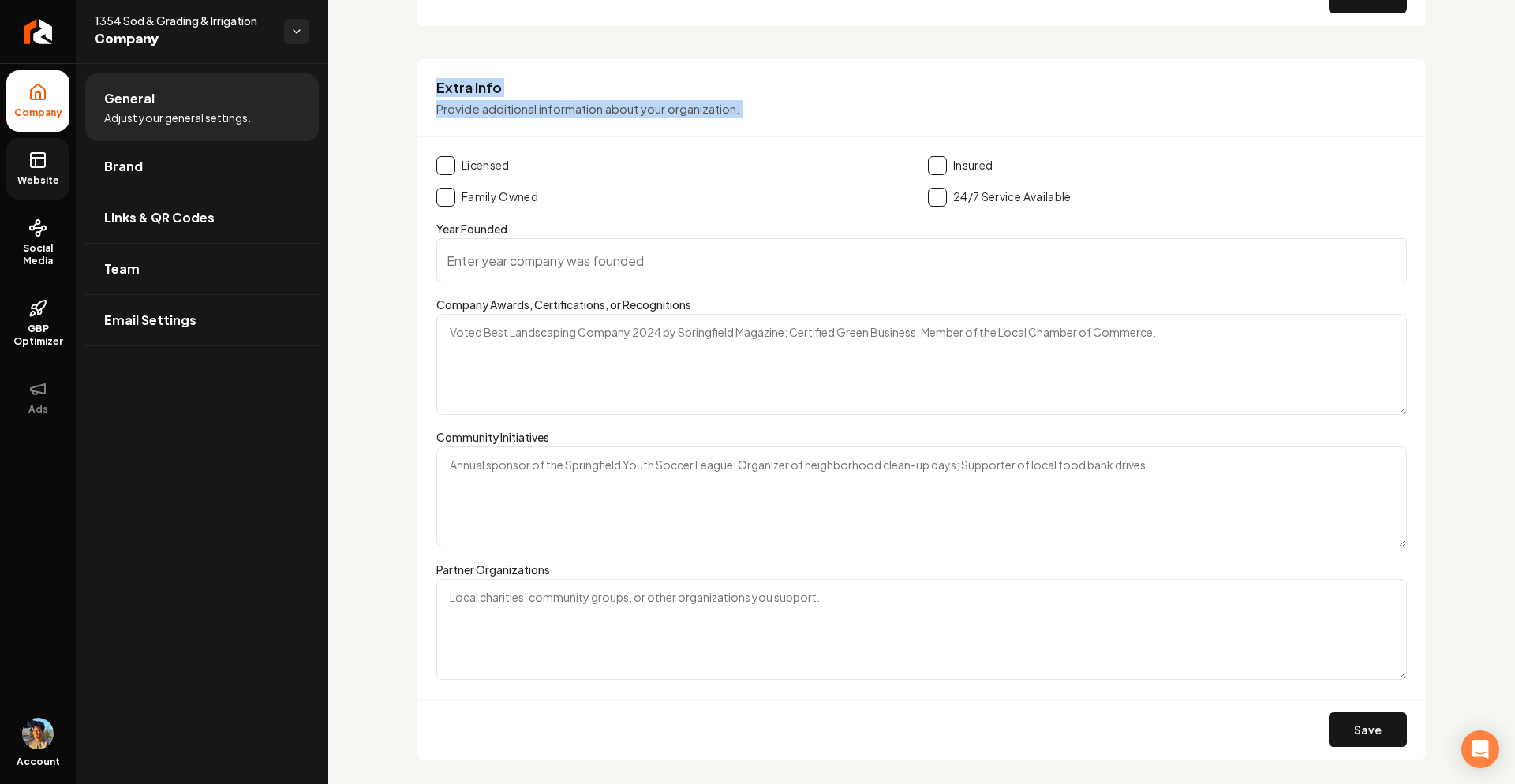
drag, startPoint x: 425, startPoint y: 73, endPoint x: 653, endPoint y: 149, distance: 240.3
click at [652, 150] on div "Extra Info Provide additional information about your organization. Licensed Ins…" at bounding box center [921, 410] width 1010 height 703
click at [707, 148] on div "Extra Info Provide additional information about your organization. Licensed Ins…" at bounding box center [921, 410] width 1010 height 703
drag, startPoint x: 440, startPoint y: 85, endPoint x: 708, endPoint y: 134, distance: 272.4
click at [707, 135] on div "Extra Info Provide additional information about your organization." at bounding box center [921, 108] width 1009 height 60
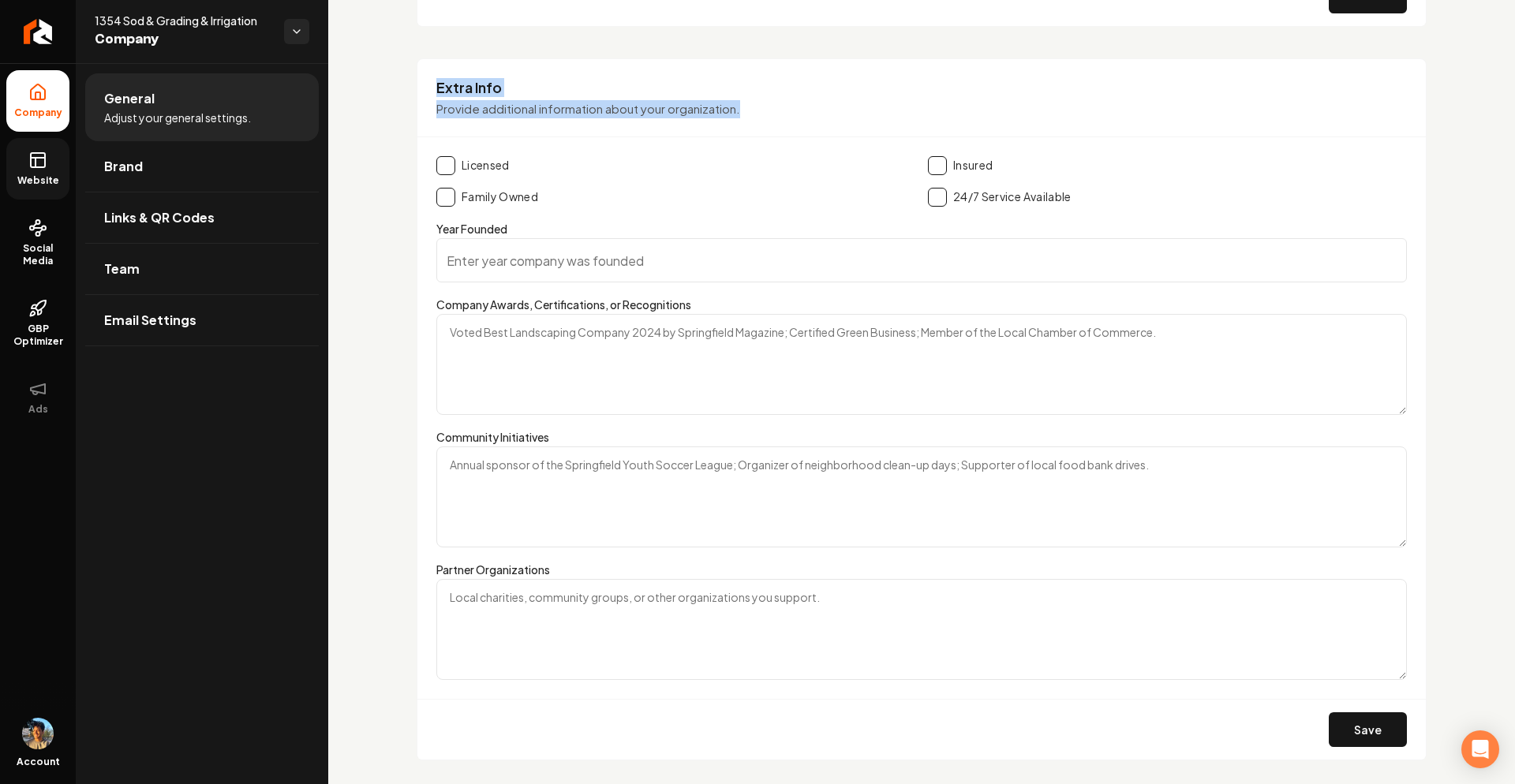
click at [505, 86] on h3 "Extra Info" at bounding box center [921, 87] width 970 height 19
drag, startPoint x: 441, startPoint y: 85, endPoint x: 729, endPoint y: 122, distance: 290.4
click at [729, 122] on div "Extra Info Provide additional information about your organization." at bounding box center [921, 108] width 1009 height 60
click at [636, 101] on p "Provide additional information about your organization." at bounding box center [921, 110] width 970 height 18
drag, startPoint x: 431, startPoint y: 83, endPoint x: 728, endPoint y: 124, distance: 299.8
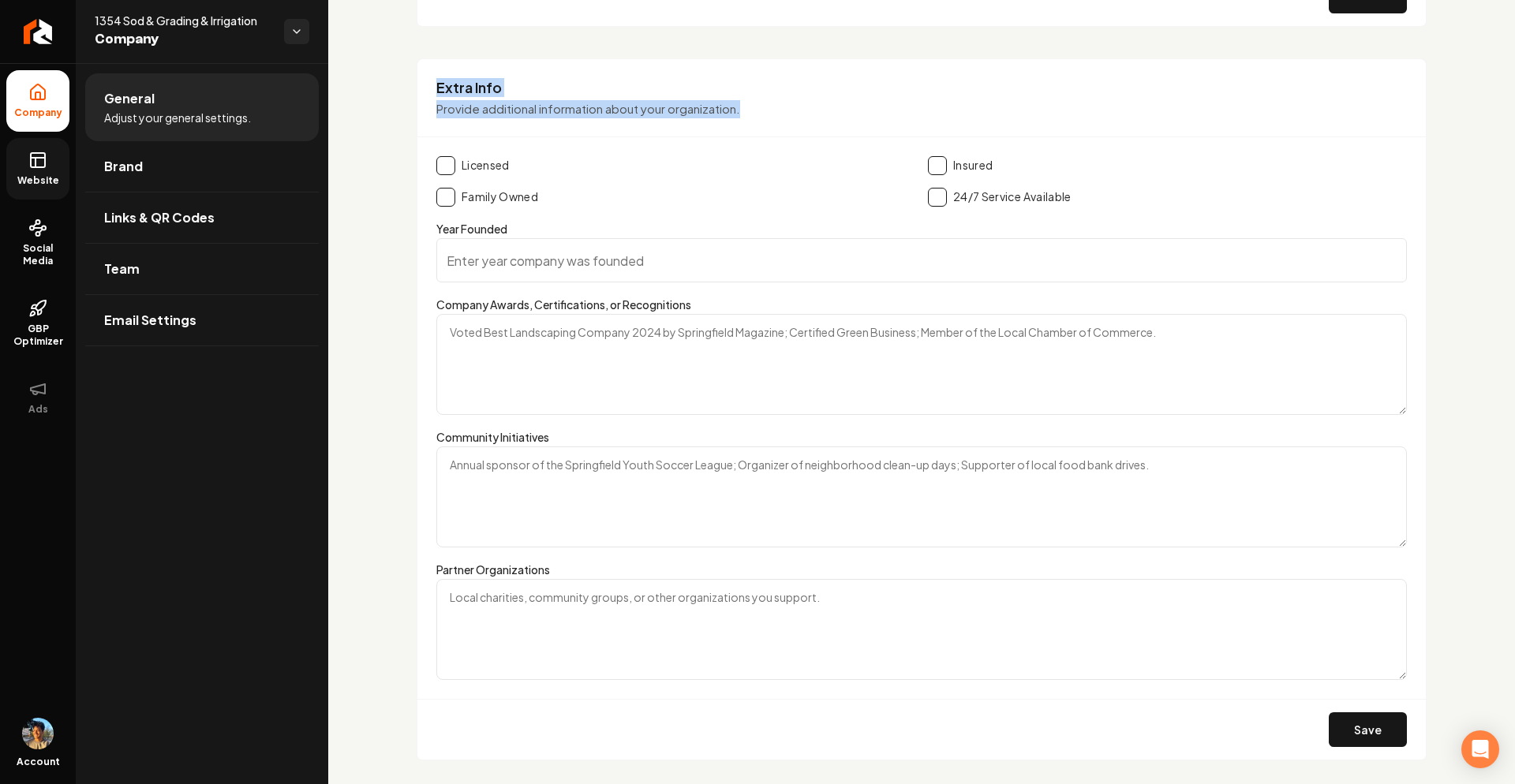
click at [726, 125] on div "Extra Info Provide additional information about your organization." at bounding box center [921, 108] width 1009 height 60
click at [748, 116] on p "Provide additional information about your organization." at bounding box center [921, 110] width 970 height 18
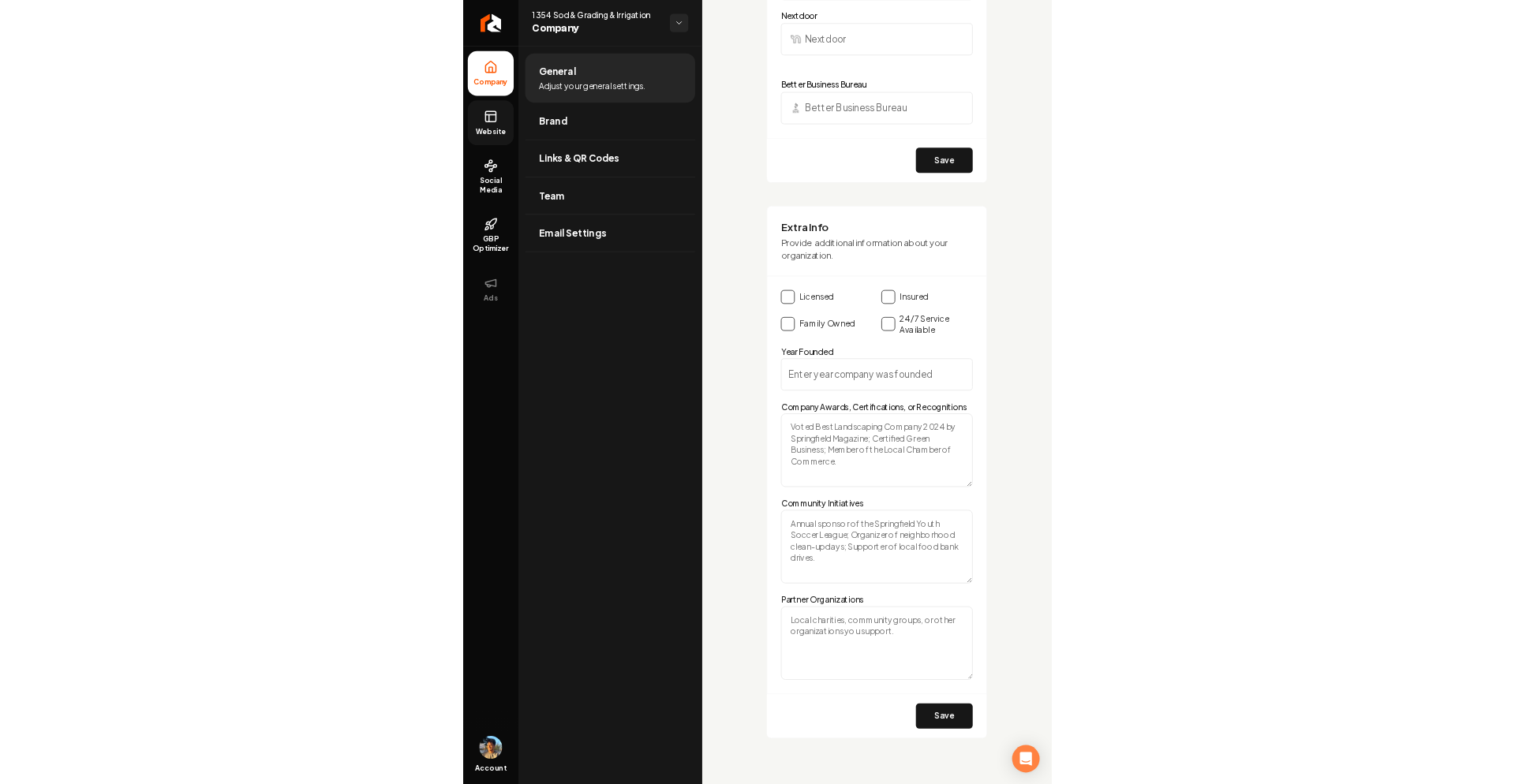
scroll to position [2349, 0]
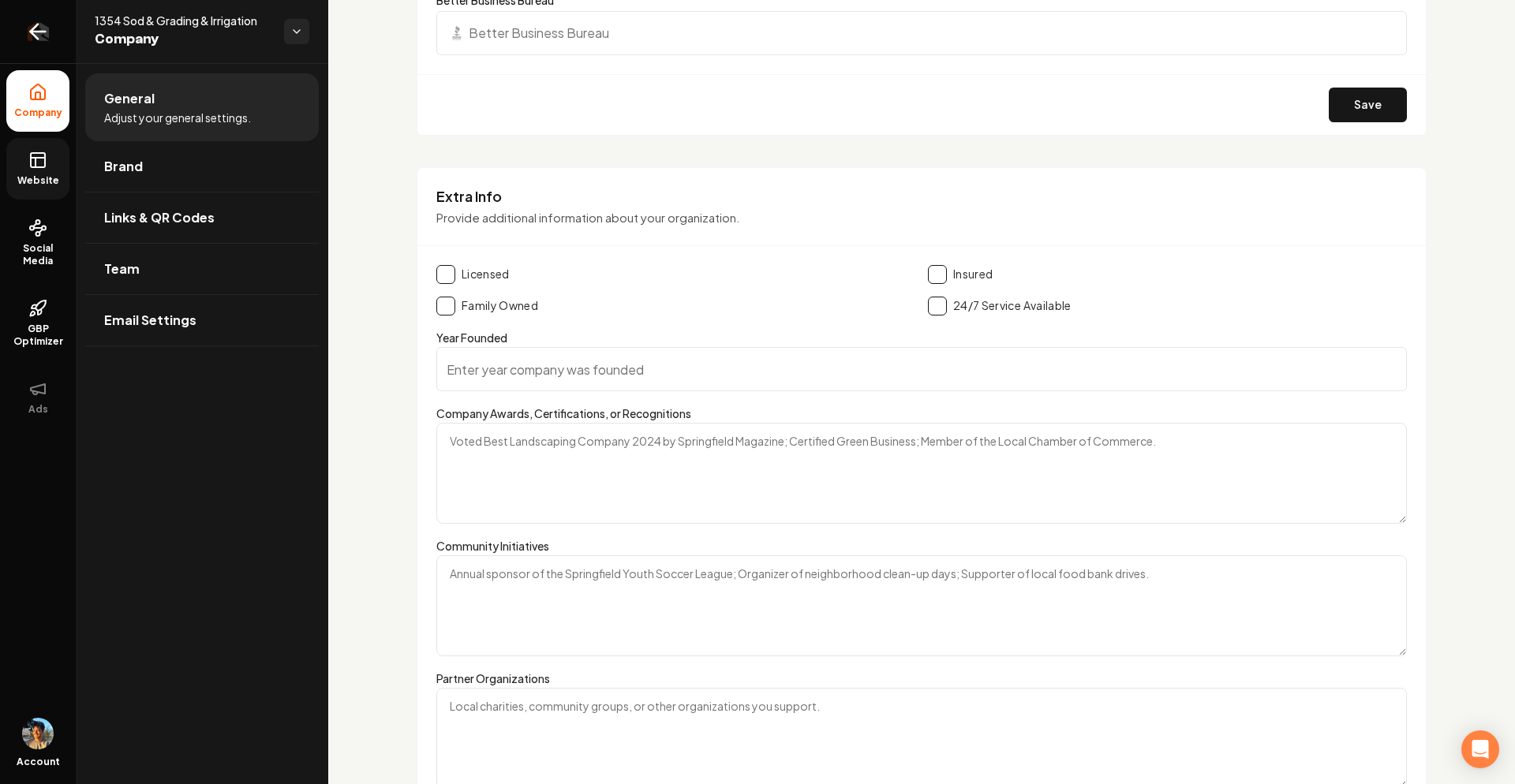
click at [44, 43] on link "Return to dashboard" at bounding box center [37, 32] width 76 height 63
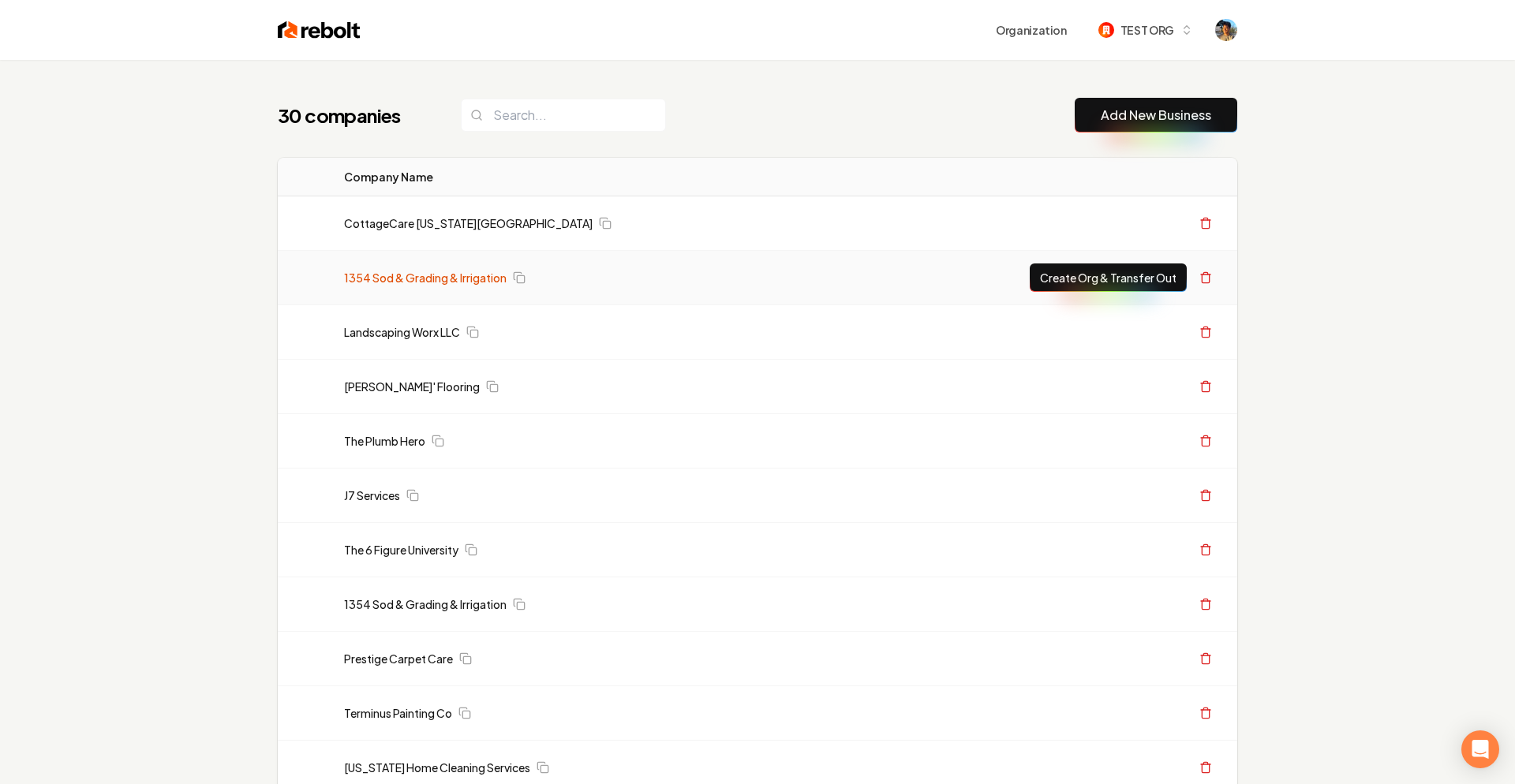
click at [397, 282] on link "1354 Sod & Grading & Irrigation" at bounding box center [426, 278] width 163 height 16
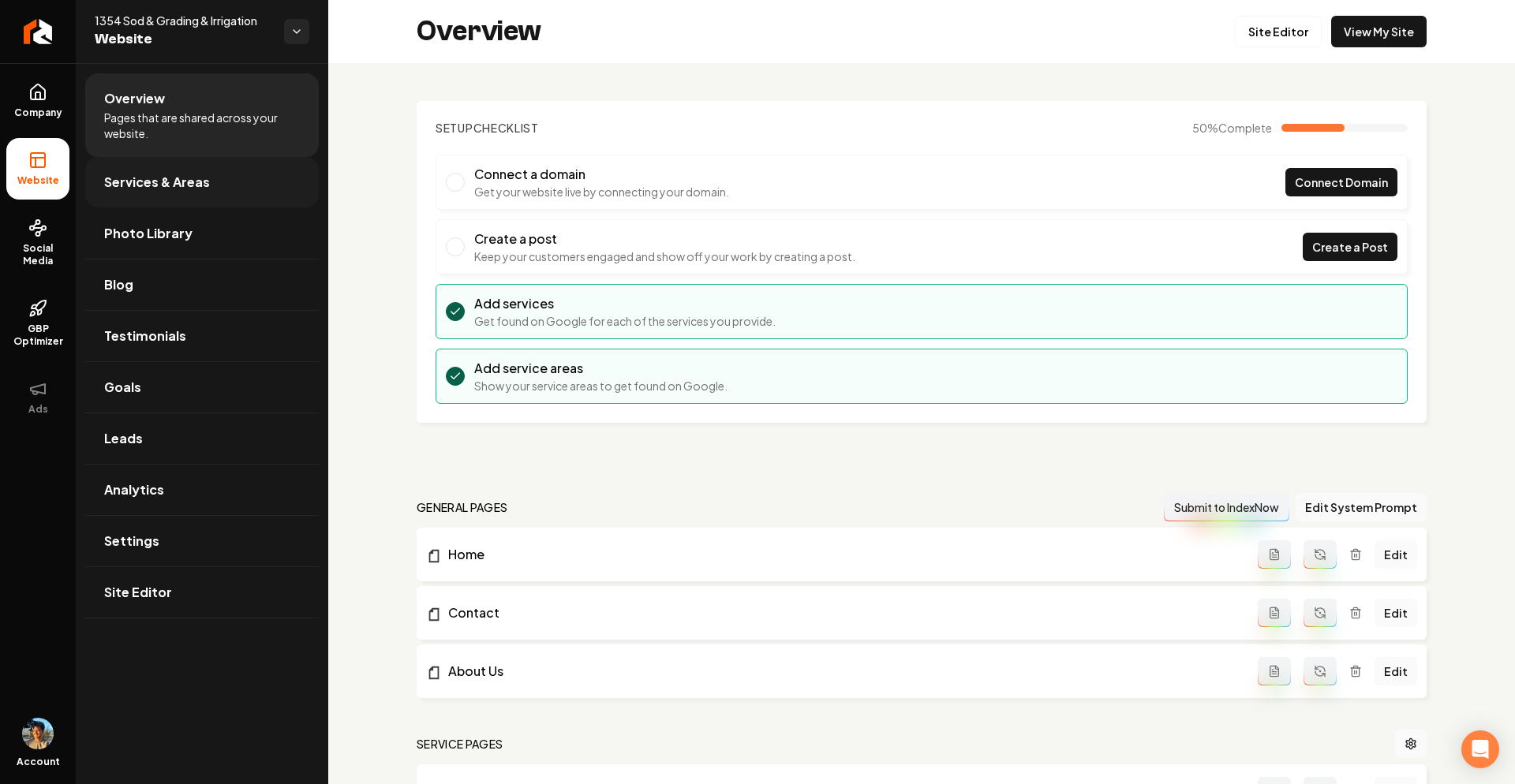
click at [224, 184] on link "Services & Areas" at bounding box center [202, 182] width 234 height 51
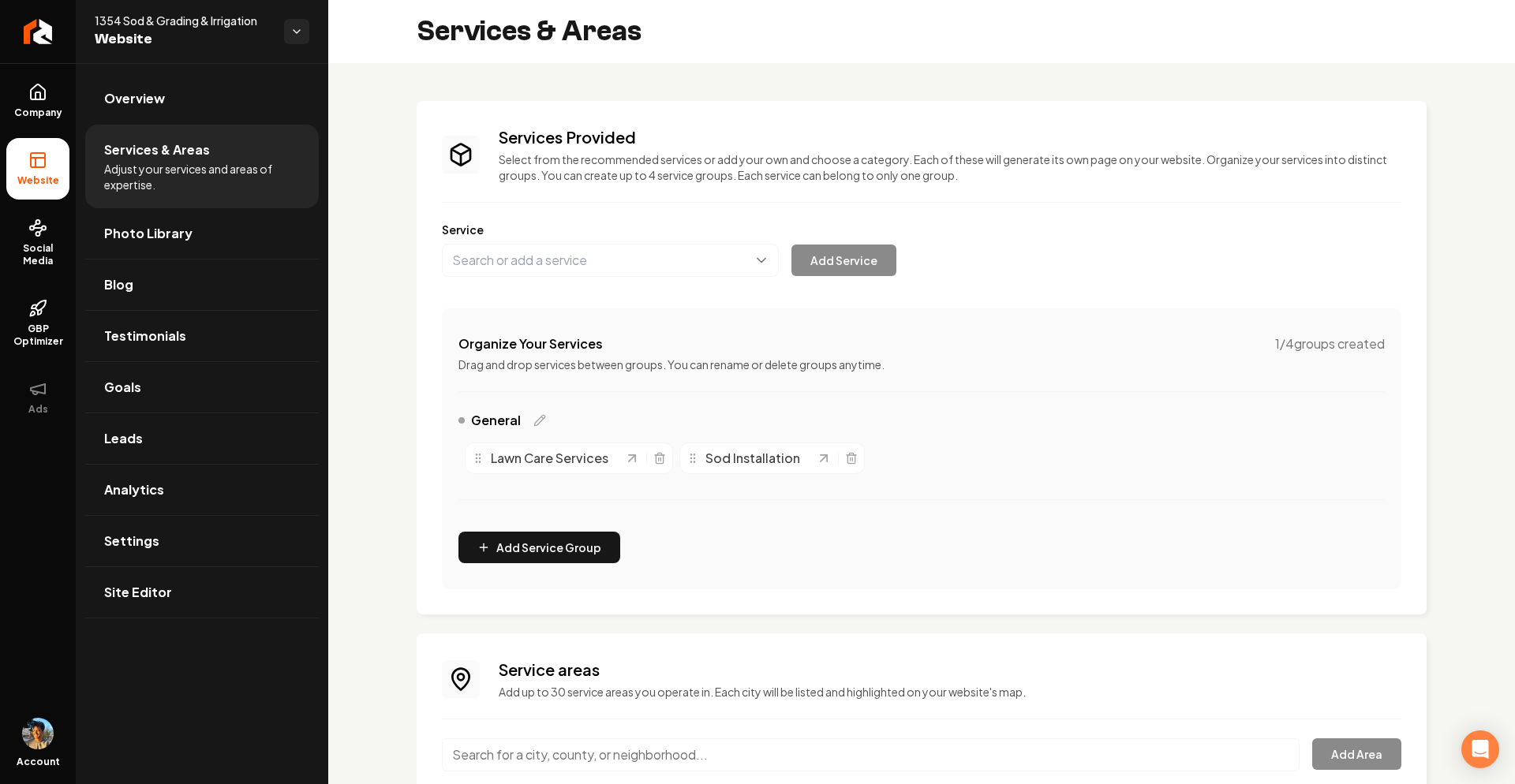
click at [185, 128] on li "Services & Areas Adjust your services and areas of expertise." at bounding box center [202, 166] width 234 height 84
click at [41, 101] on icon at bounding box center [37, 92] width 19 height 19
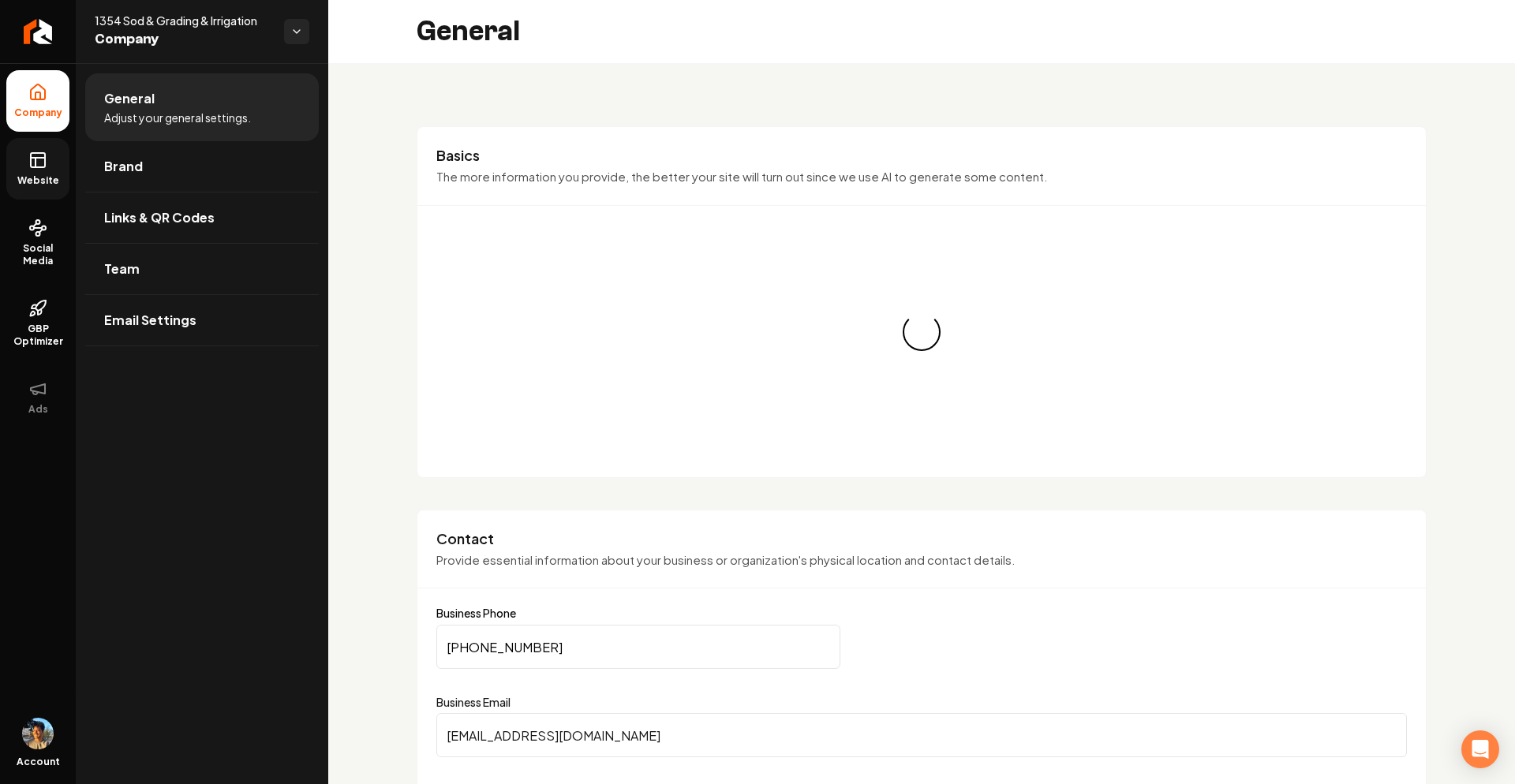
click at [43, 176] on span "Website" at bounding box center [37, 180] width 54 height 12
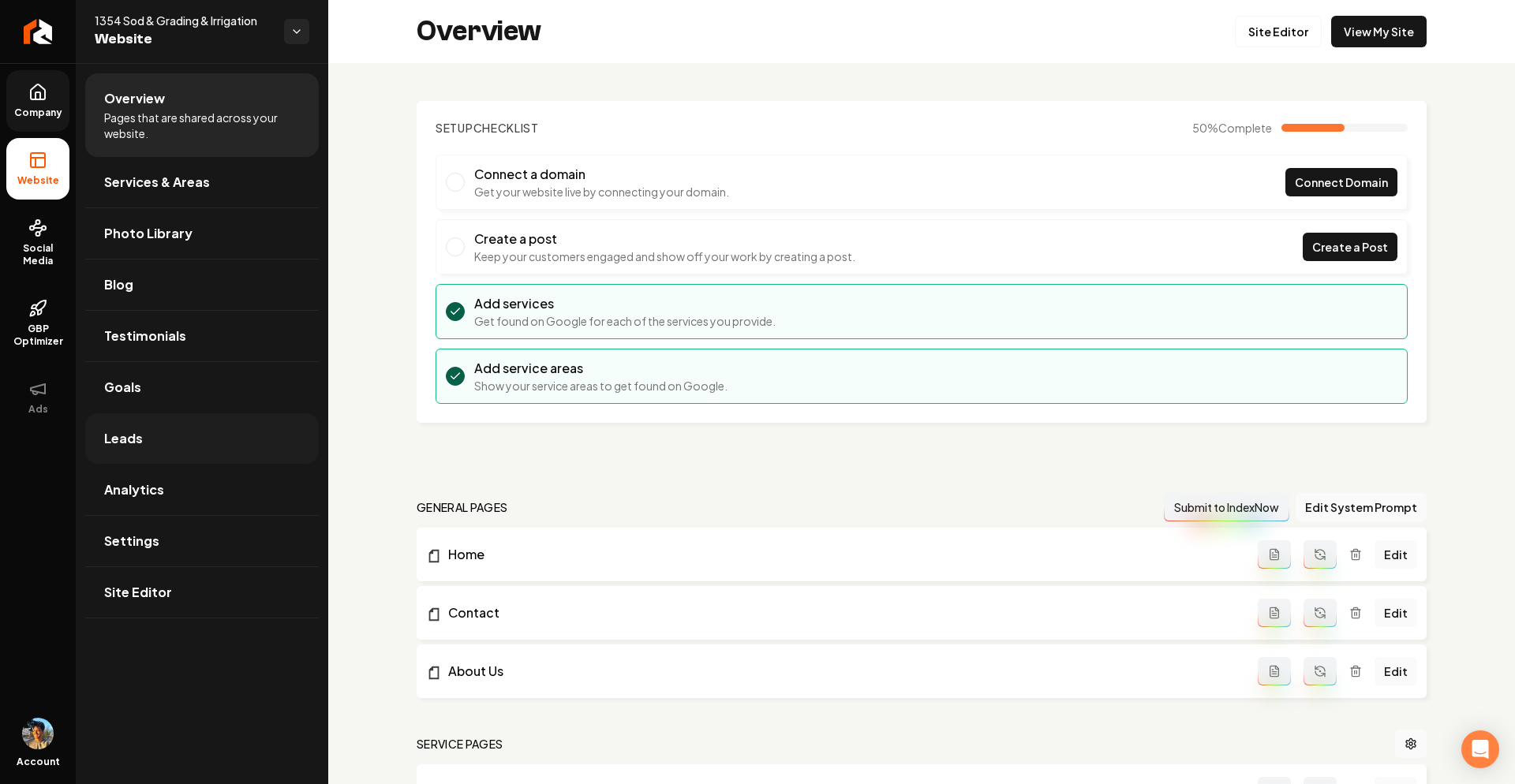
click at [163, 439] on link "Leads" at bounding box center [202, 438] width 234 height 51
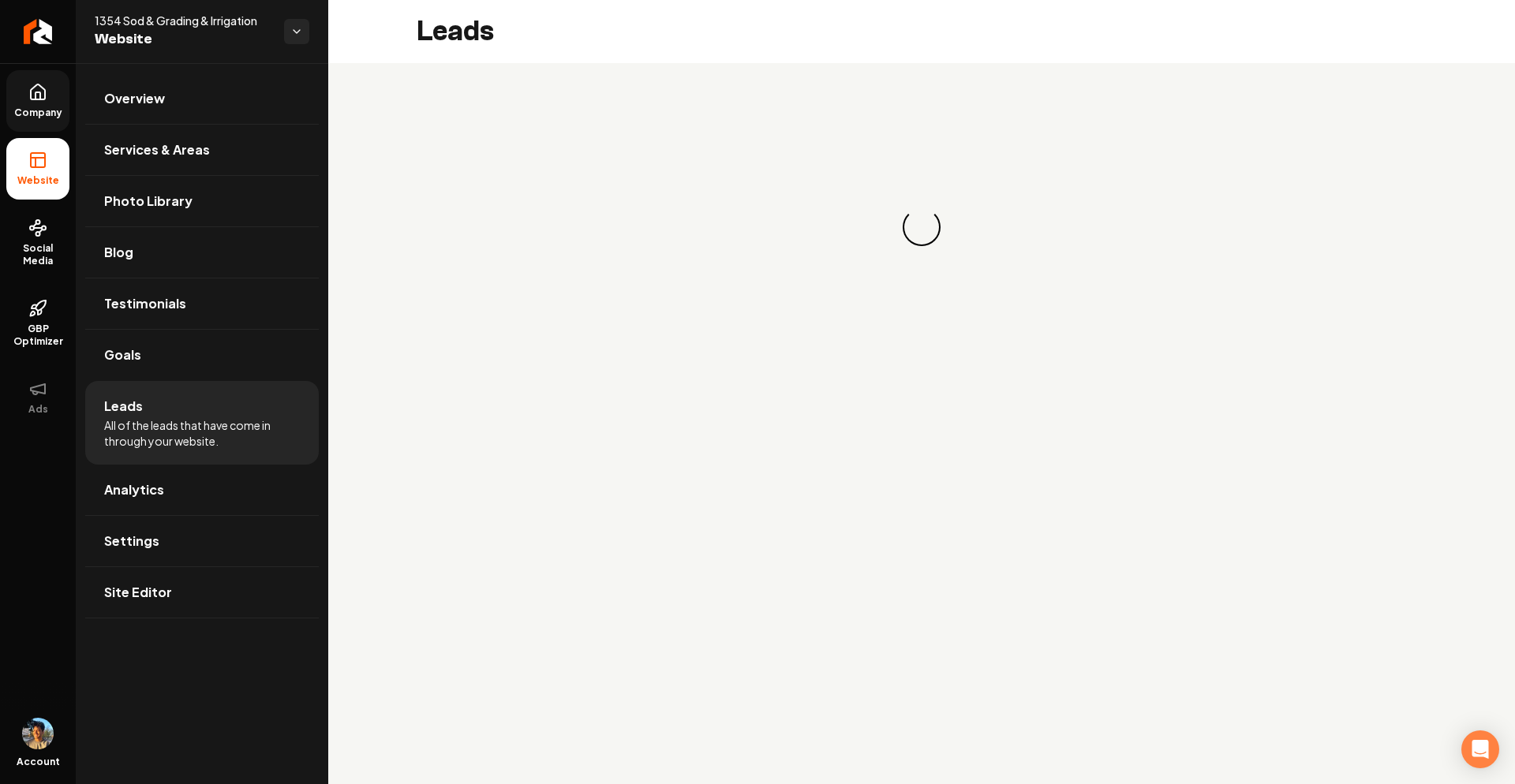
click at [163, 396] on li "Leads All of the leads that have come in through your website." at bounding box center [202, 422] width 234 height 84
click at [163, 367] on link "Goals" at bounding box center [202, 355] width 234 height 51
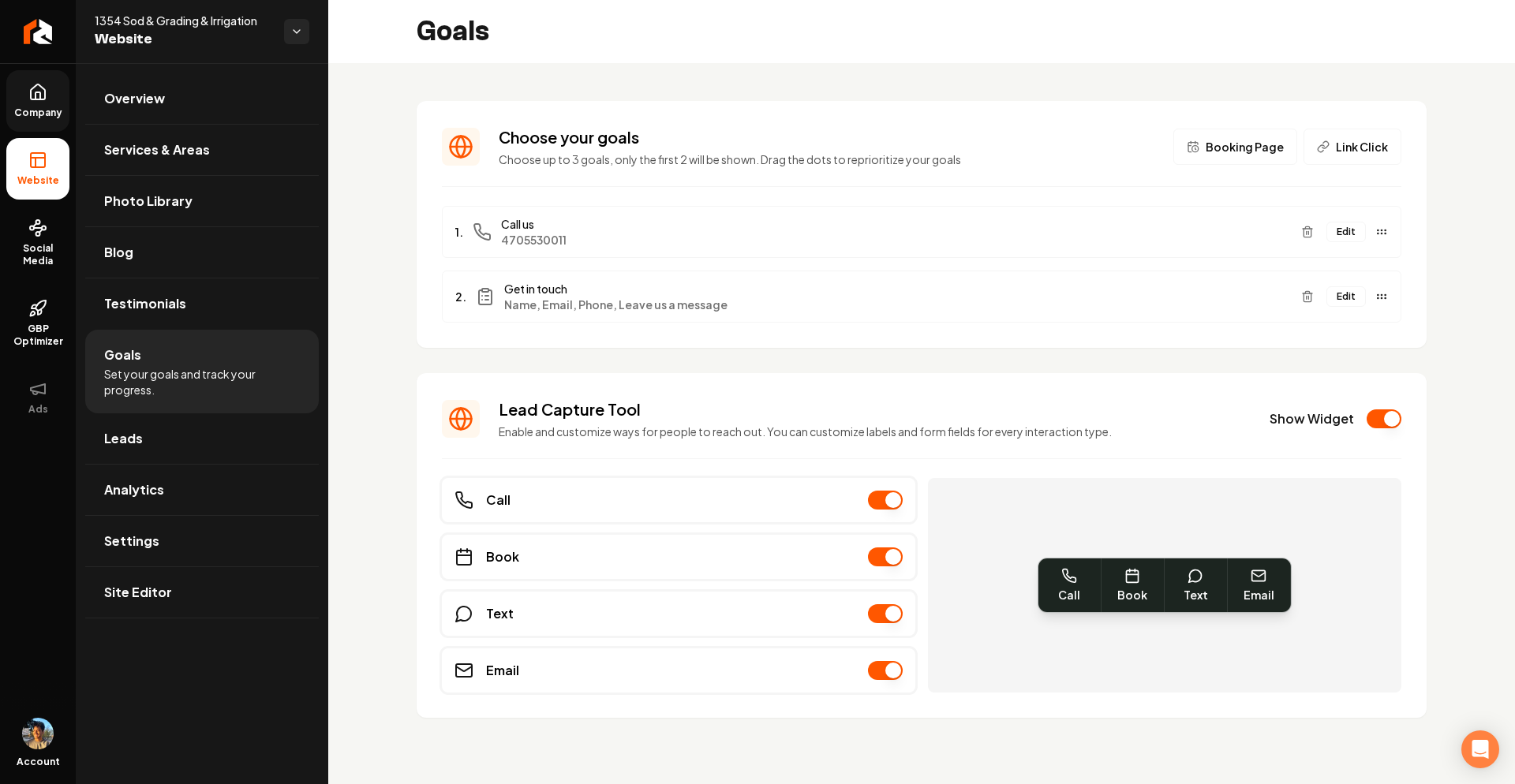
click at [1345, 300] on button "Edit" at bounding box center [1346, 297] width 39 height 21
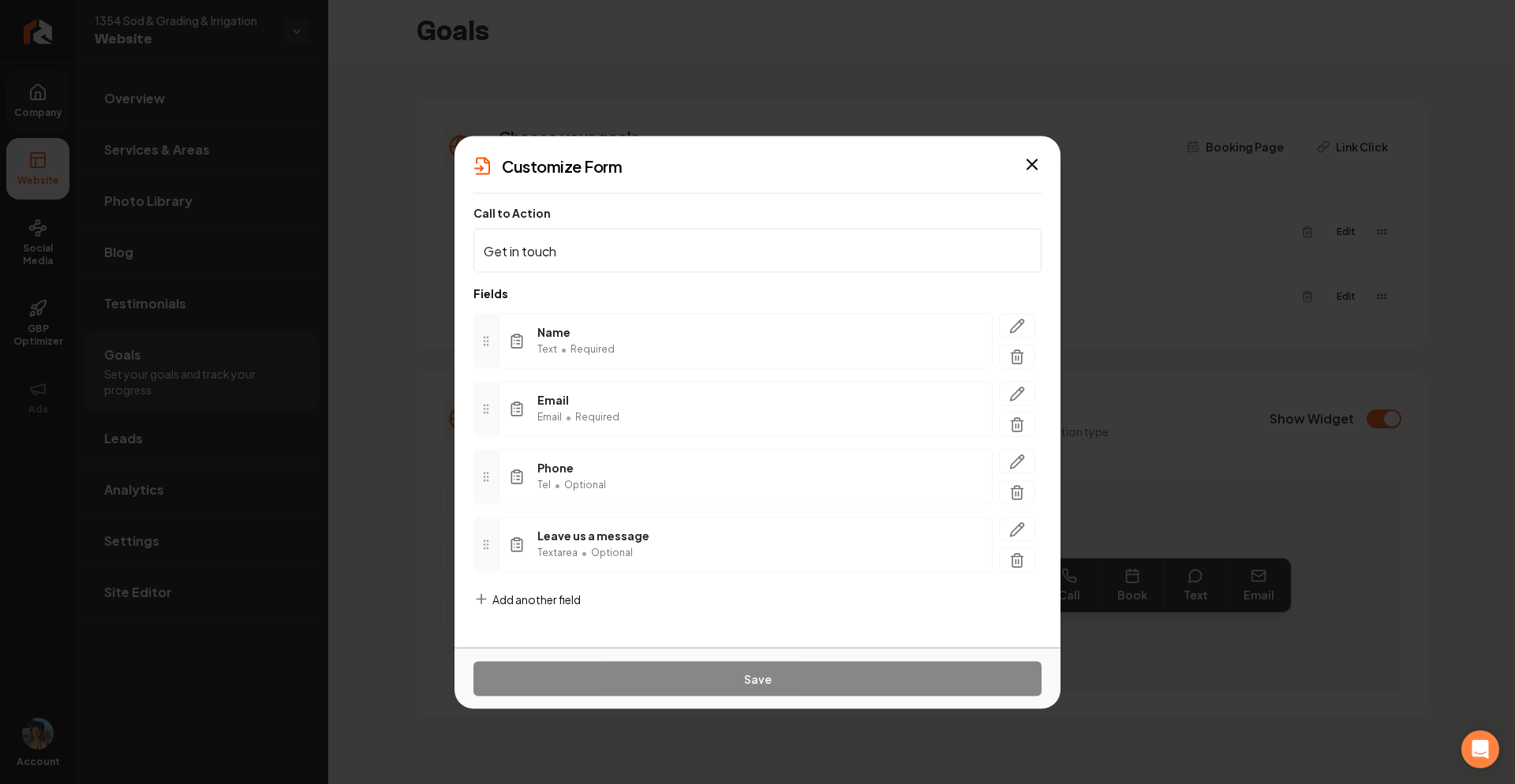
click at [557, 604] on span "Add another field" at bounding box center [536, 599] width 88 height 16
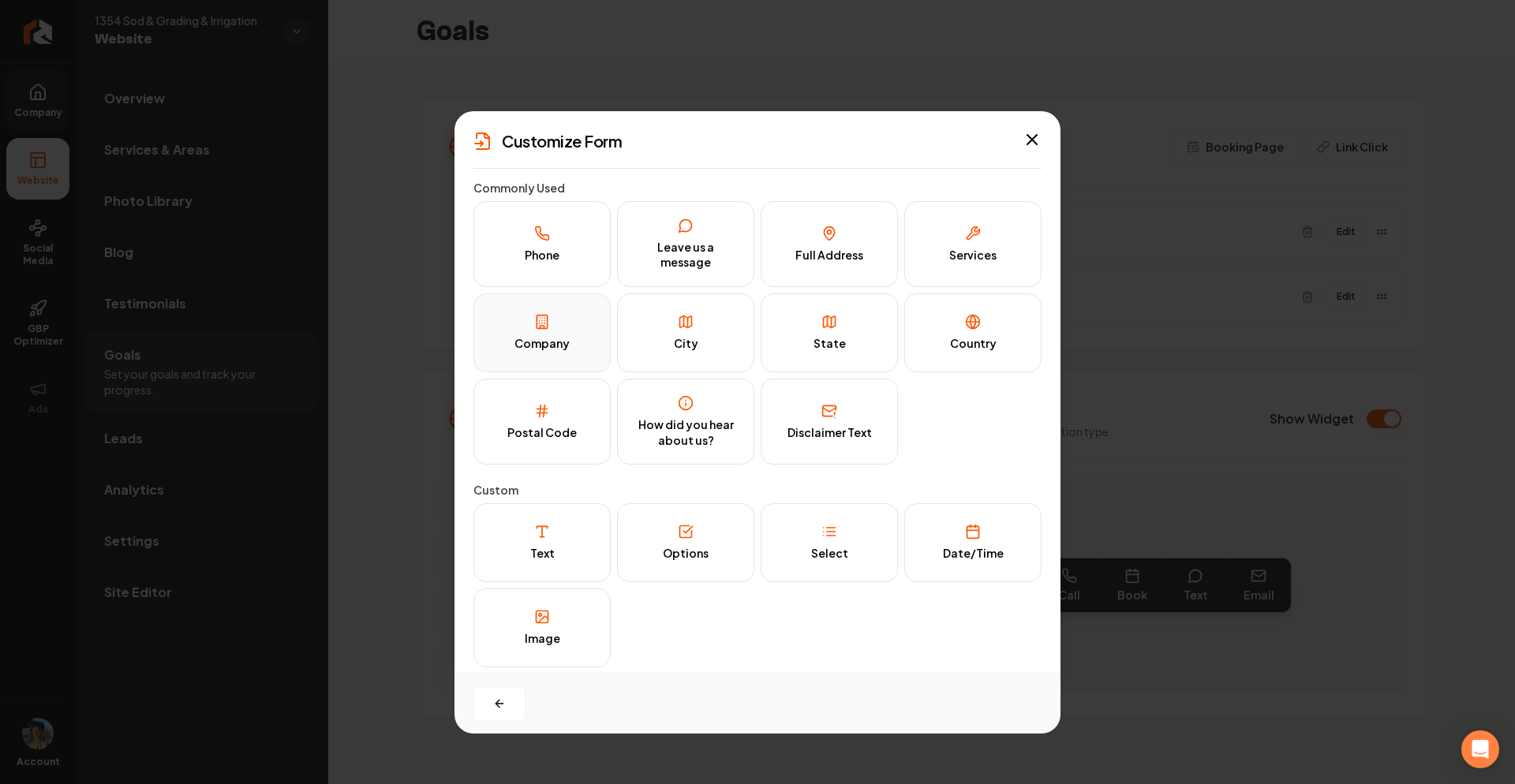
click at [535, 329] on icon at bounding box center [542, 322] width 16 height 16
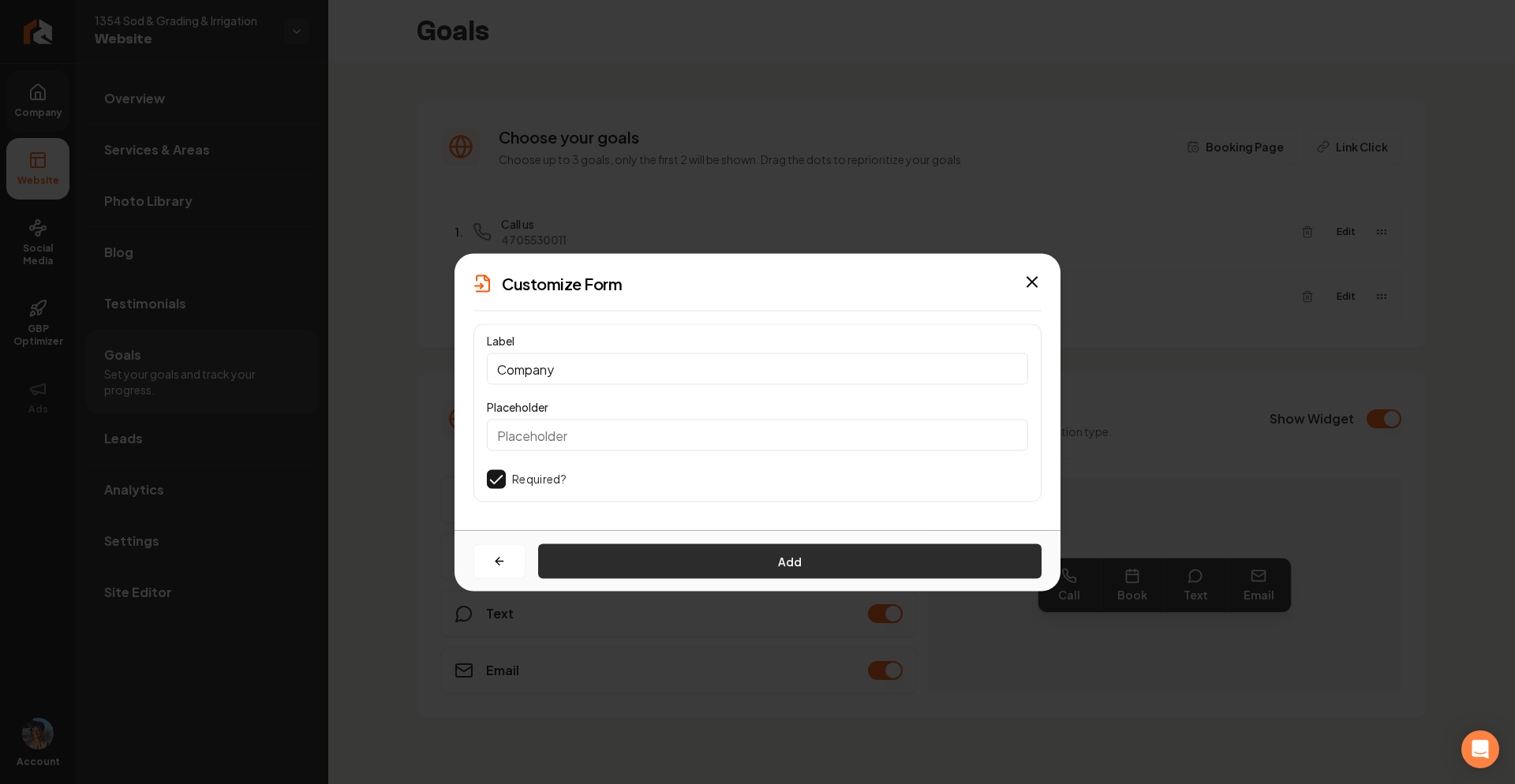
click at [674, 570] on button "Add" at bounding box center [790, 562] width 504 height 35
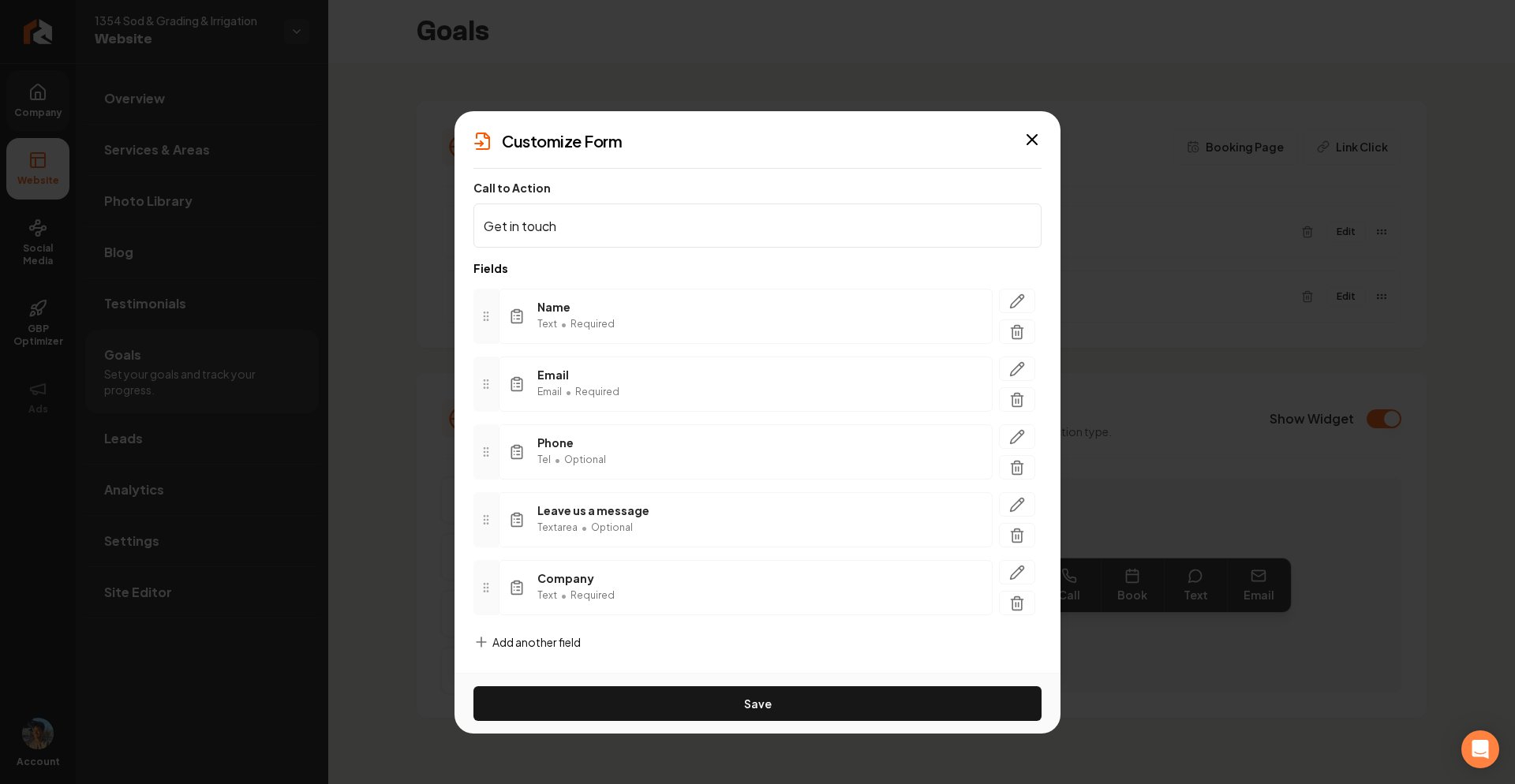
click at [531, 636] on span "Add another field" at bounding box center [536, 642] width 88 height 16
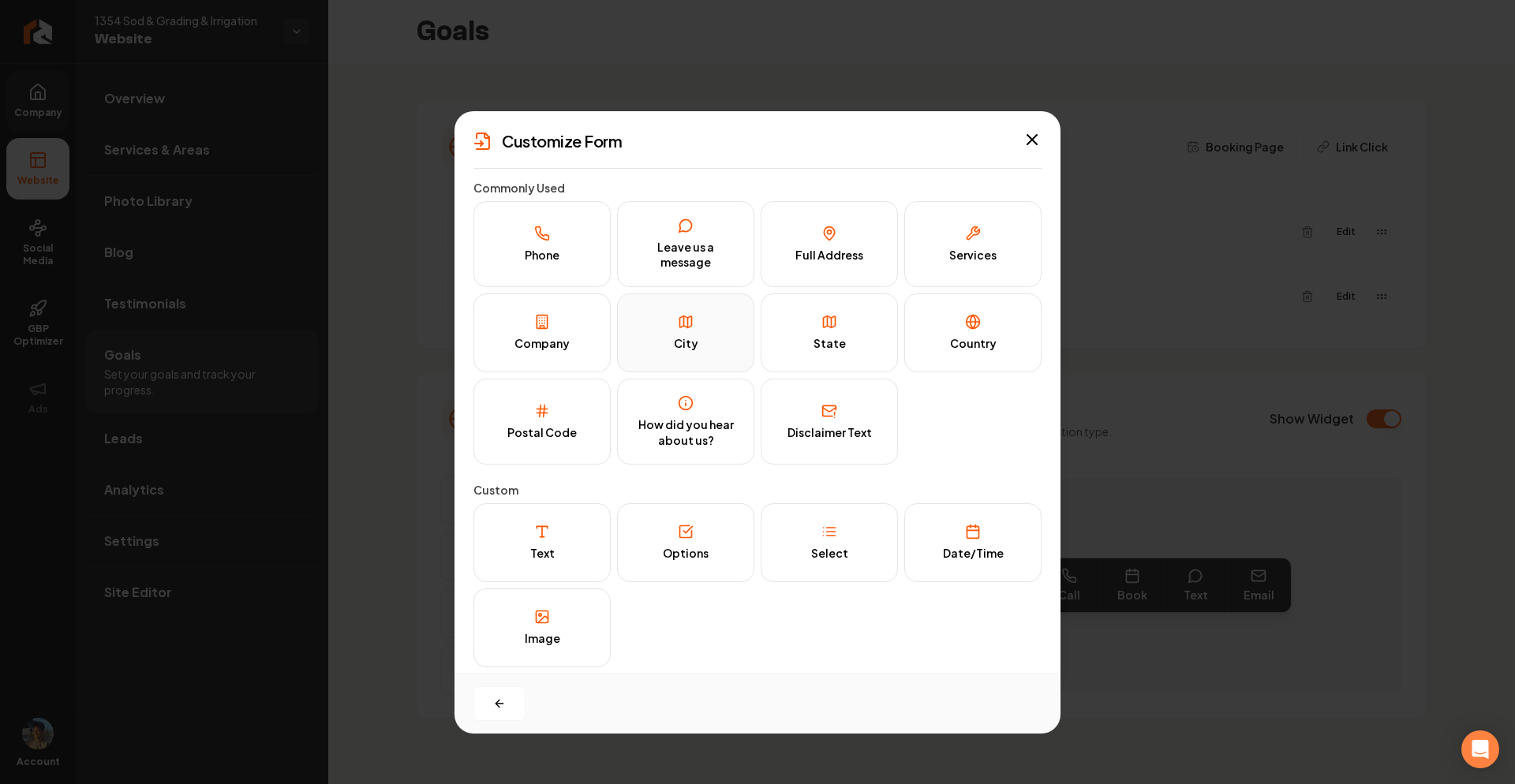
click at [718, 355] on button "City" at bounding box center [685, 333] width 137 height 79
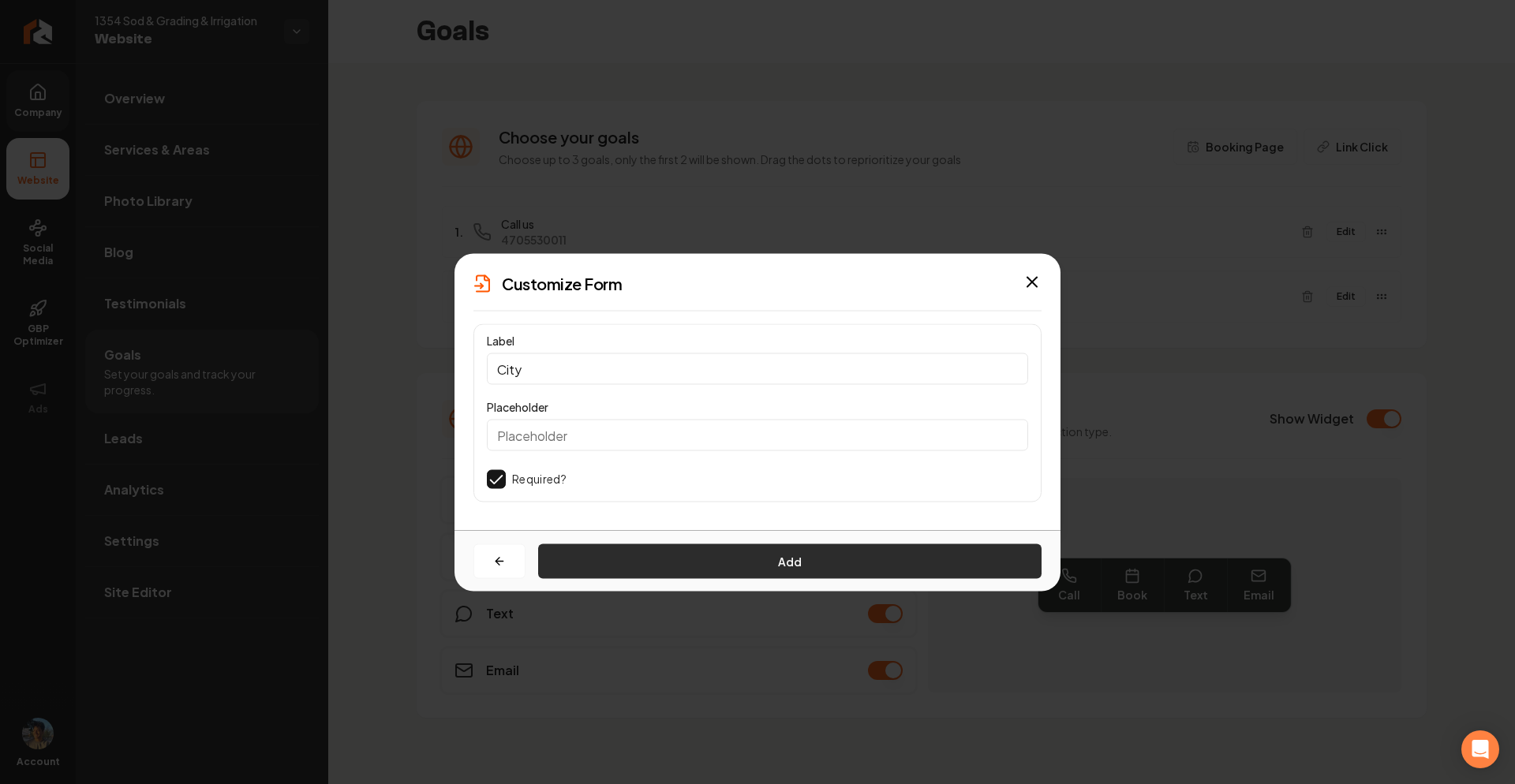
click at [666, 552] on button "Add" at bounding box center [790, 562] width 504 height 35
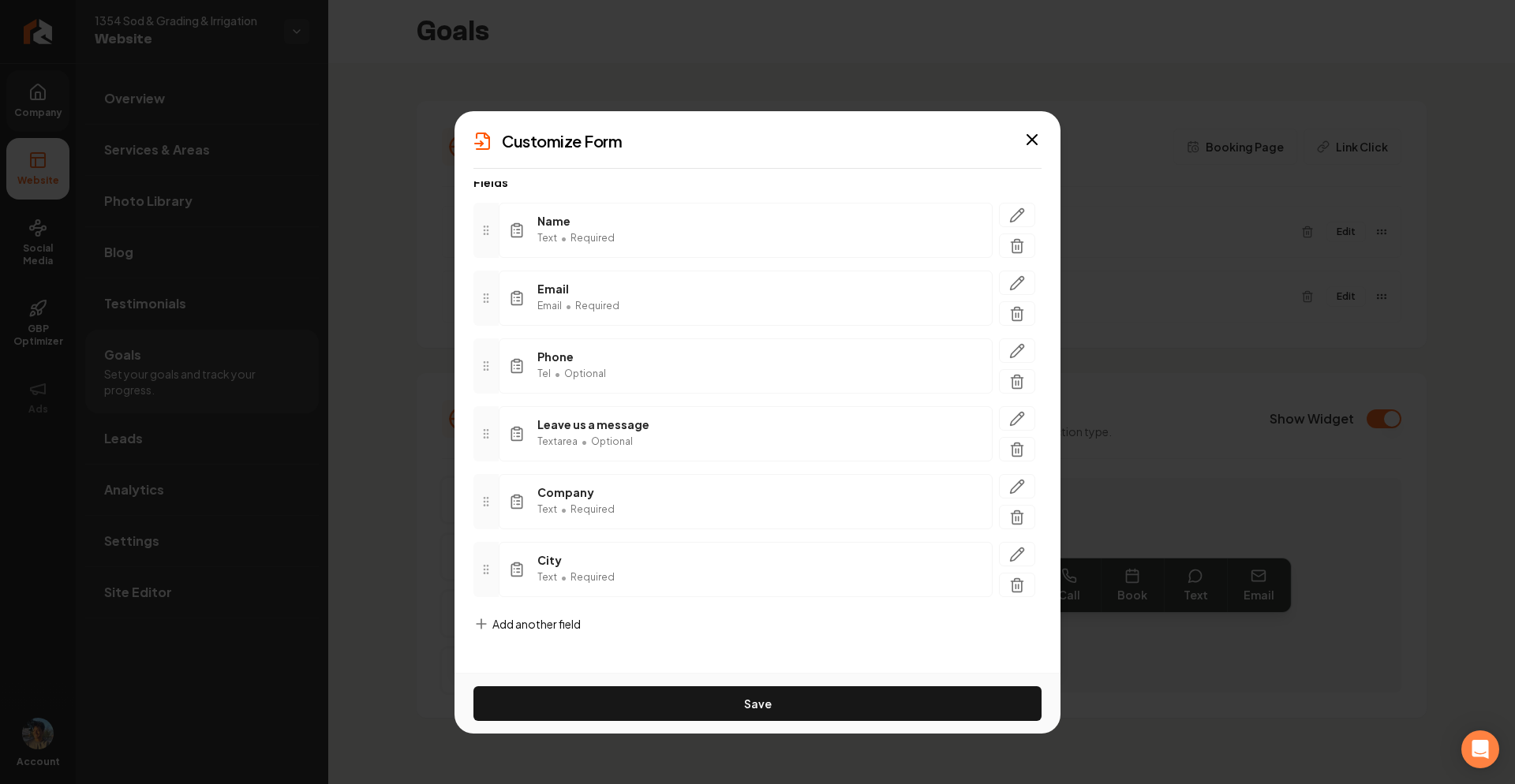
click at [539, 625] on span "Add another field" at bounding box center [536, 624] width 88 height 16
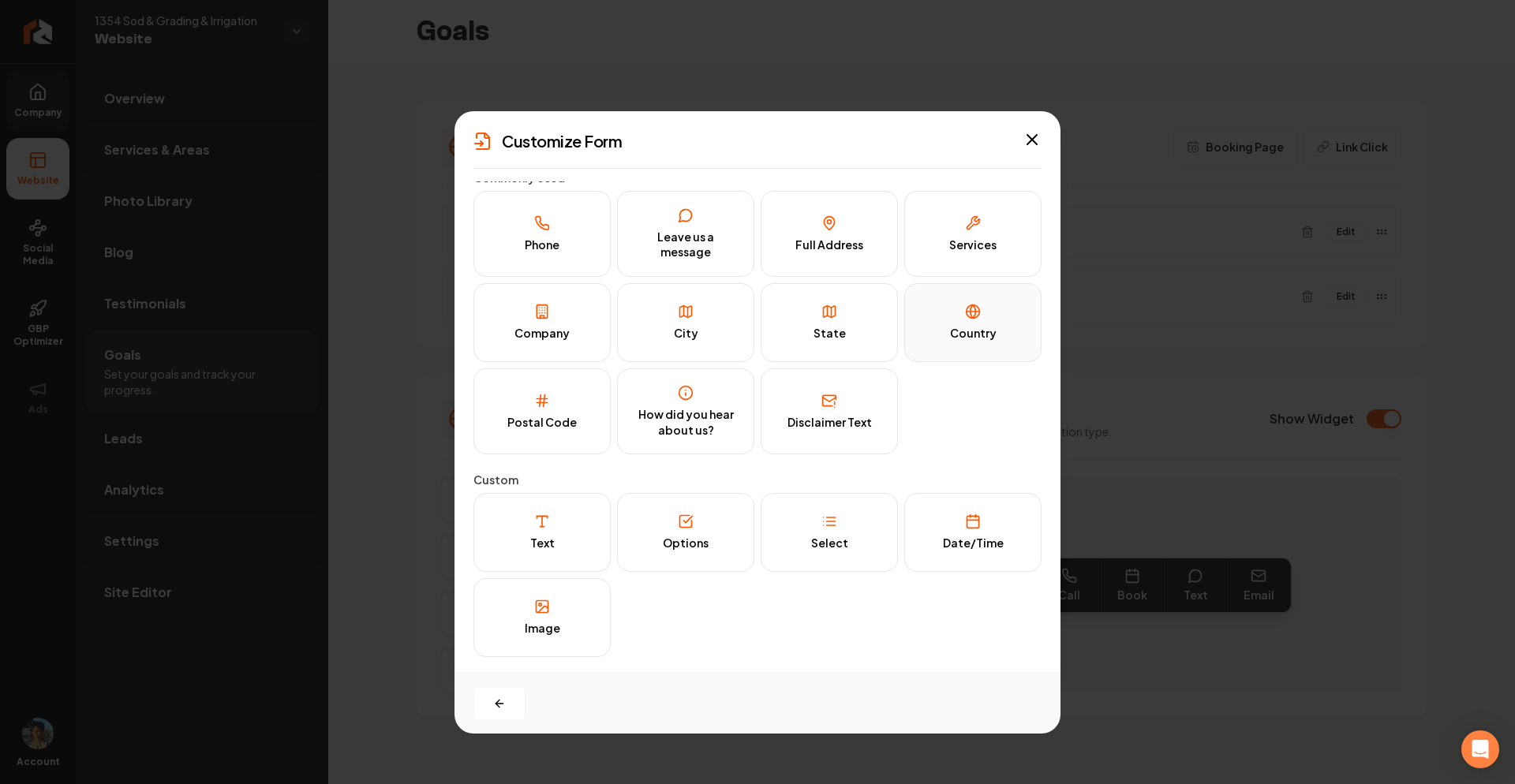
click at [975, 321] on button "Country" at bounding box center [973, 323] width 137 height 79
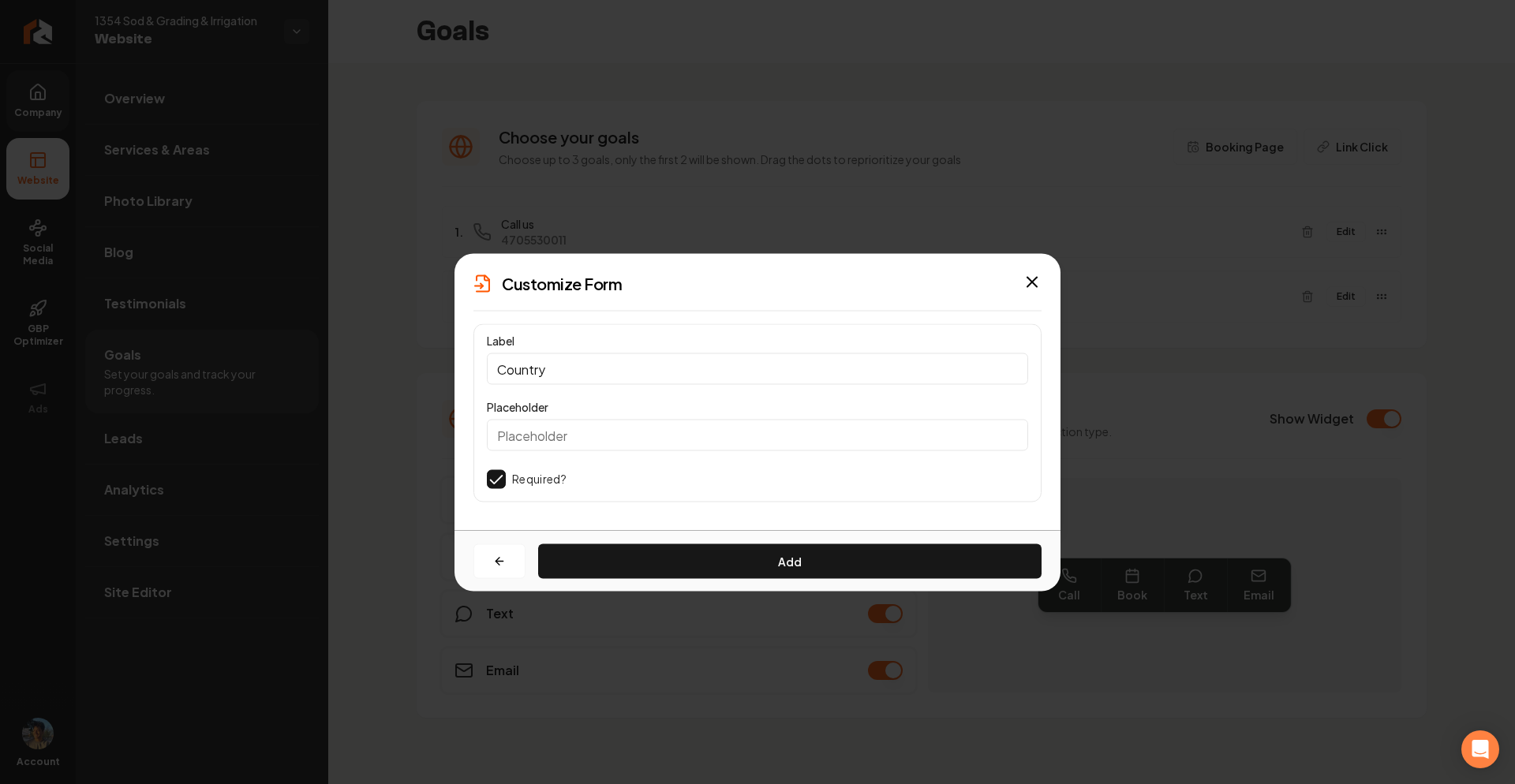
scroll to position [0, 0]
click at [703, 549] on button "Add" at bounding box center [790, 562] width 504 height 35
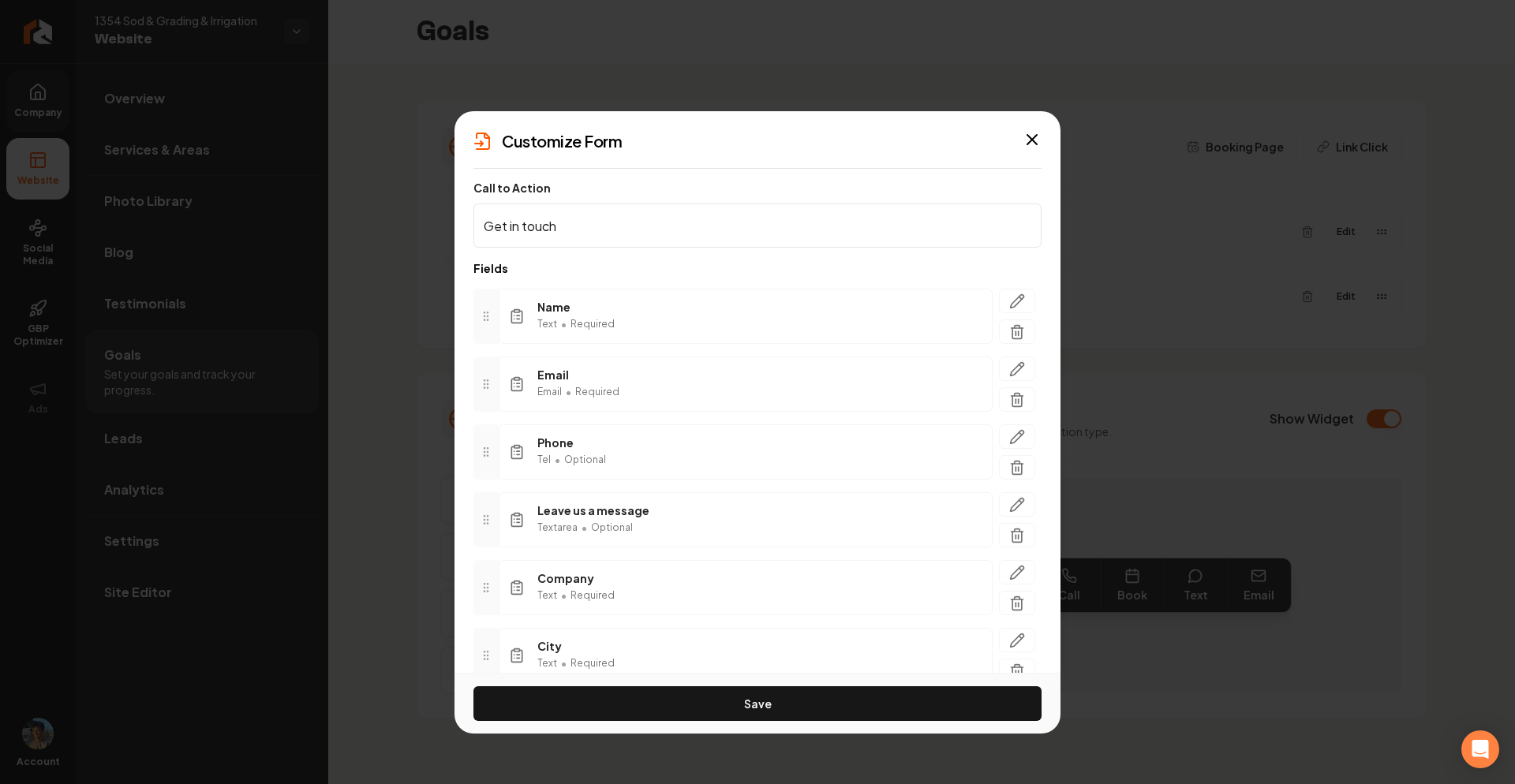
scroll to position [154, 0]
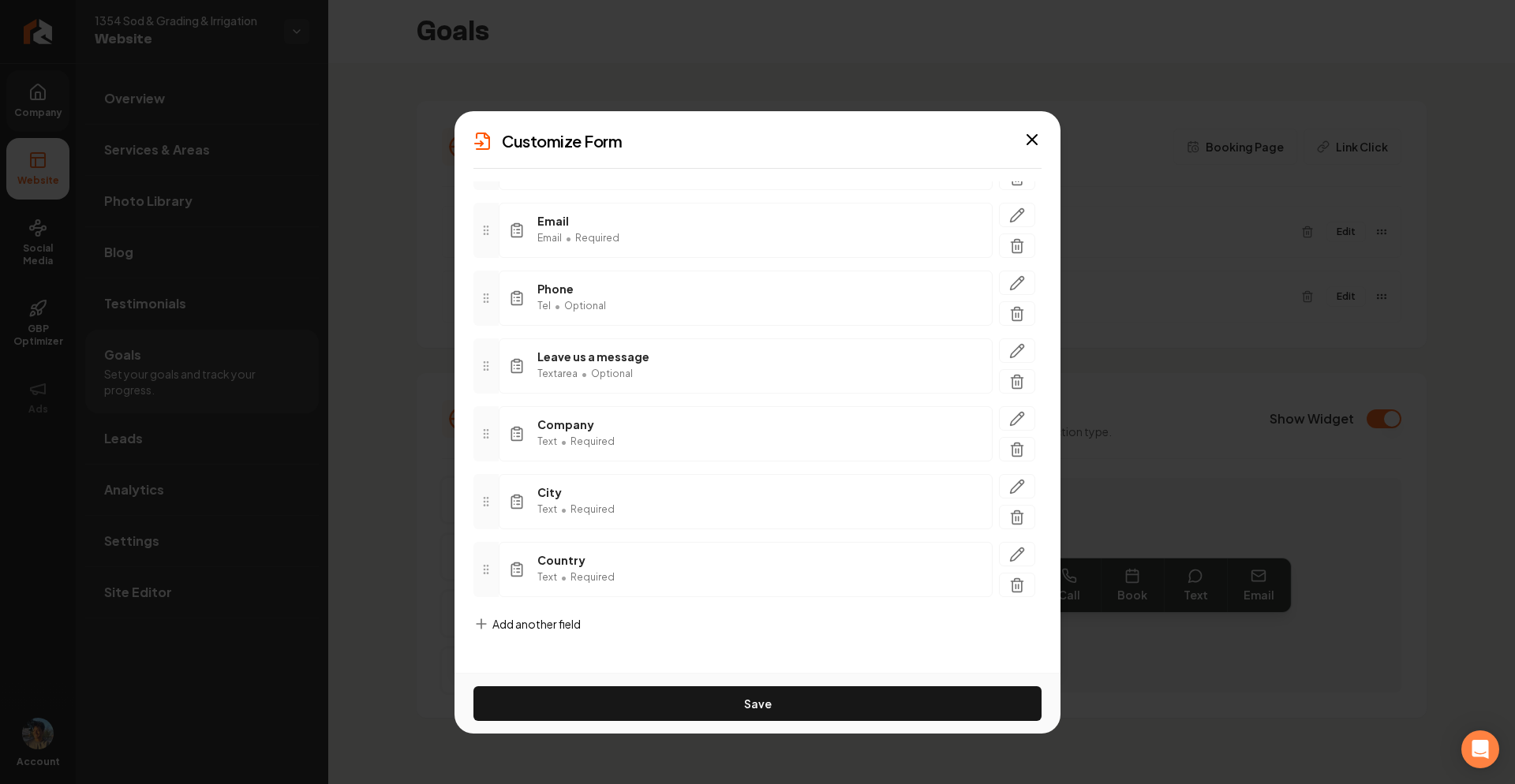
click at [550, 627] on span "Add another field" at bounding box center [536, 624] width 88 height 16
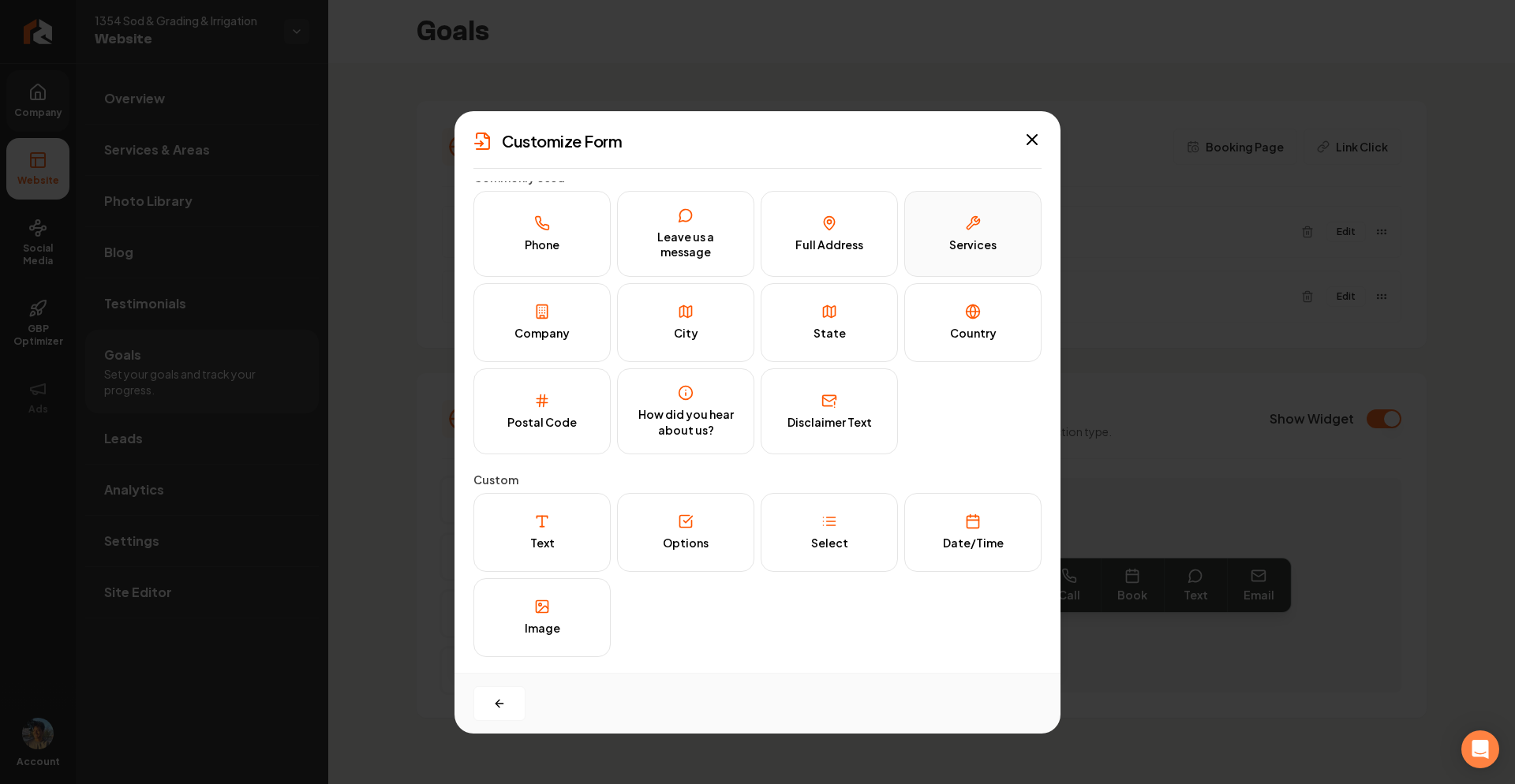
click at [971, 259] on button "Services" at bounding box center [973, 234] width 137 height 86
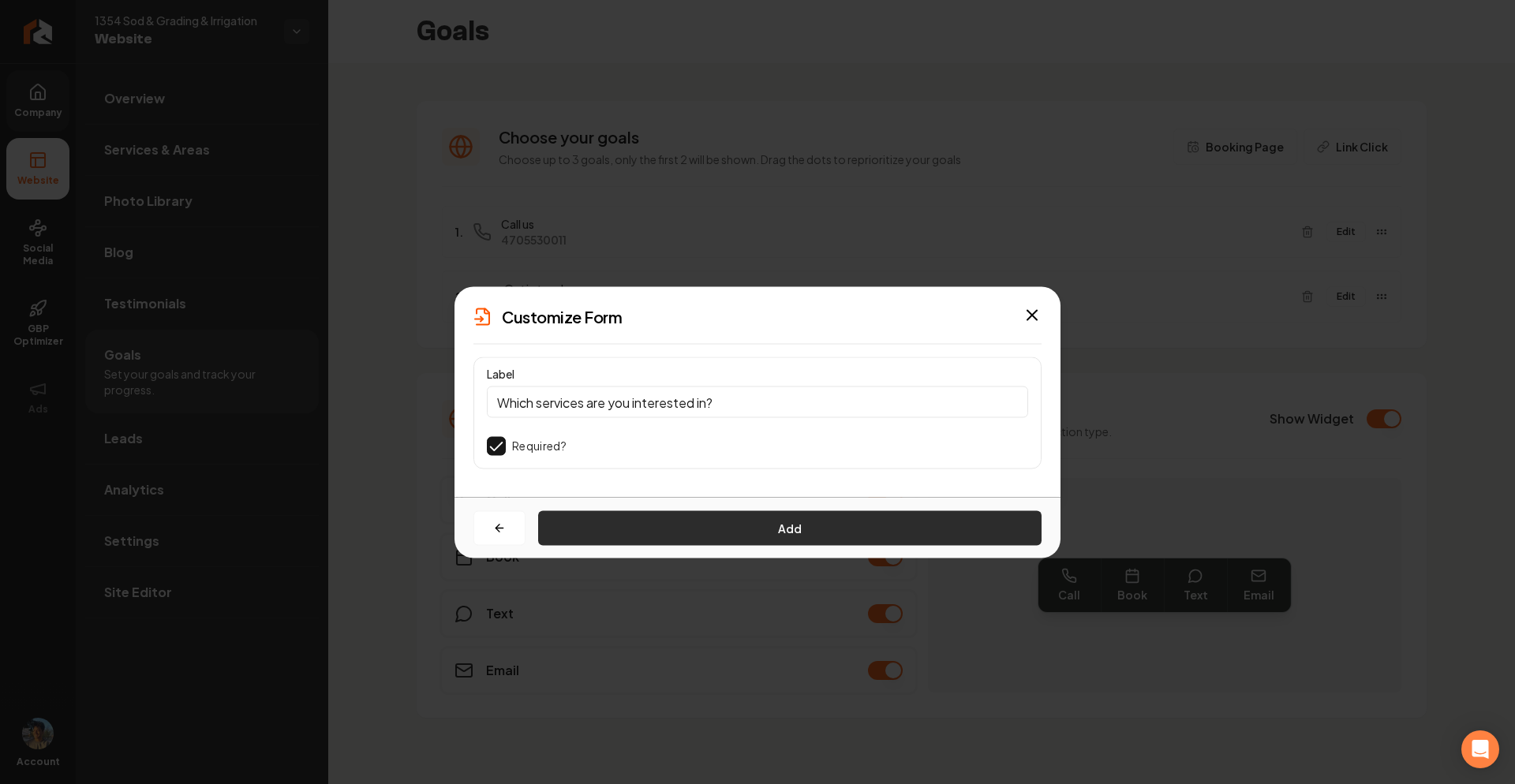
click at [688, 524] on button "Add" at bounding box center [790, 529] width 504 height 35
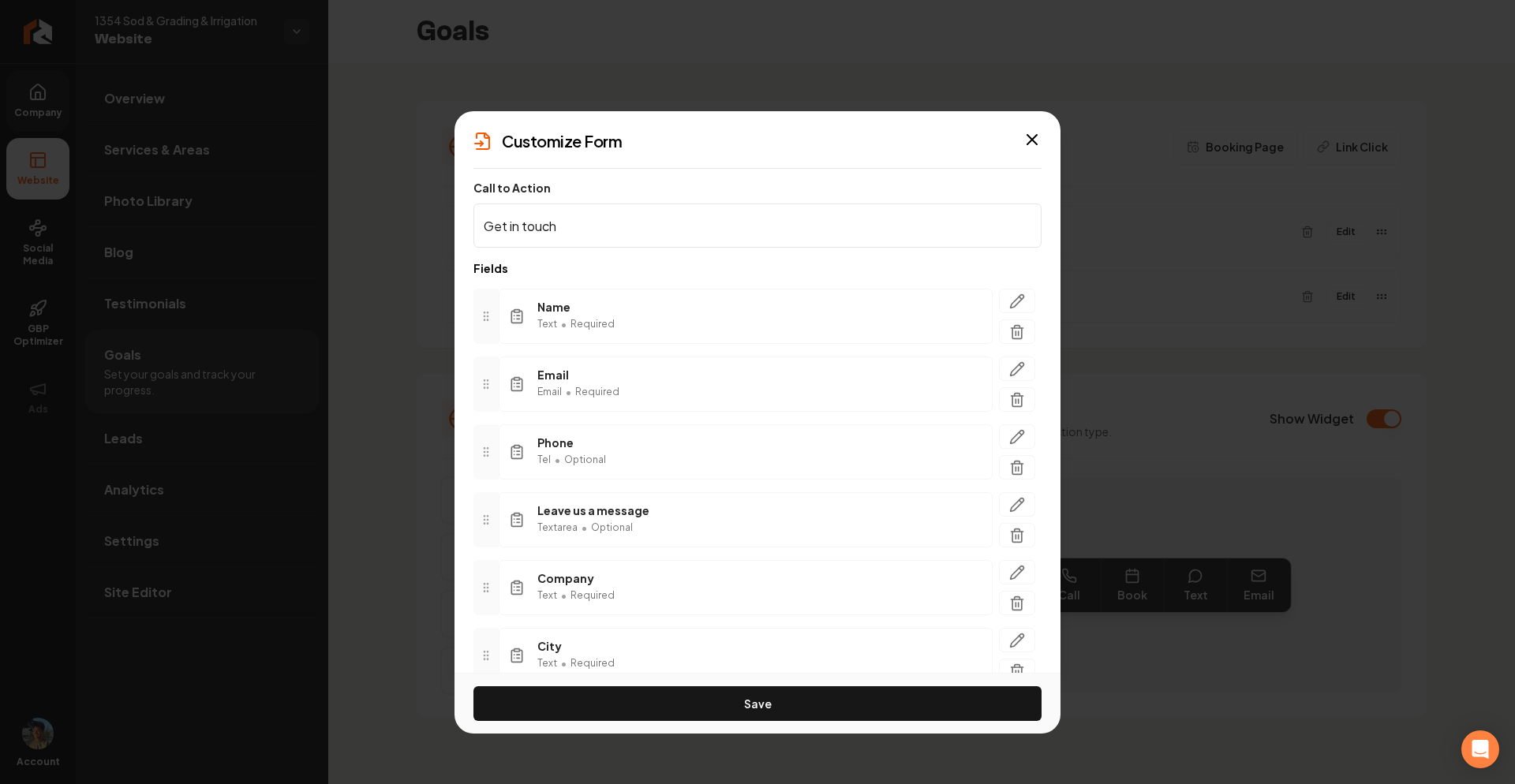
click at [660, 683] on div "Save" at bounding box center [758, 703] width 606 height 61
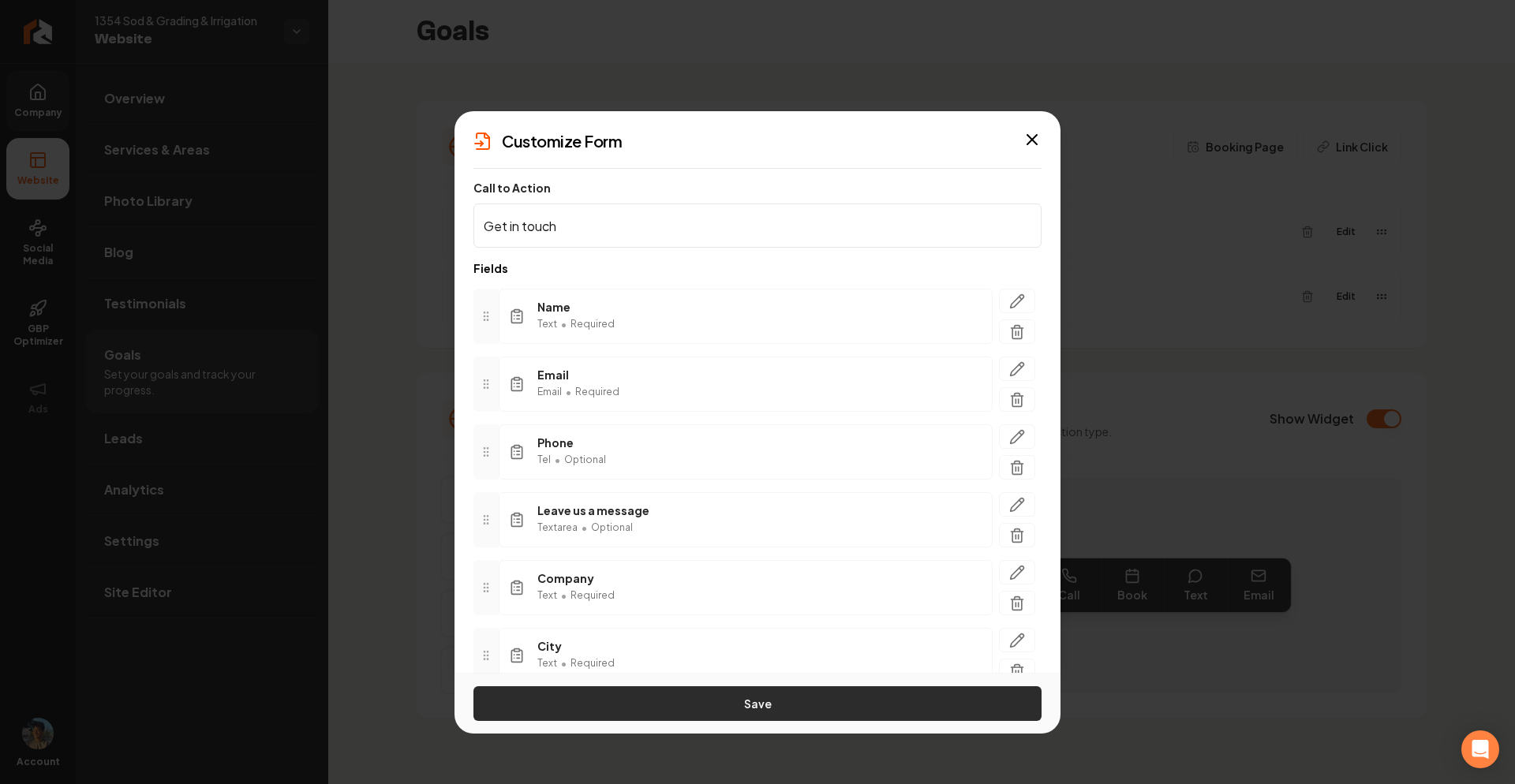
click at [663, 696] on button "Save" at bounding box center [758, 704] width 568 height 35
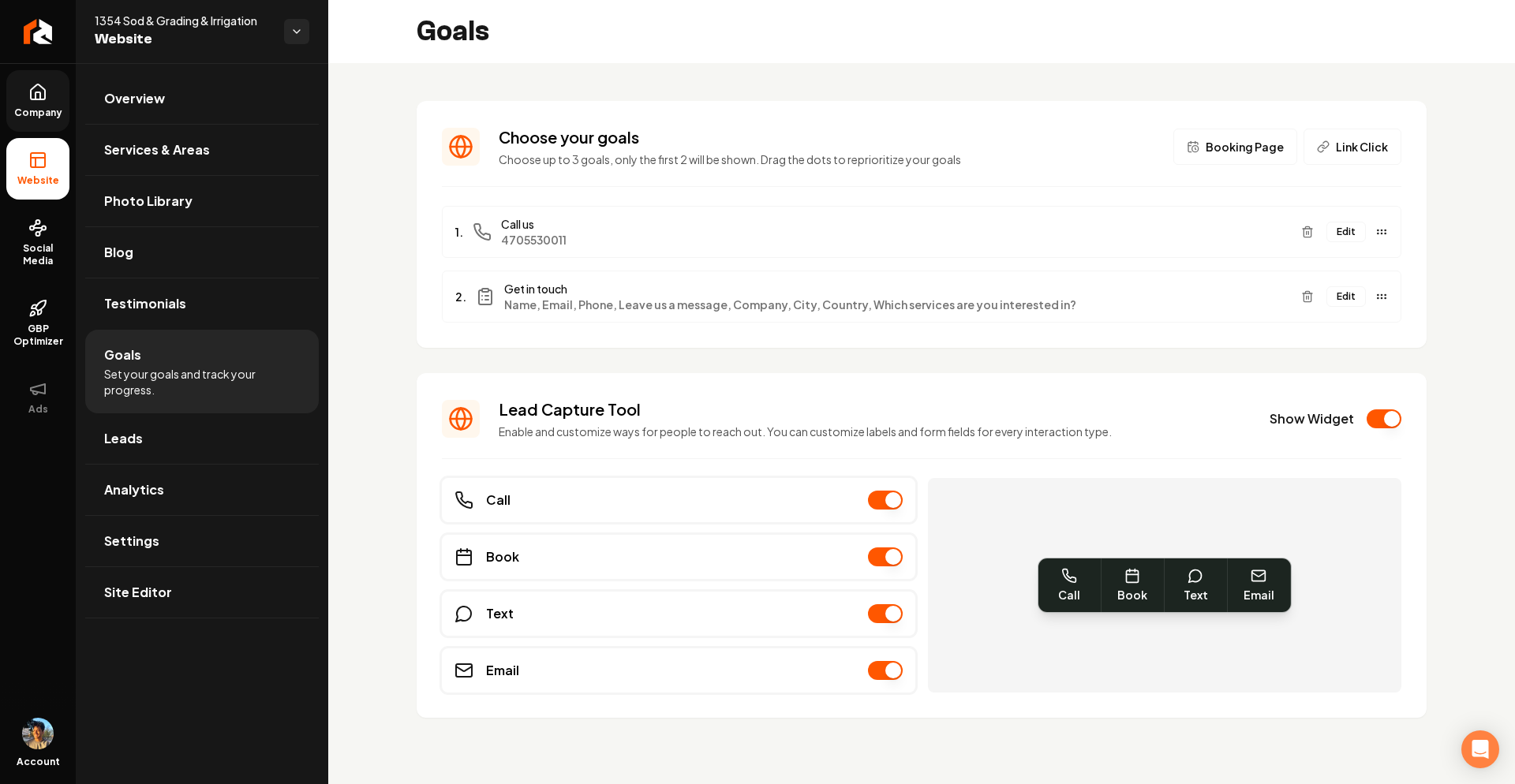
click at [22, 161] on li "Website" at bounding box center [38, 169] width 63 height 62
click at [169, 92] on link "Overview" at bounding box center [202, 98] width 234 height 51
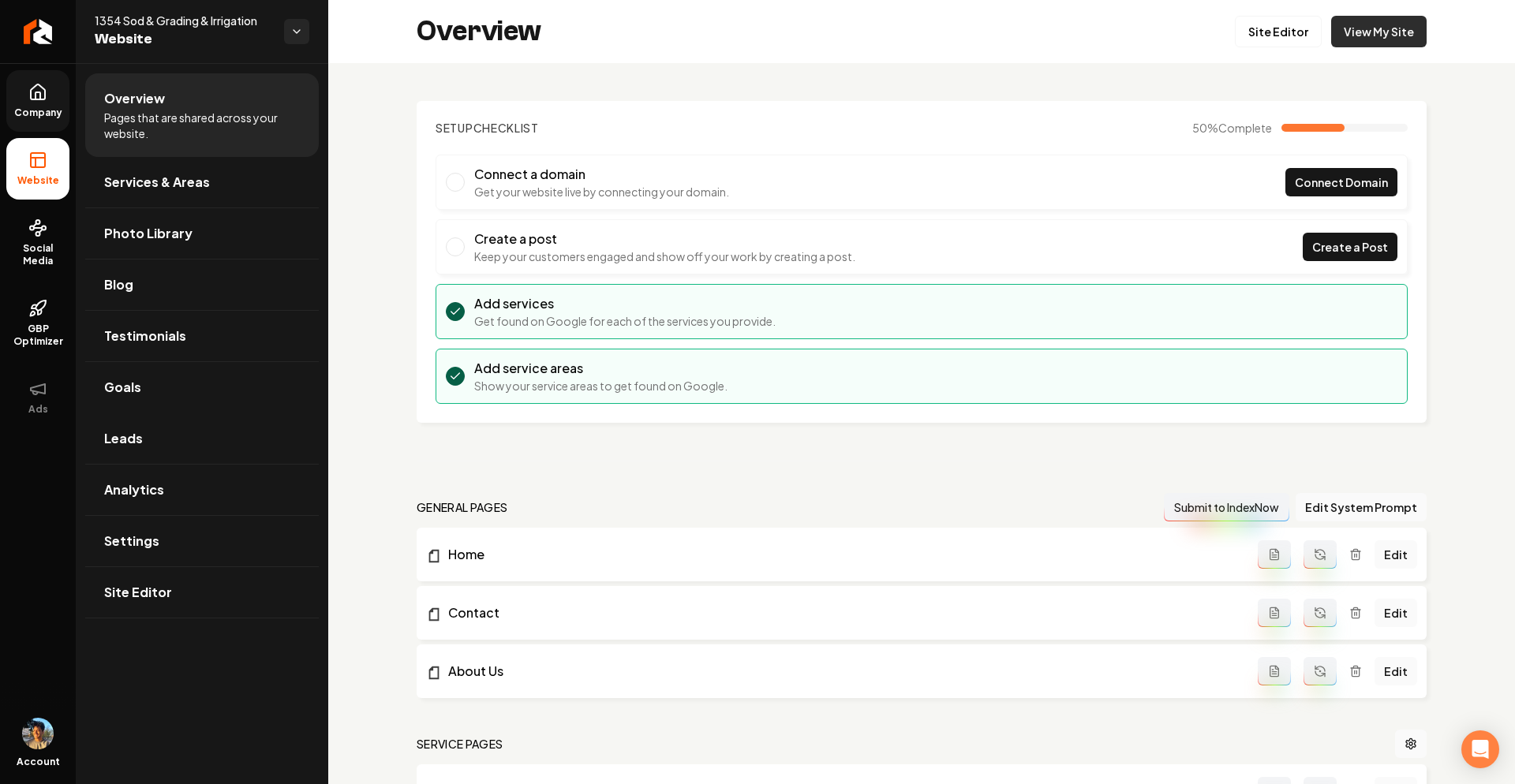
click at [1370, 34] on link "View My Site" at bounding box center [1379, 32] width 96 height 32
click at [1356, 47] on link "View My Site" at bounding box center [1379, 32] width 96 height 32
click at [179, 171] on link "Services & Areas" at bounding box center [202, 182] width 234 height 51
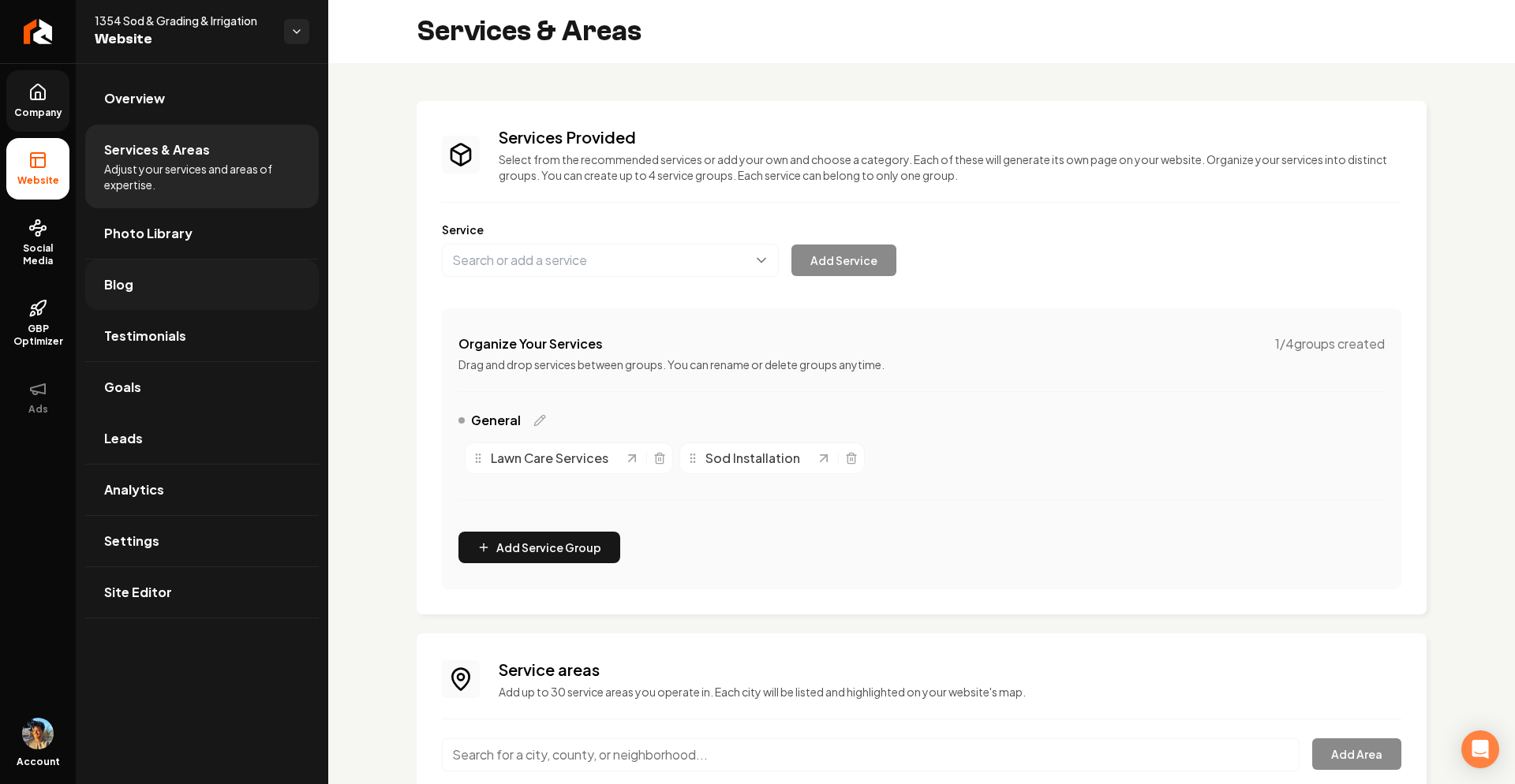
click at [179, 308] on link "Blog" at bounding box center [202, 284] width 234 height 51
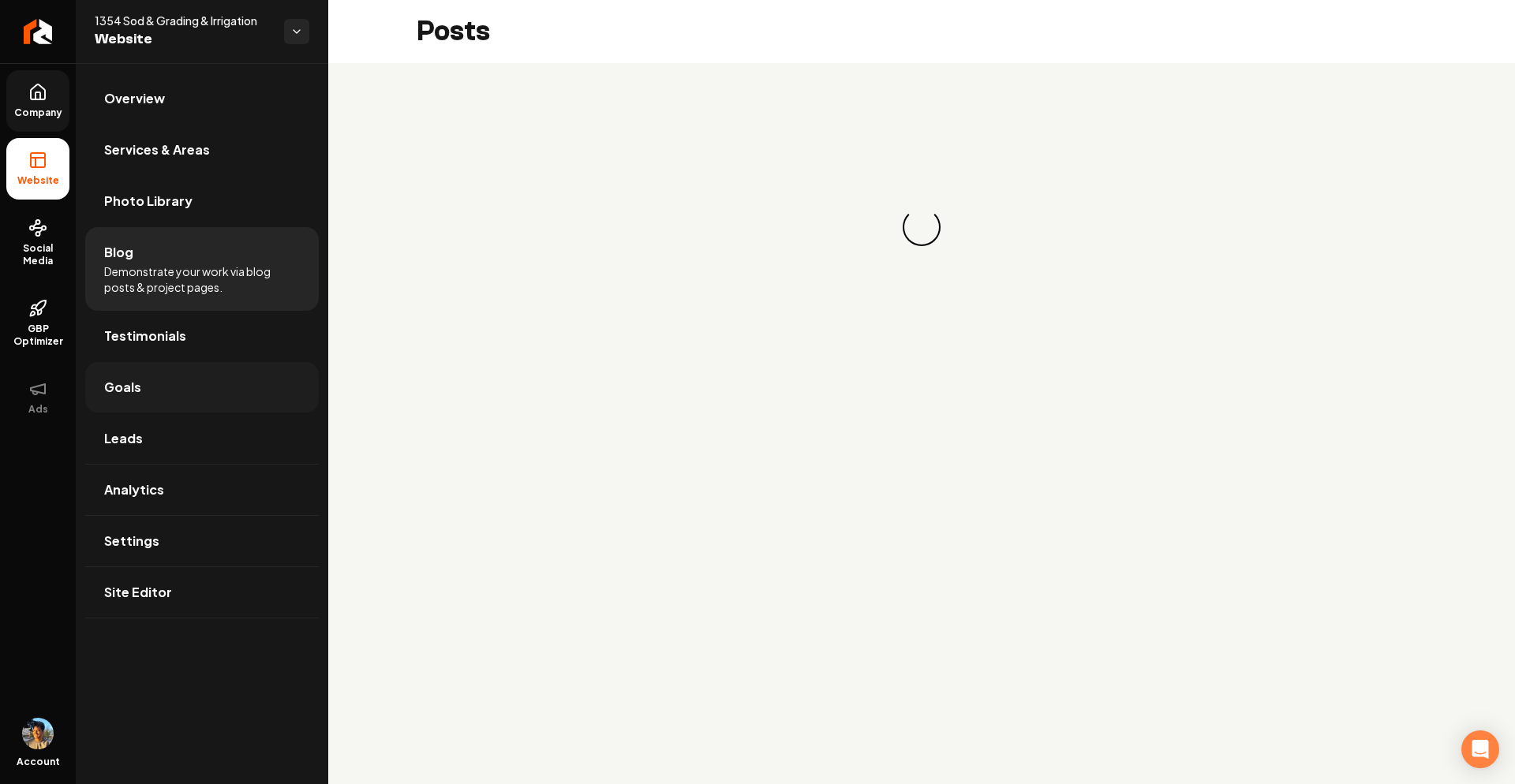
click at [180, 369] on link "Goals" at bounding box center [202, 387] width 234 height 51
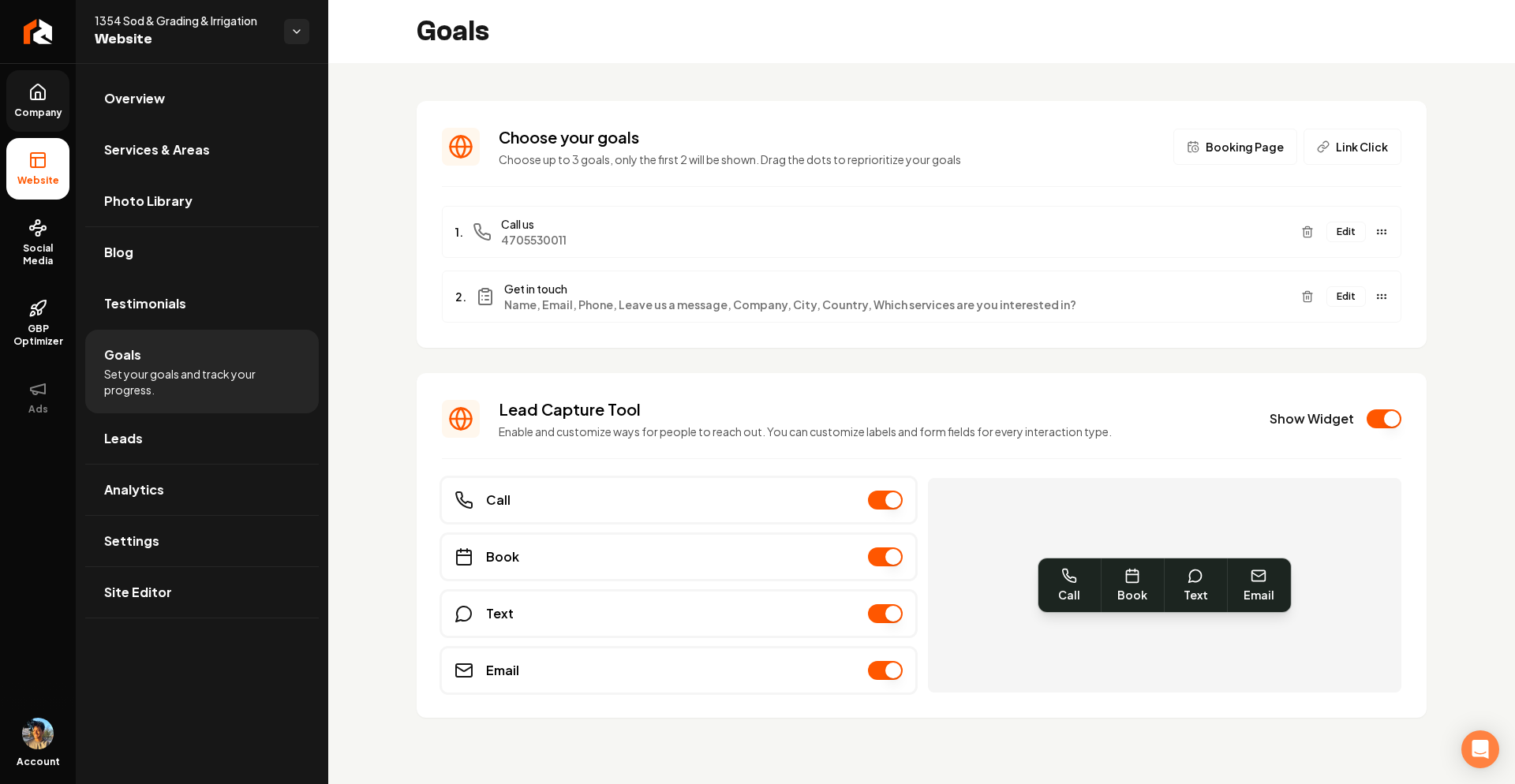
click at [1349, 297] on button "Edit" at bounding box center [1346, 297] width 39 height 21
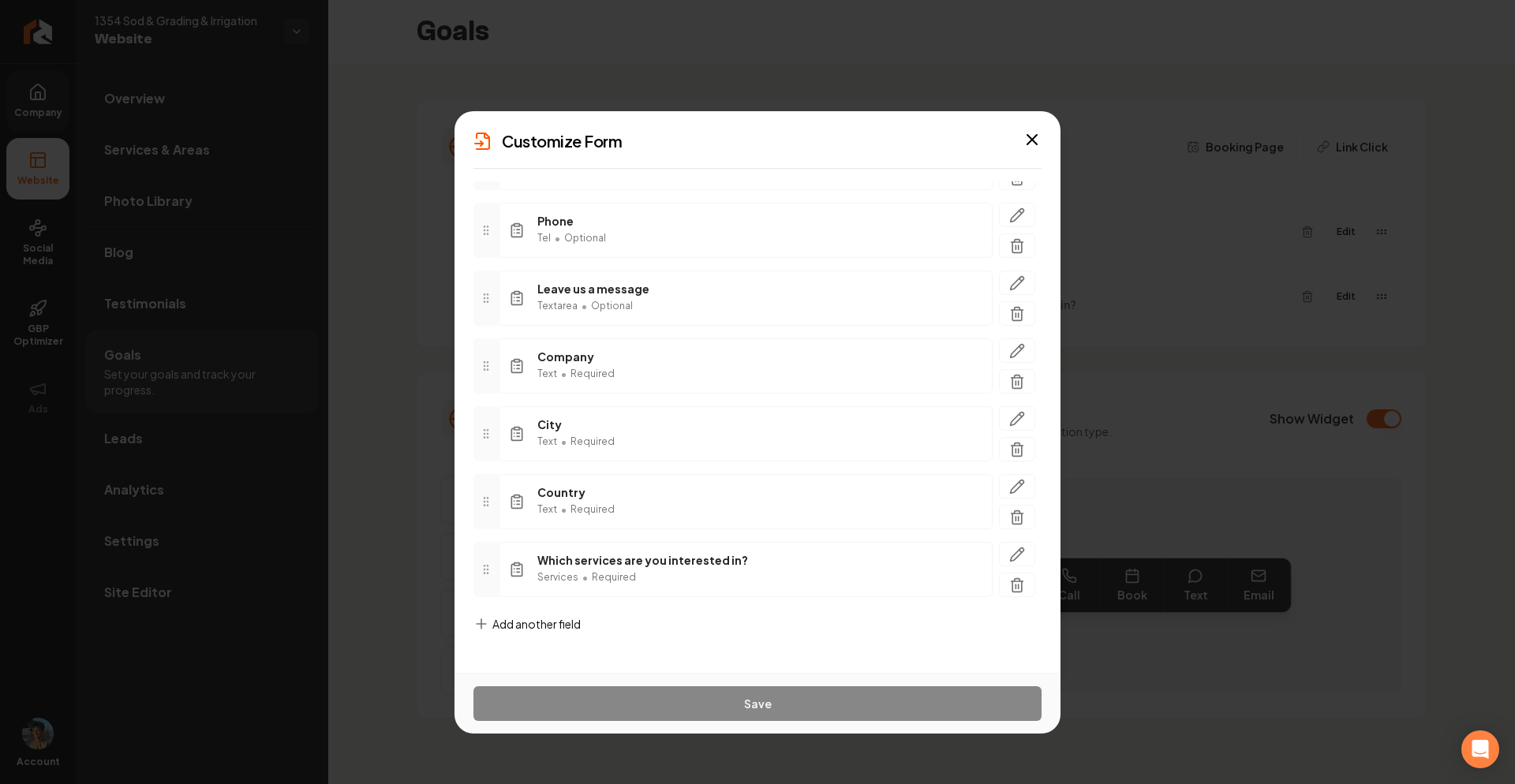
click at [560, 625] on span "Add another field" at bounding box center [536, 624] width 88 height 16
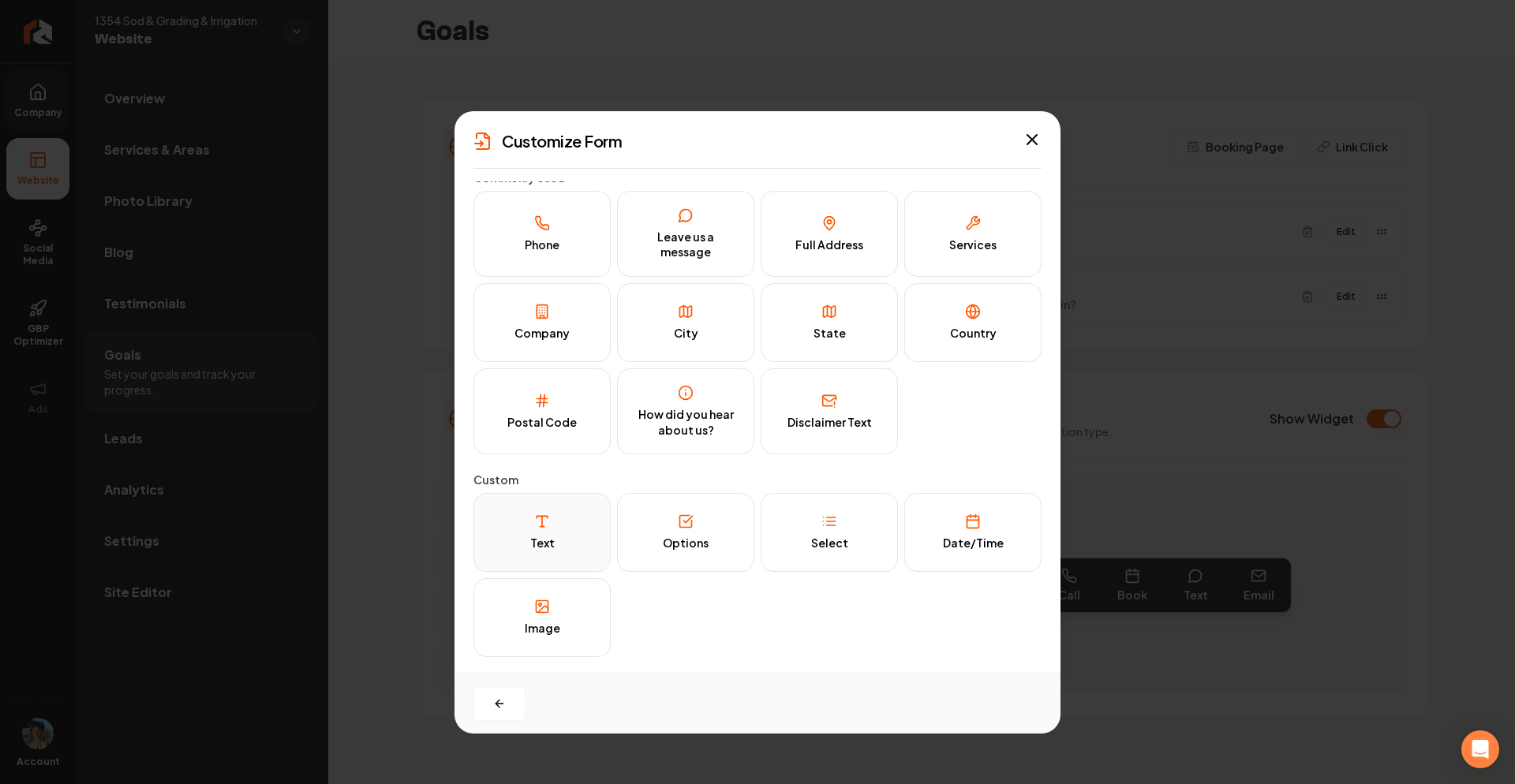
click at [543, 520] on icon at bounding box center [542, 521] width 16 height 16
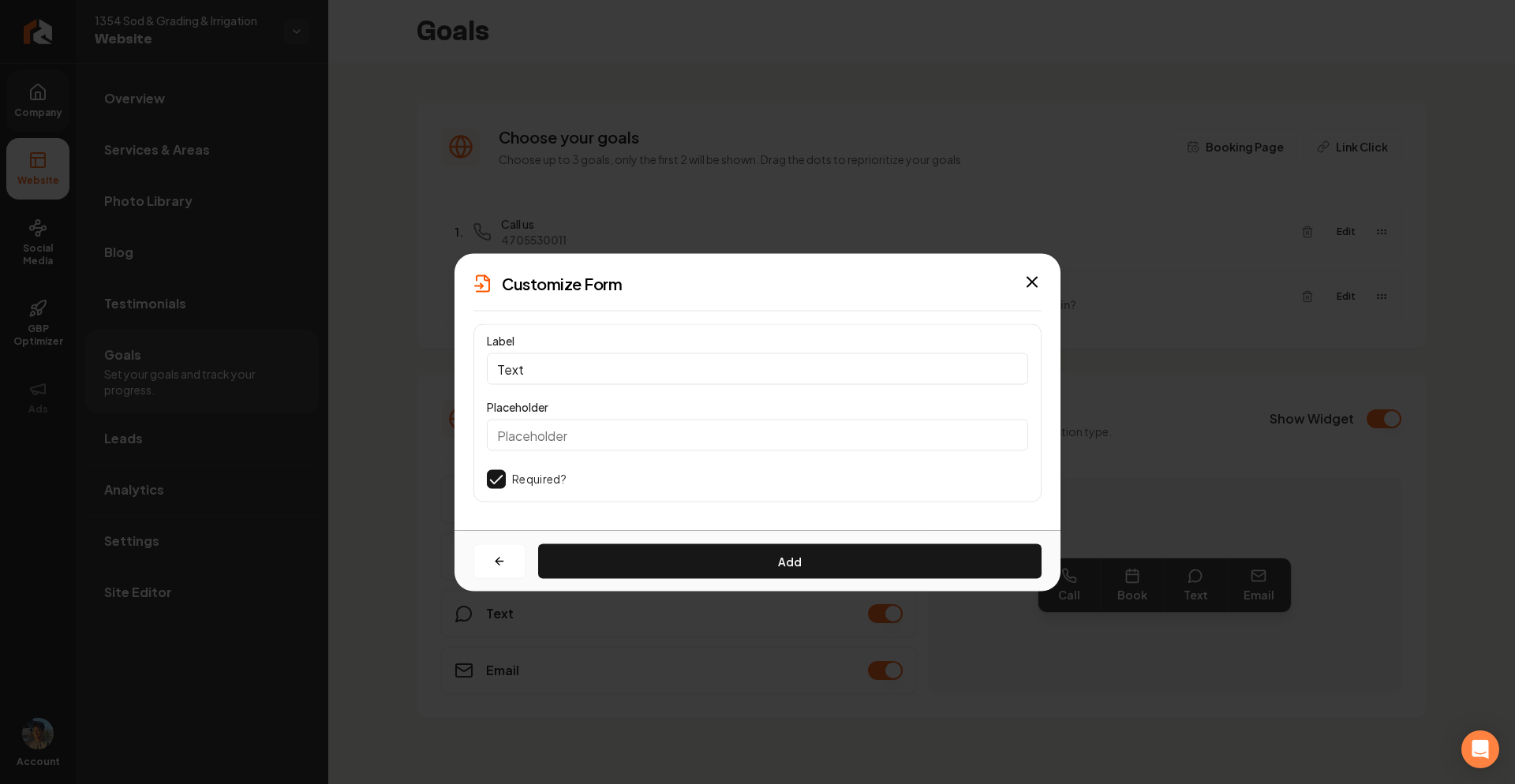
scroll to position [0, 0]
click at [618, 566] on button "Add" at bounding box center [790, 562] width 504 height 35
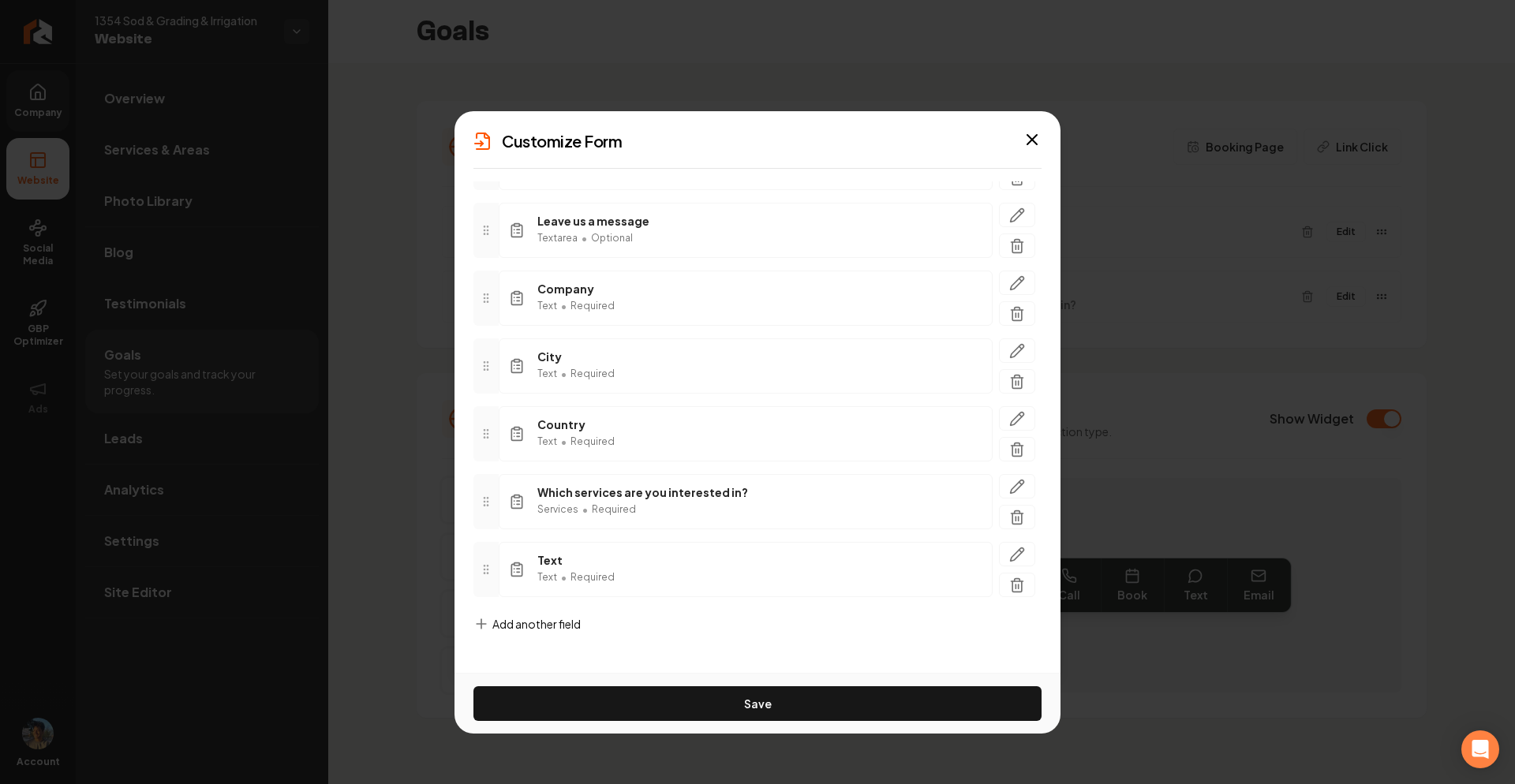
click at [527, 641] on div "Add another field" at bounding box center [527, 636] width 107 height 41
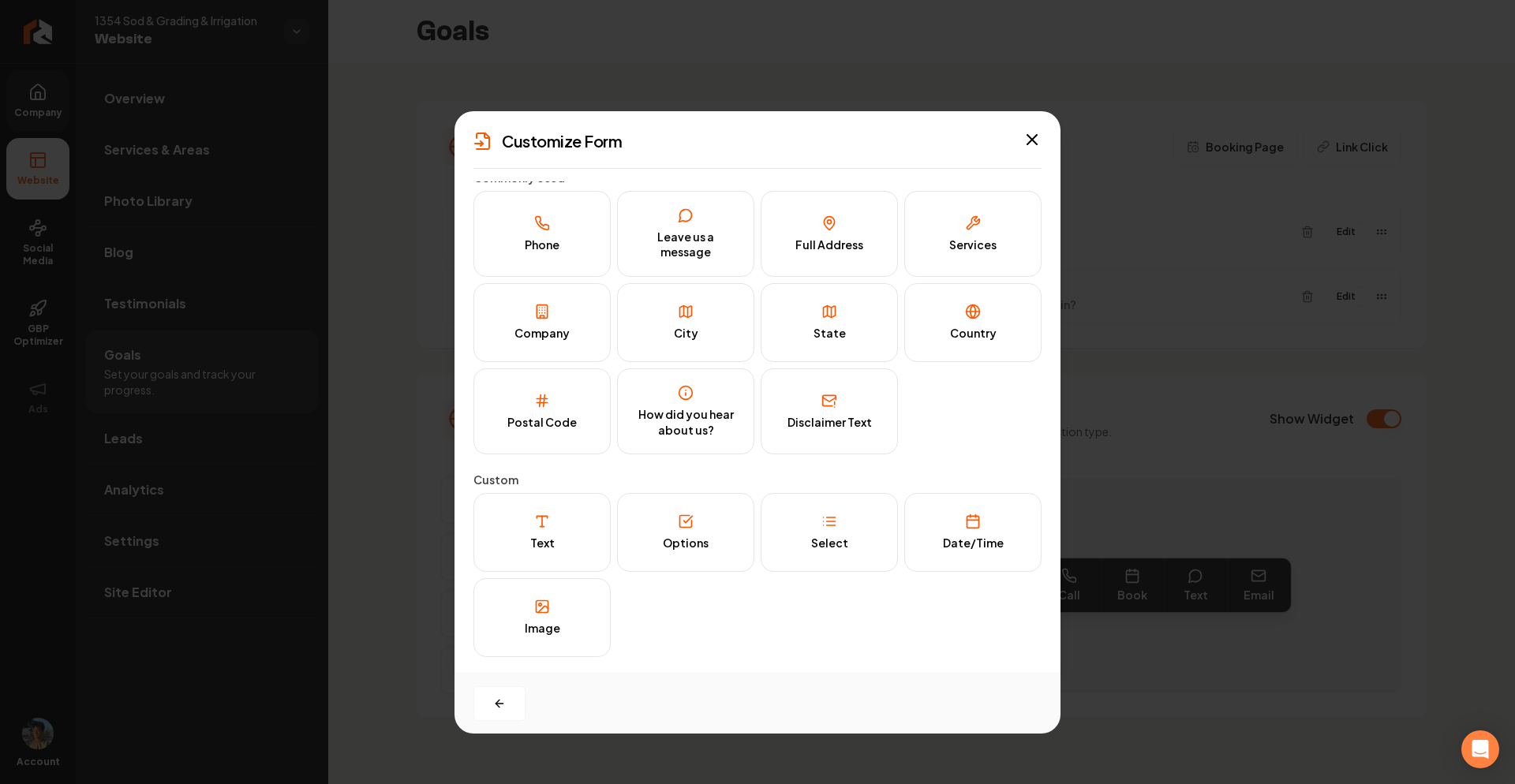
scroll to position [10, 0]
click at [737, 520] on button "Options" at bounding box center [685, 532] width 137 height 79
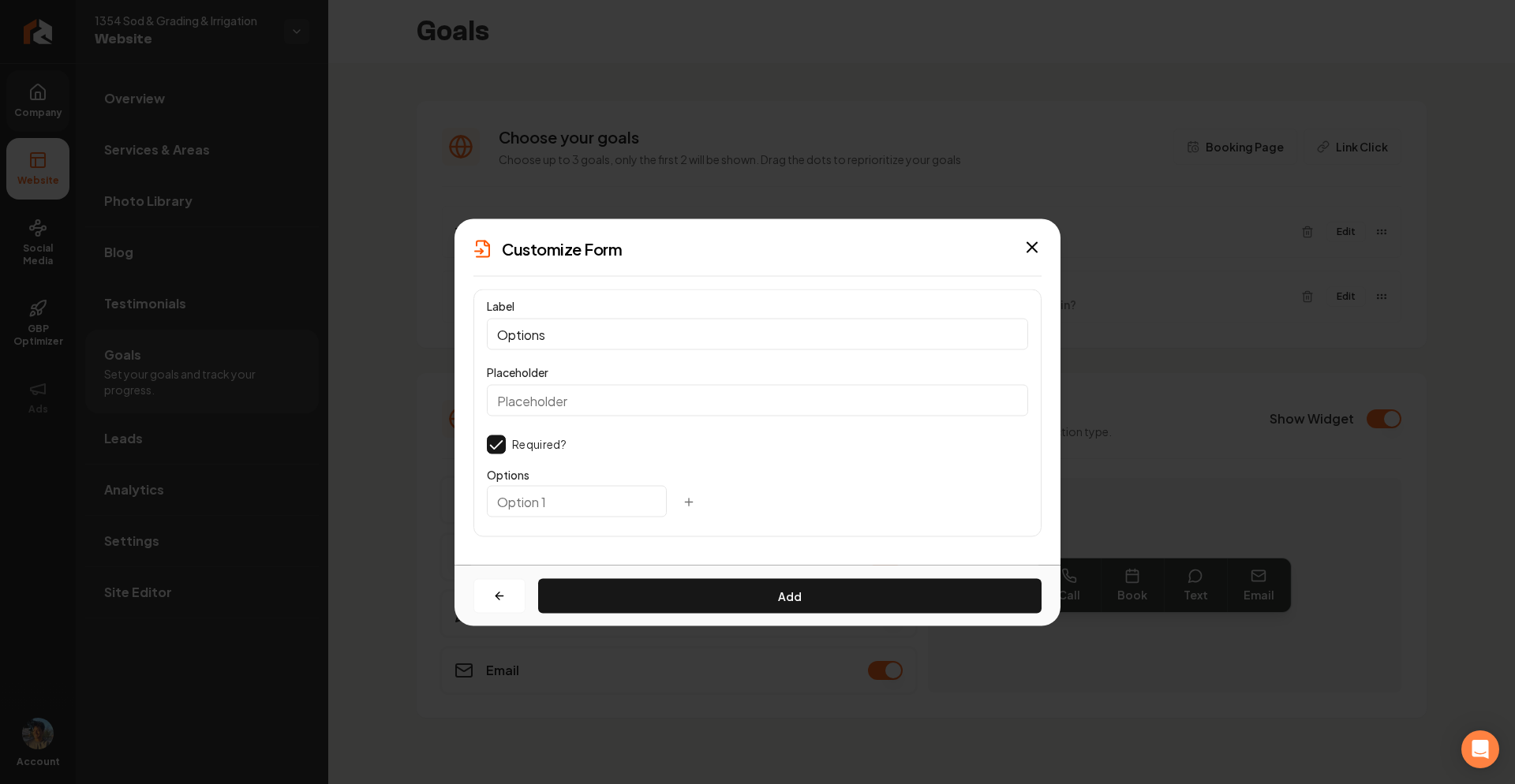
scroll to position [0, 0]
click at [700, 606] on button "Add" at bounding box center [790, 597] width 504 height 35
type input "fsdyhj"
click at [683, 503] on icon "button" at bounding box center [688, 502] width 12 height 12
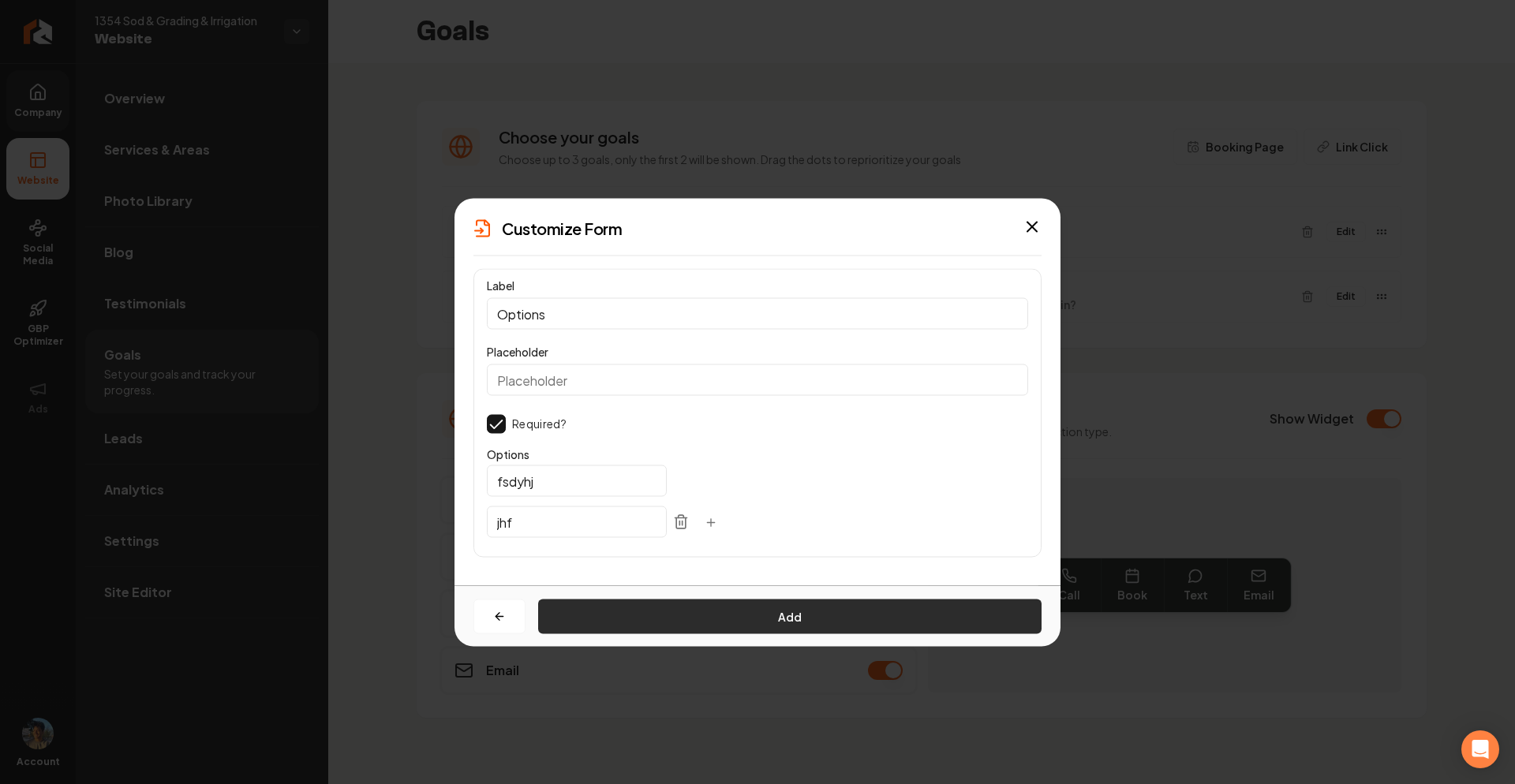
type input "jhf"
click at [738, 629] on button "Add" at bounding box center [790, 617] width 504 height 35
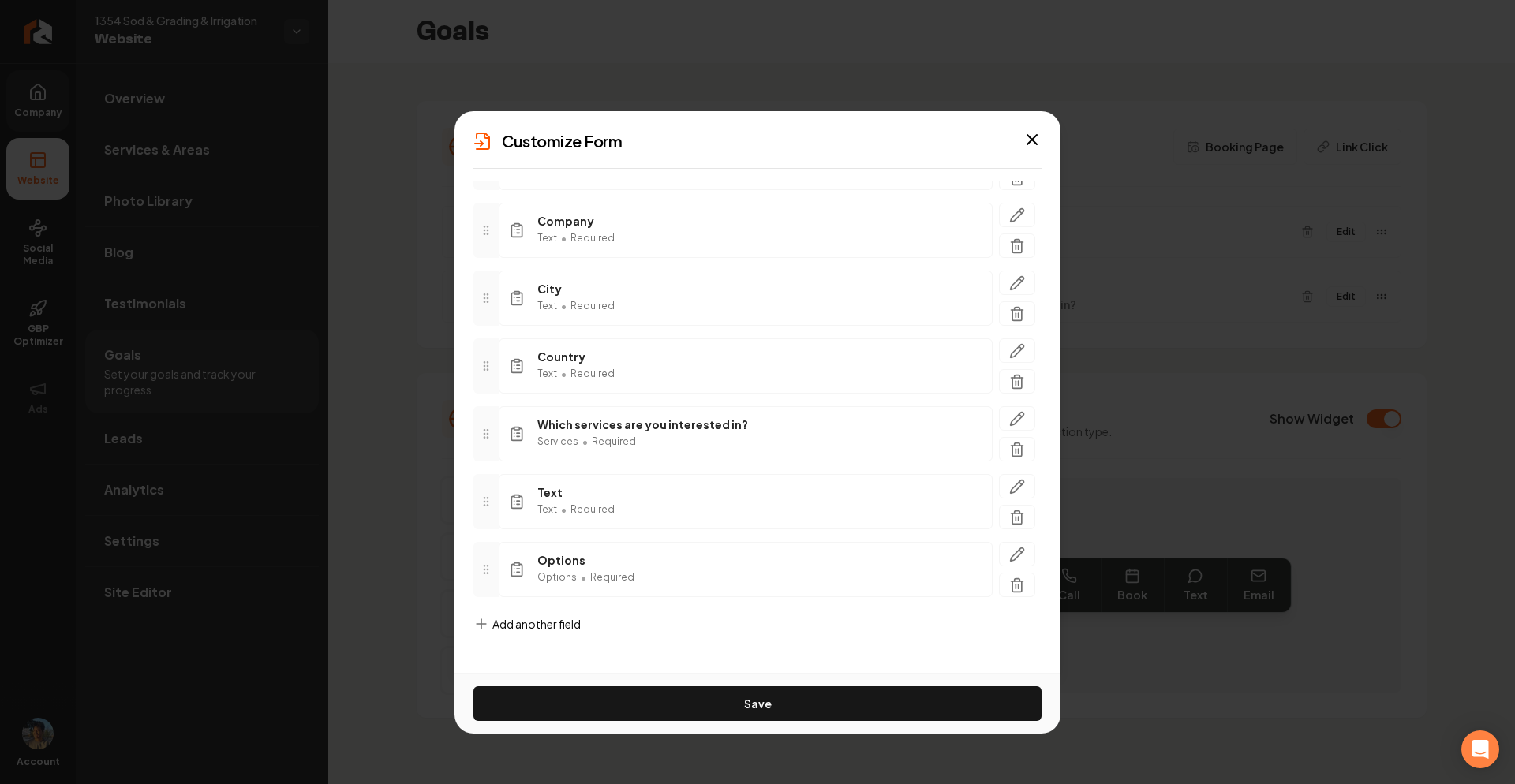
click at [520, 624] on span "Add another field" at bounding box center [536, 624] width 88 height 16
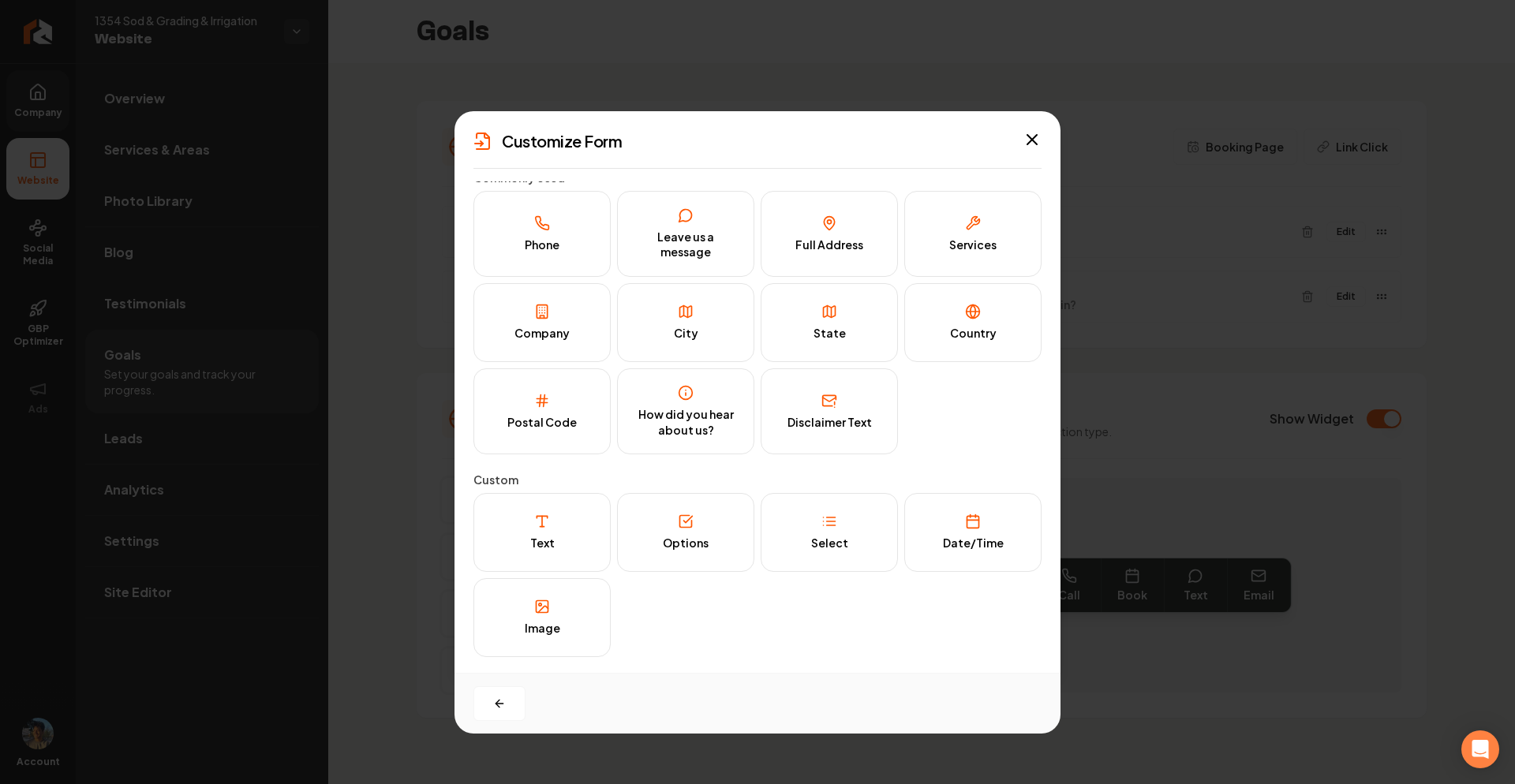
scroll to position [10, 0]
click at [837, 542] on div "Select" at bounding box center [830, 543] width 37 height 16
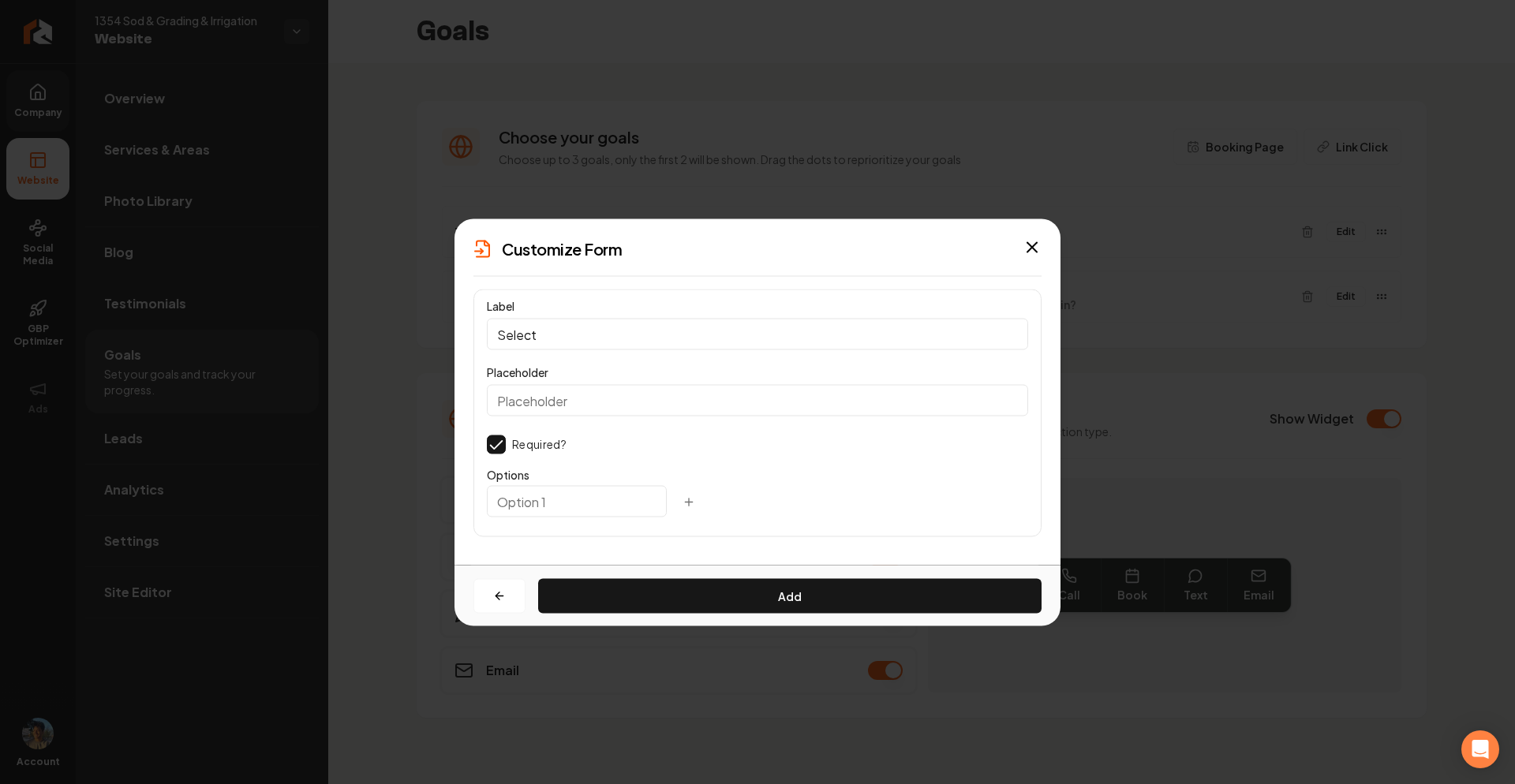
scroll to position [0, 0]
type input "yfg"
click at [683, 503] on icon "button" at bounding box center [688, 502] width 12 height 12
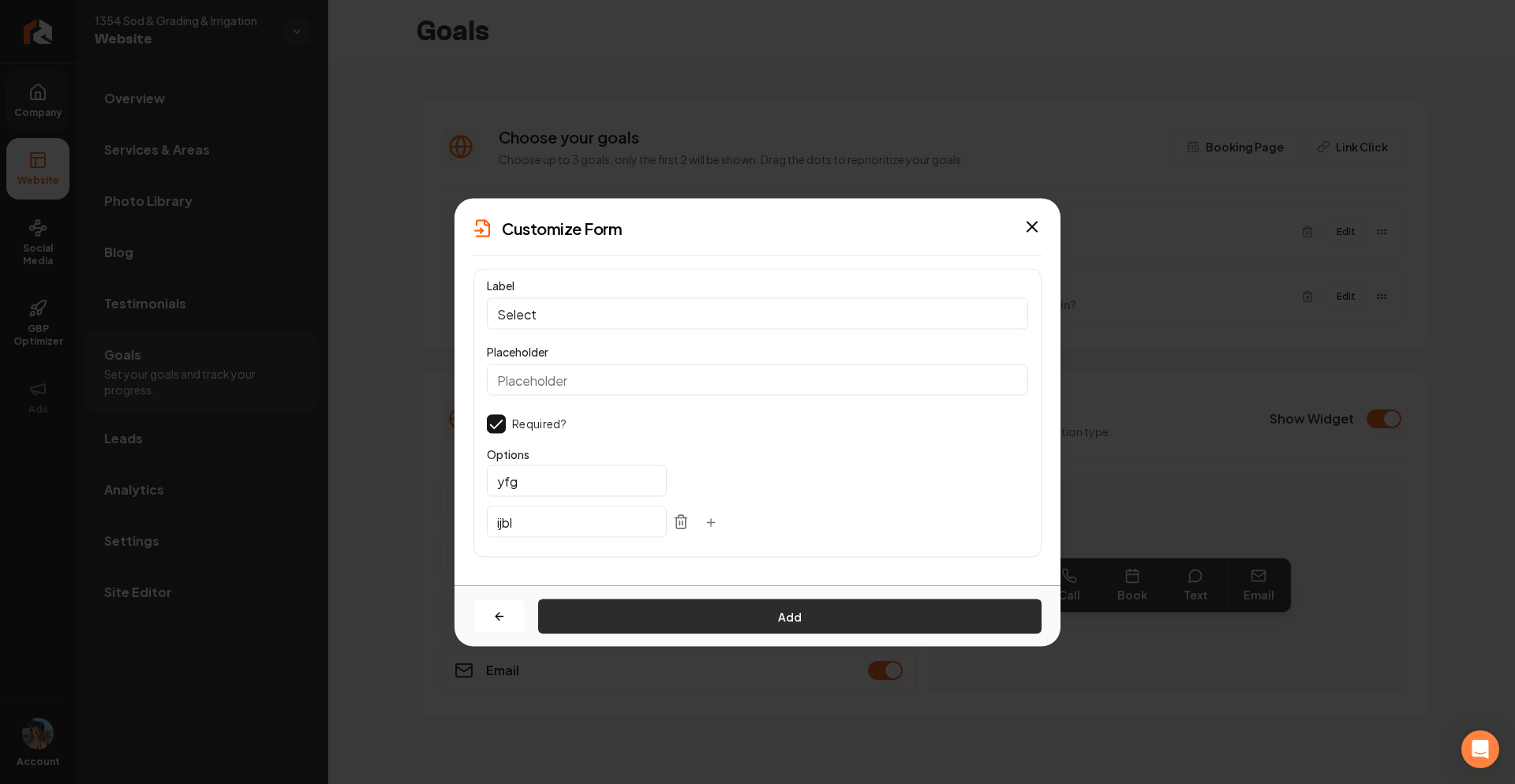
type input "ijbl"
click at [680, 623] on button "Add" at bounding box center [790, 617] width 504 height 35
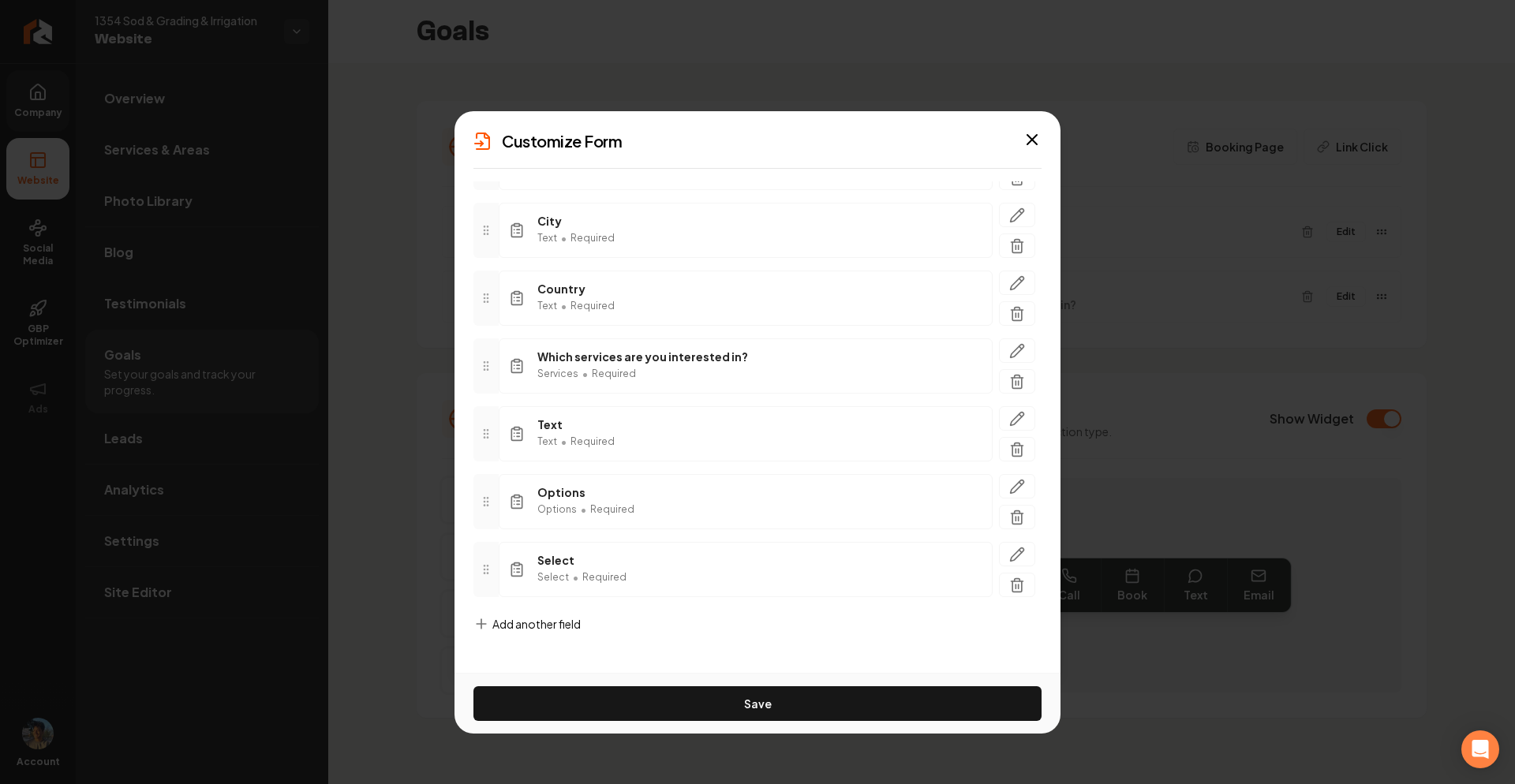
click at [555, 624] on span "Add another field" at bounding box center [536, 624] width 88 height 16
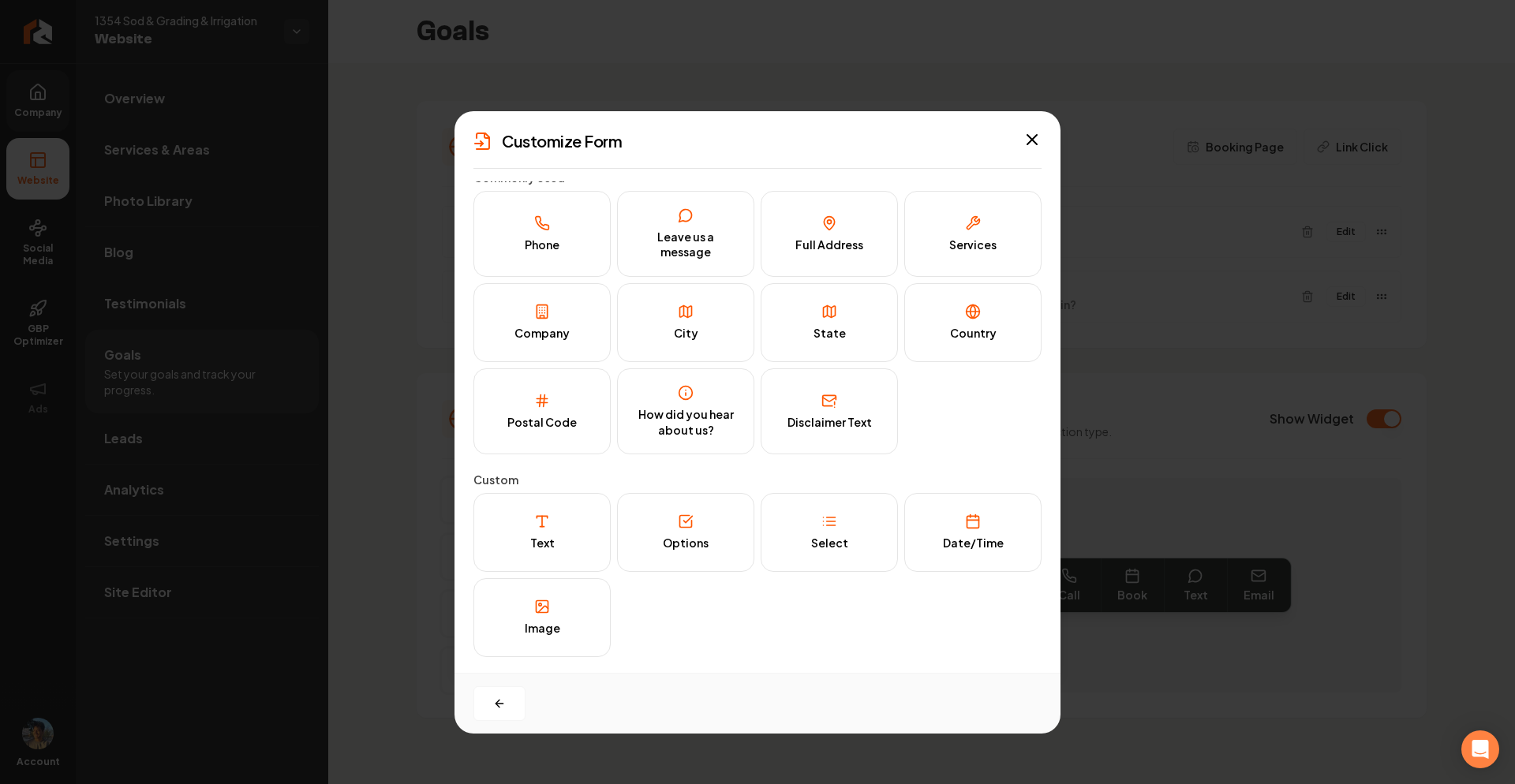
scroll to position [10, 0]
click at [986, 550] on div "Date/Time" at bounding box center [973, 543] width 61 height 16
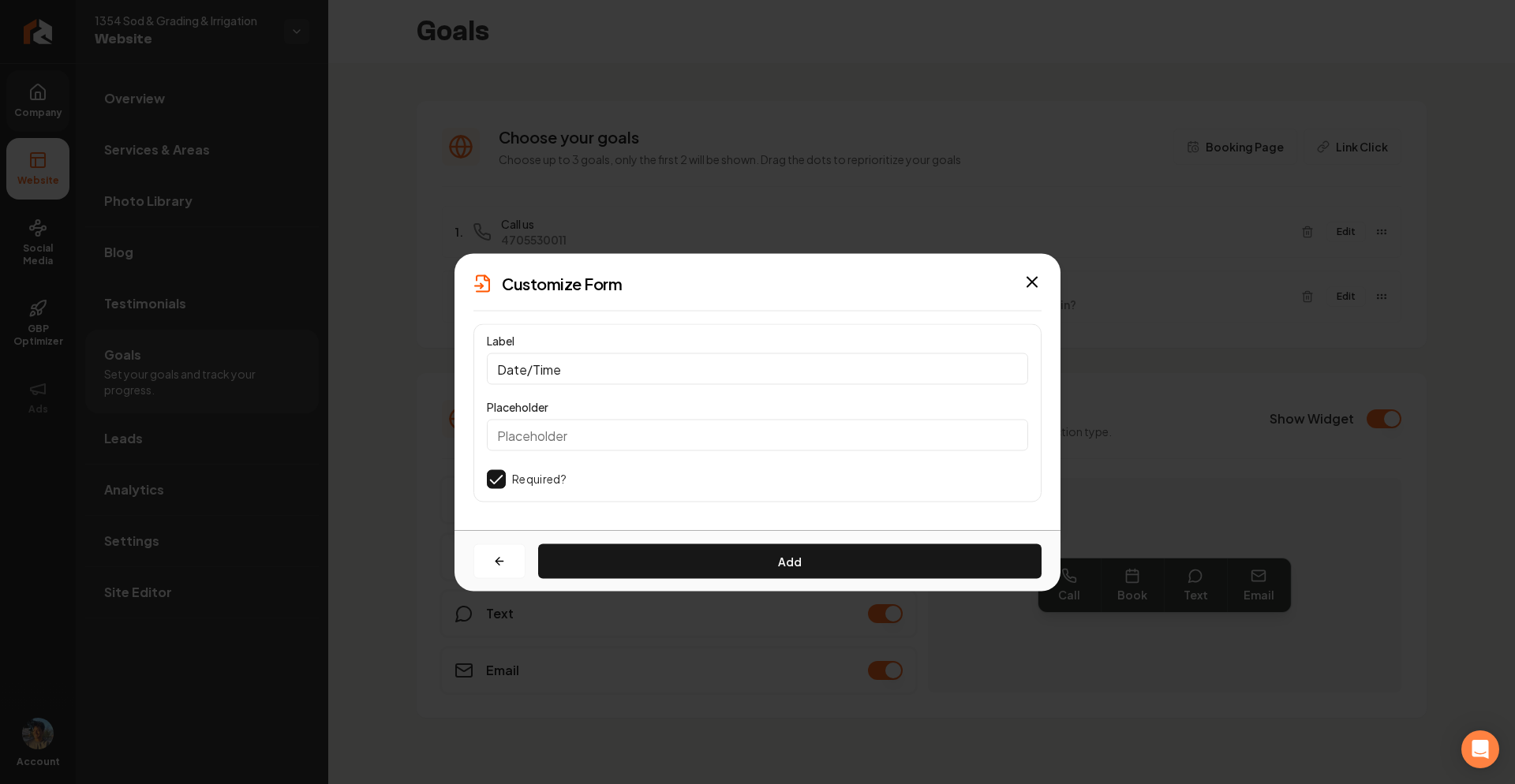
scroll to position [0, 0]
click at [630, 555] on button "Add" at bounding box center [790, 562] width 504 height 35
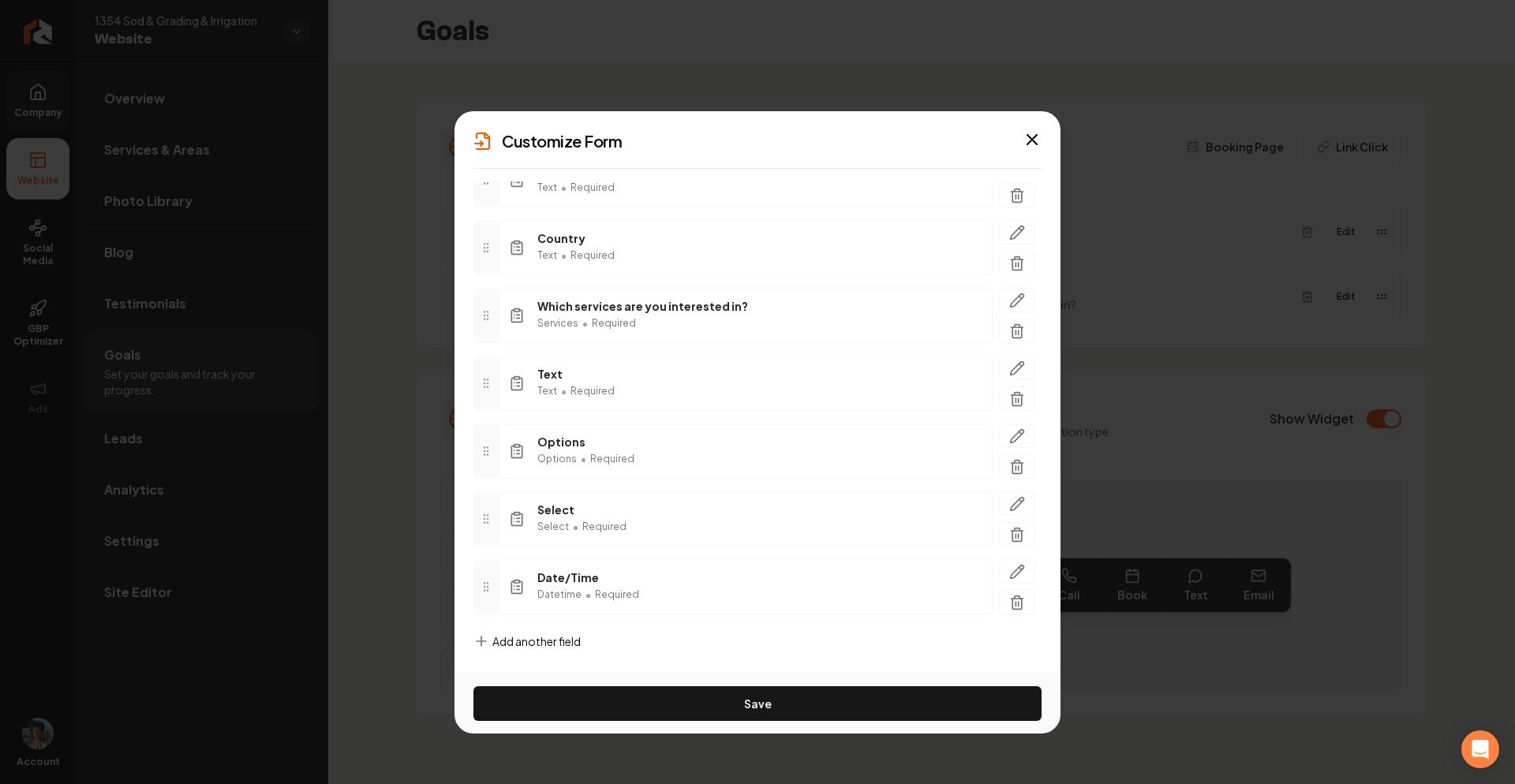
click at [560, 640] on span "Add another field" at bounding box center [536, 641] width 88 height 16
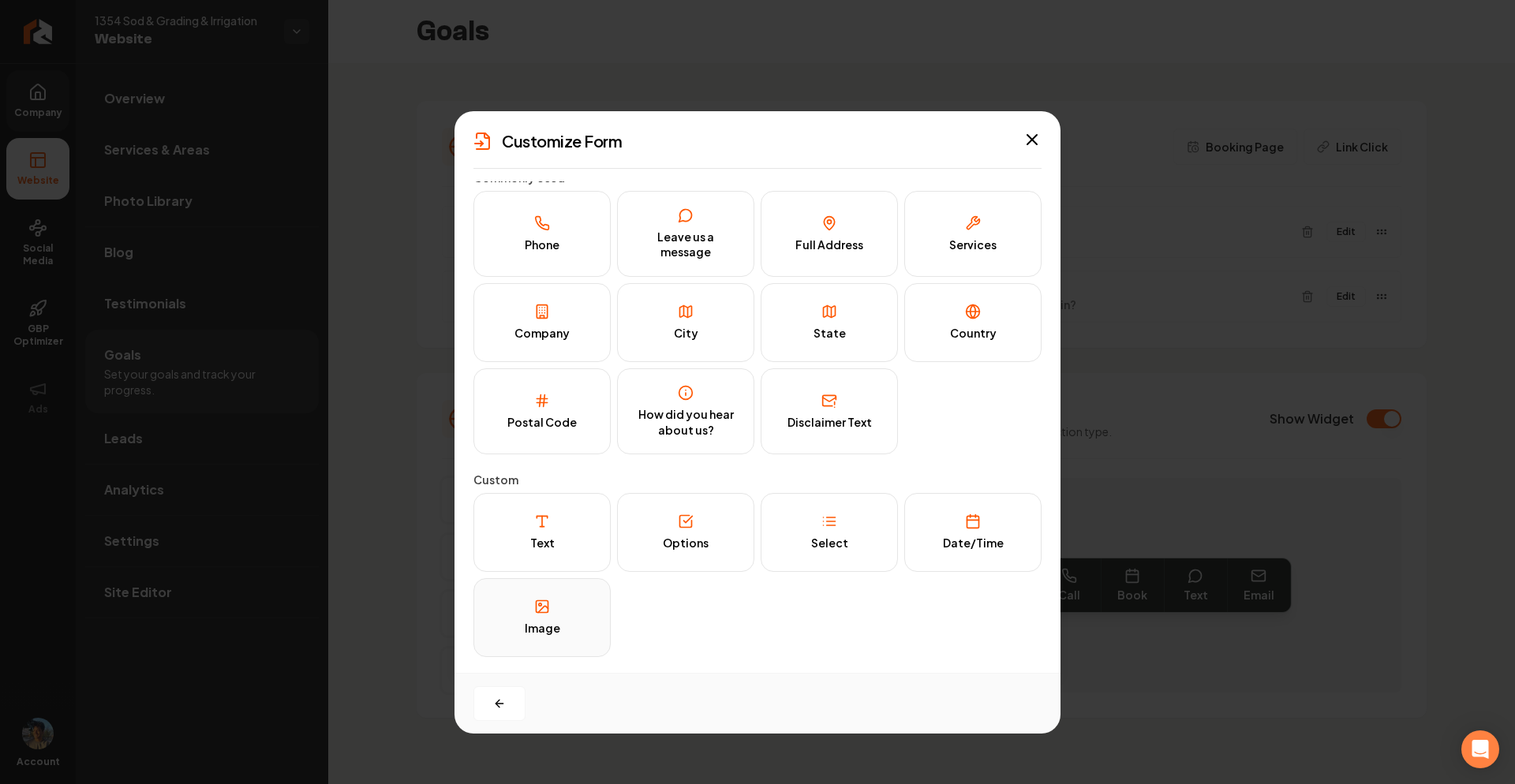
click at [548, 636] on div "Image" at bounding box center [542, 629] width 36 height 16
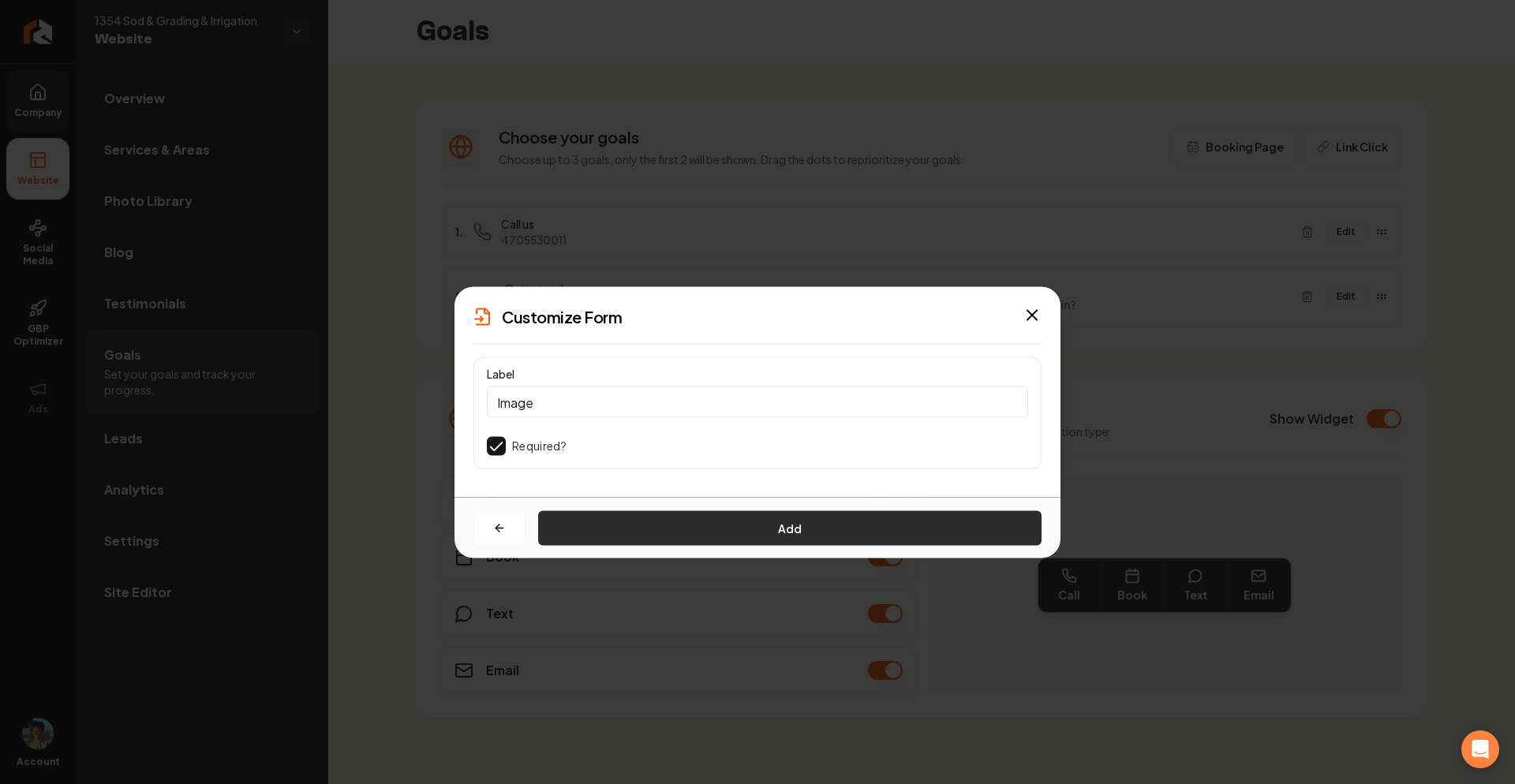
click at [706, 533] on button "Add" at bounding box center [790, 529] width 504 height 35
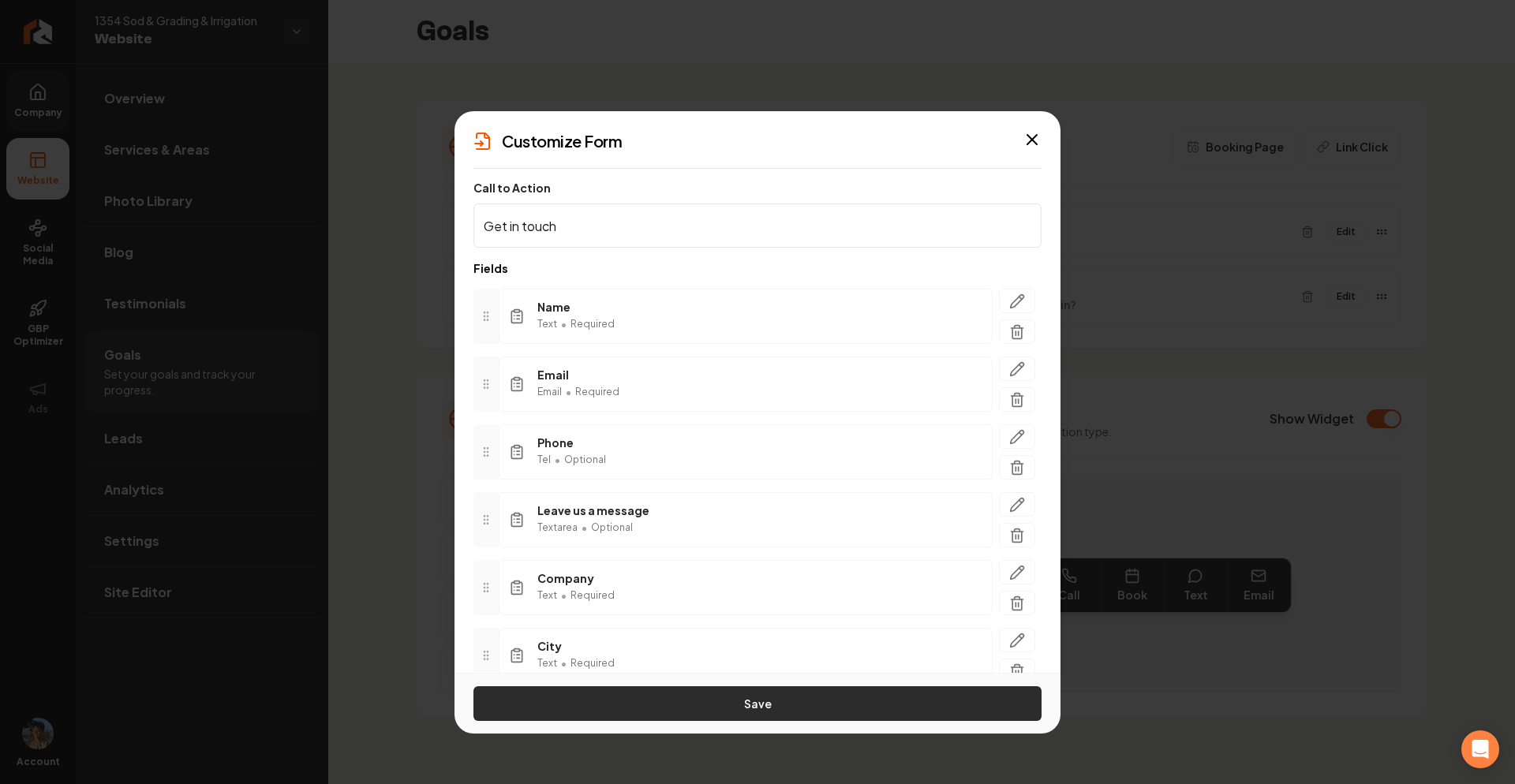
click at [718, 687] on button "Save" at bounding box center [758, 704] width 568 height 35
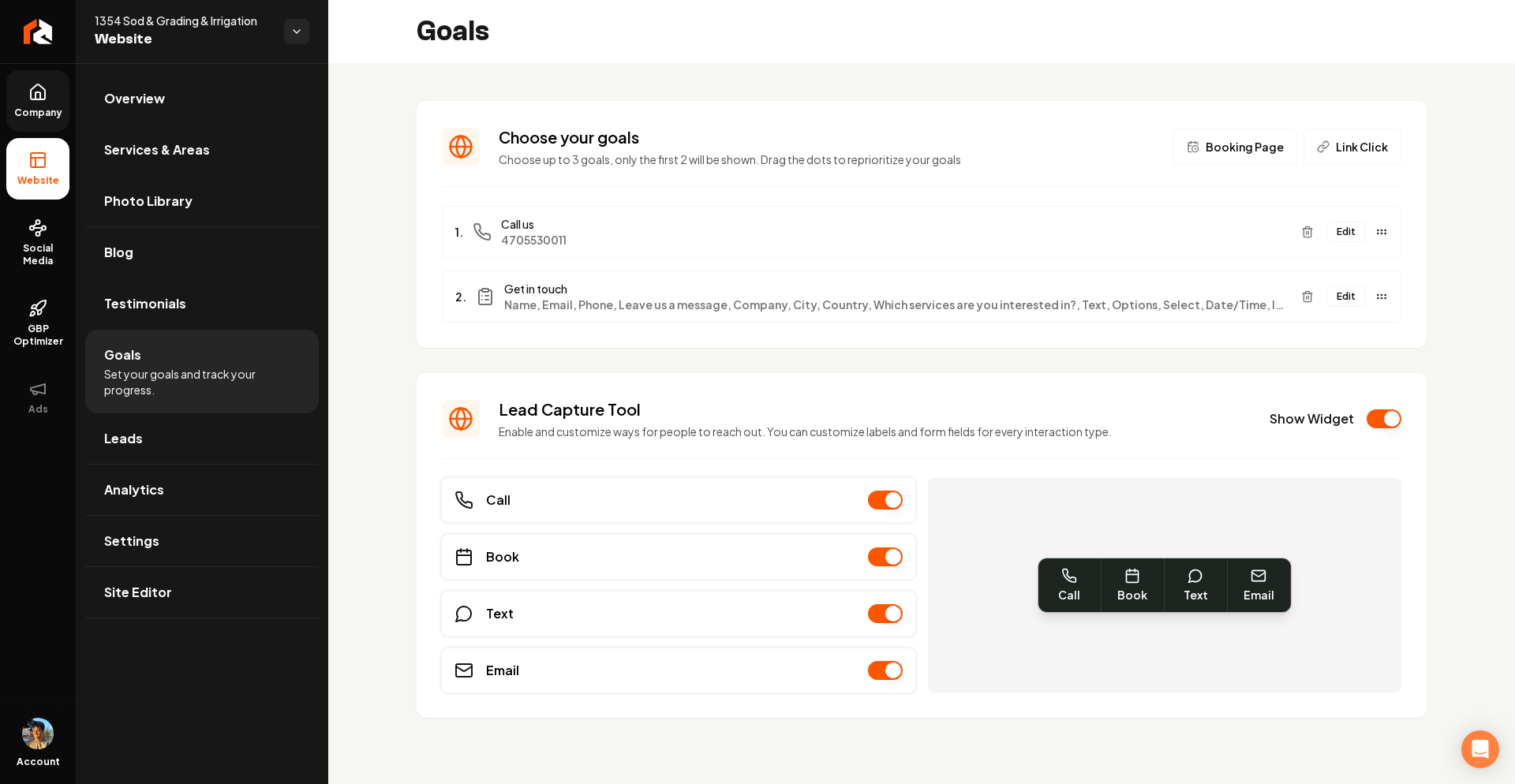
click at [31, 106] on link "Company" at bounding box center [38, 101] width 63 height 62
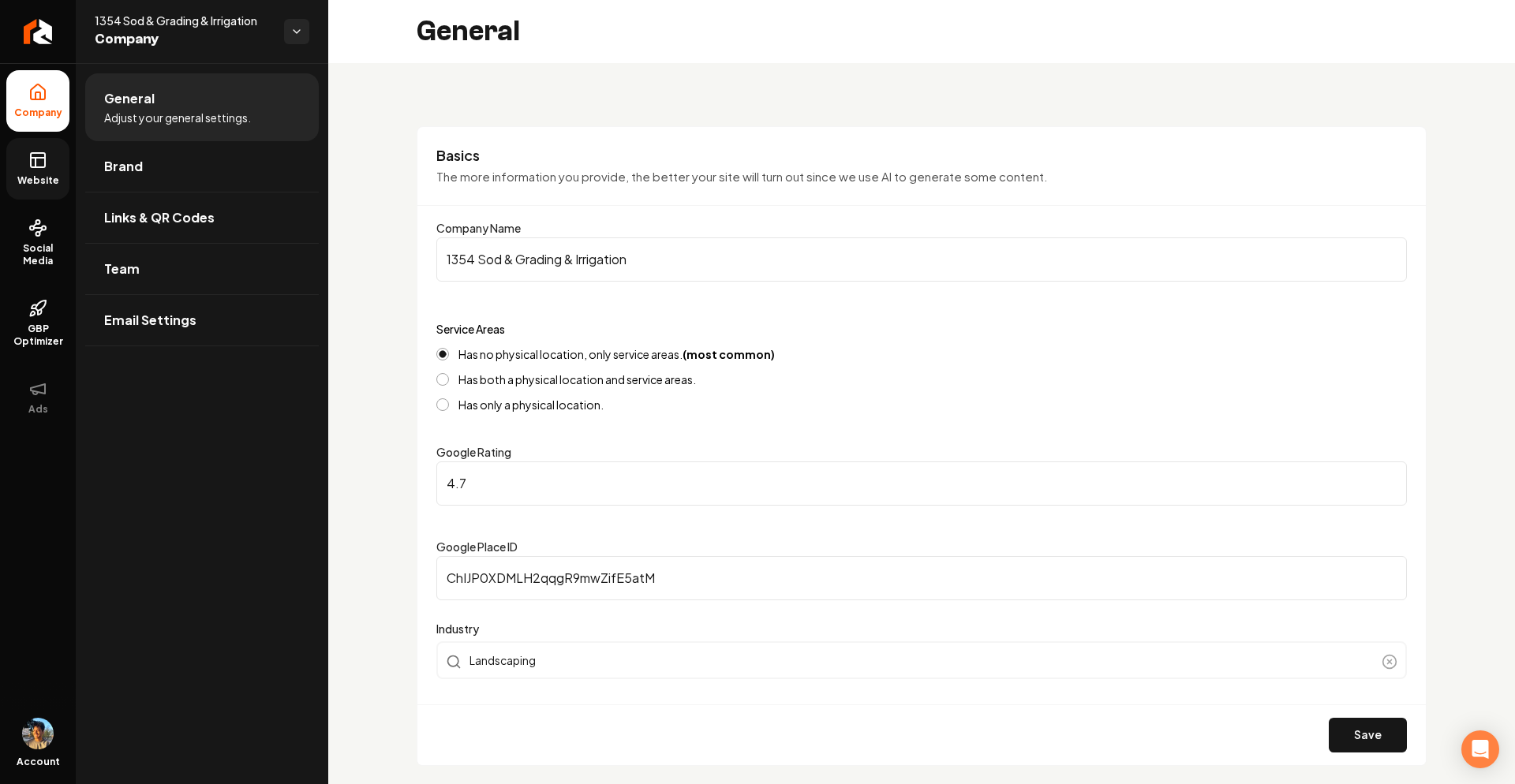
click at [48, 160] on link "Website" at bounding box center [38, 169] width 63 height 62
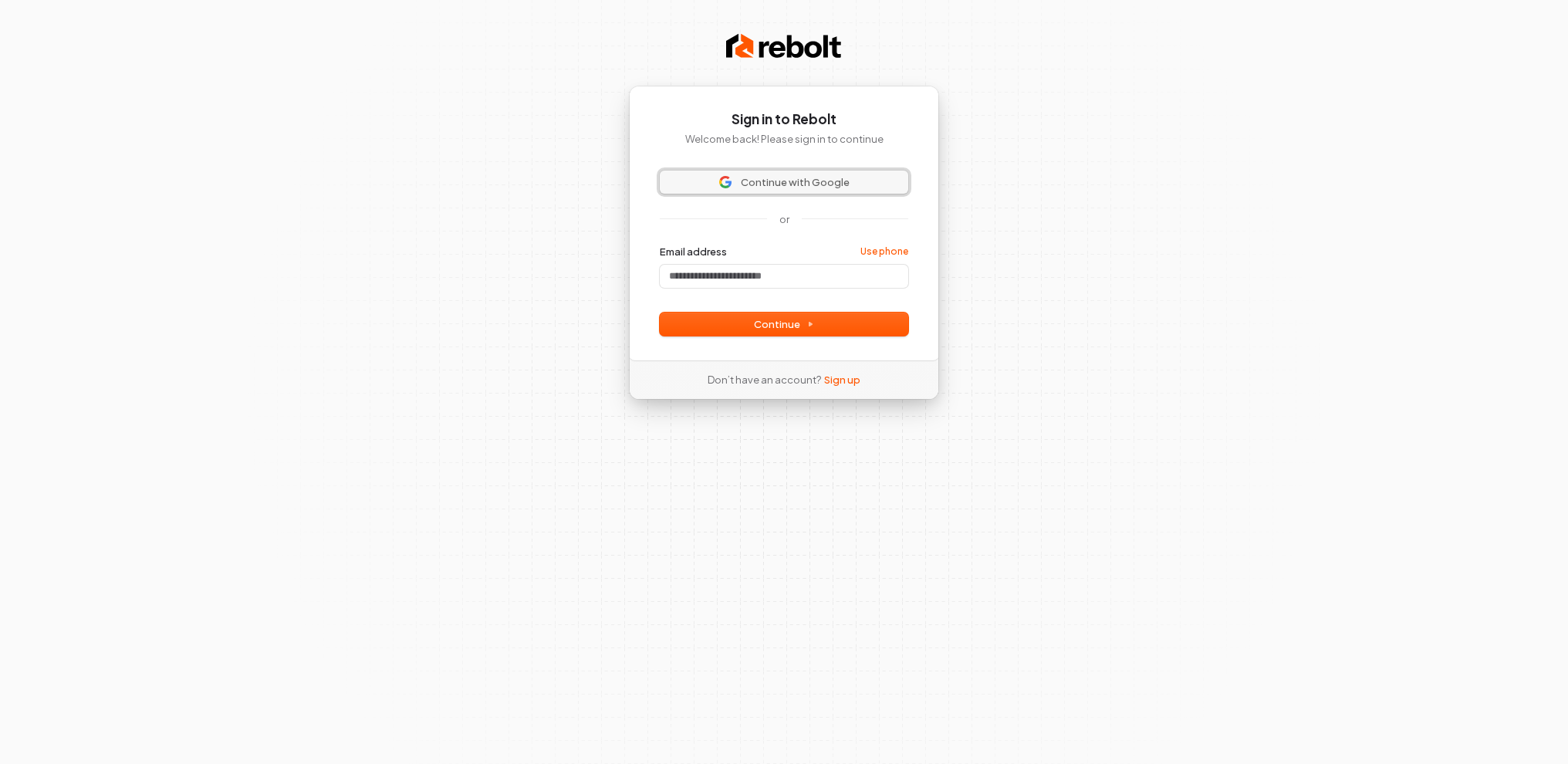
click at [833, 182] on span "Continue with Google" at bounding box center [795, 181] width 109 height 14
click at [794, 187] on span "Continue with Google" at bounding box center [795, 181] width 109 height 14
click at [845, 182] on span "Continue with Google" at bounding box center [795, 181] width 109 height 14
click at [845, 181] on span "Continue with Google" at bounding box center [795, 181] width 109 height 14
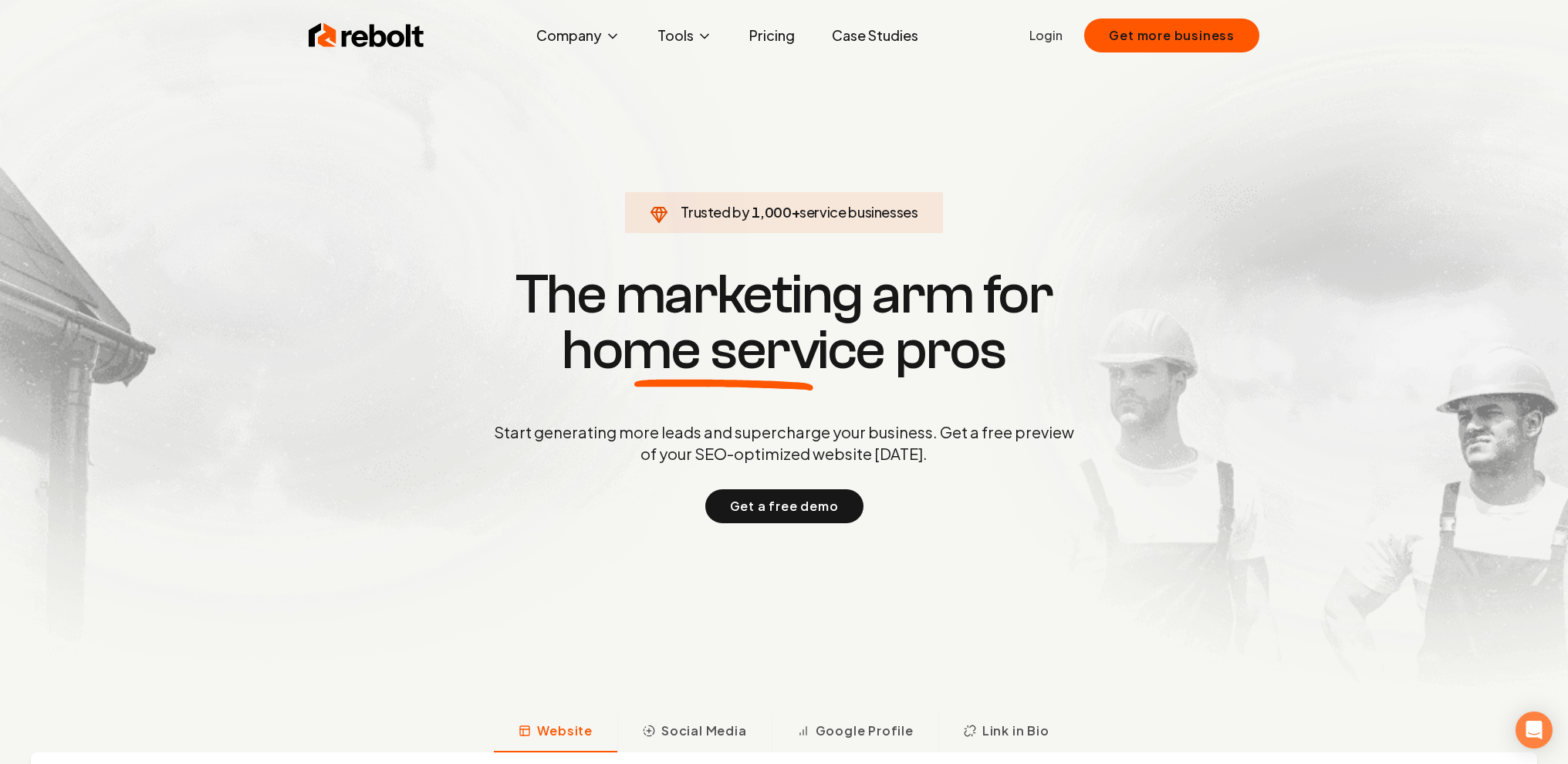
click at [1062, 36] on link "Login" at bounding box center [1045, 35] width 33 height 19
